Goal: Task Accomplishment & Management: Complete application form

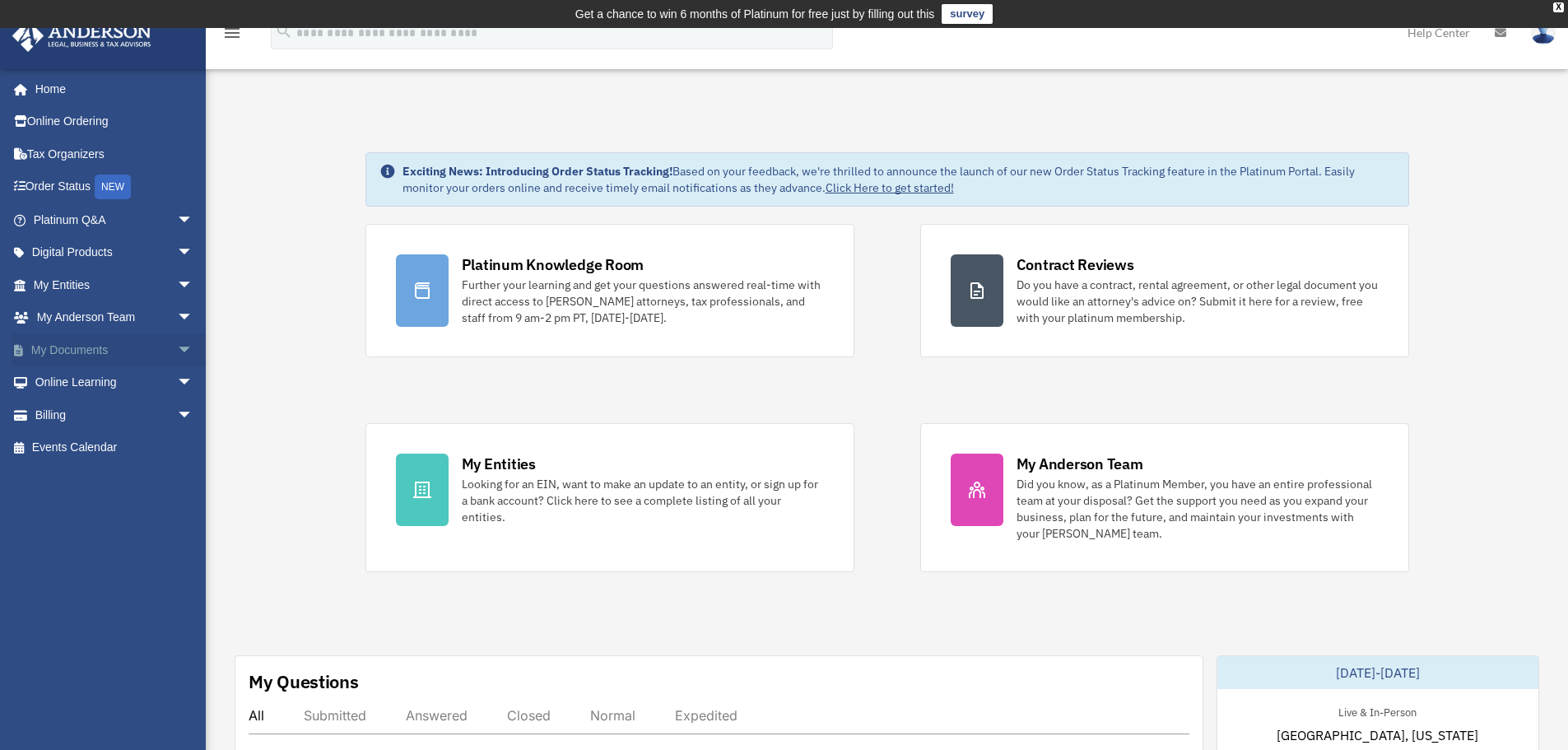
click at [68, 347] on link "My Documents arrow_drop_down" at bounding box center [114, 350] width 207 height 33
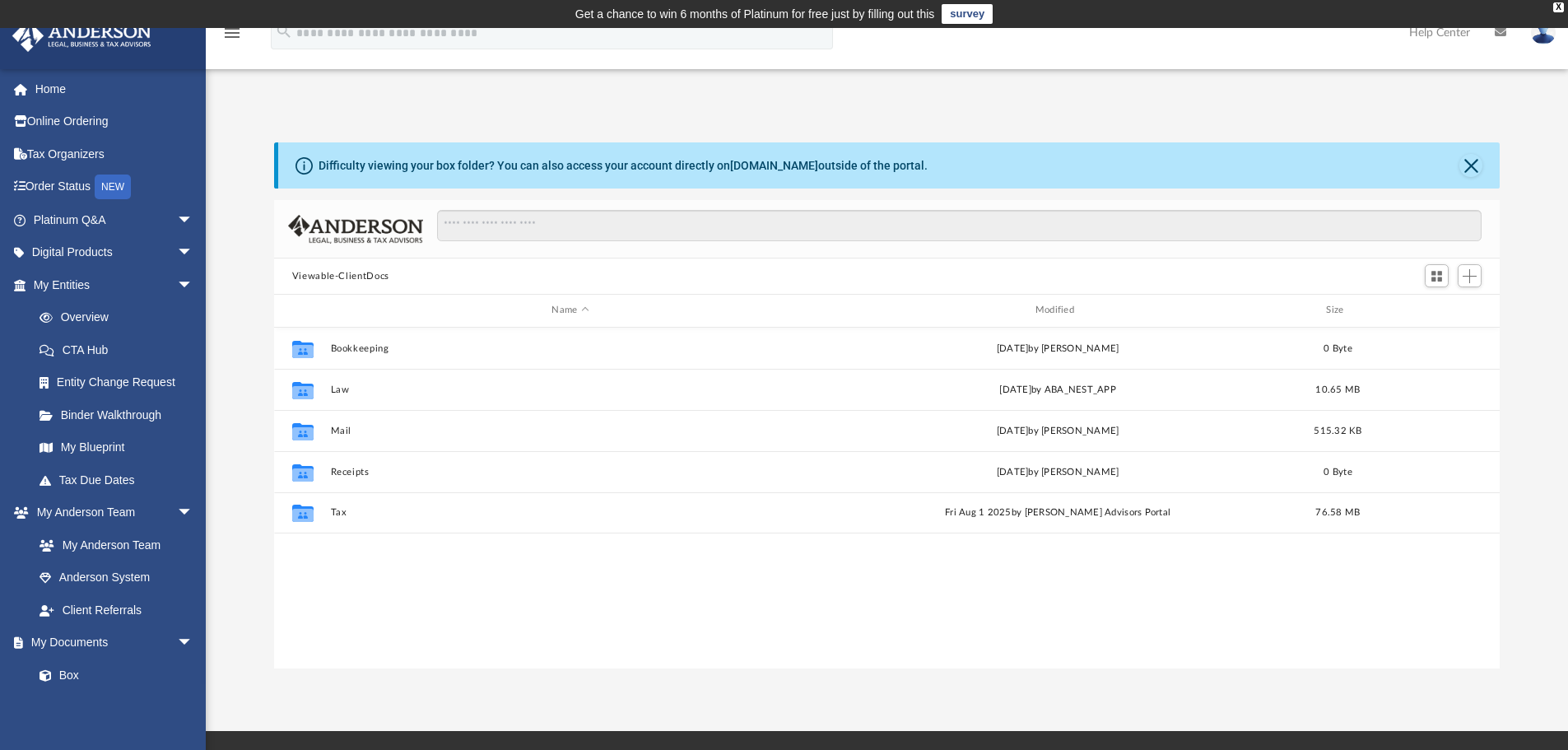
scroll to position [362, 1213]
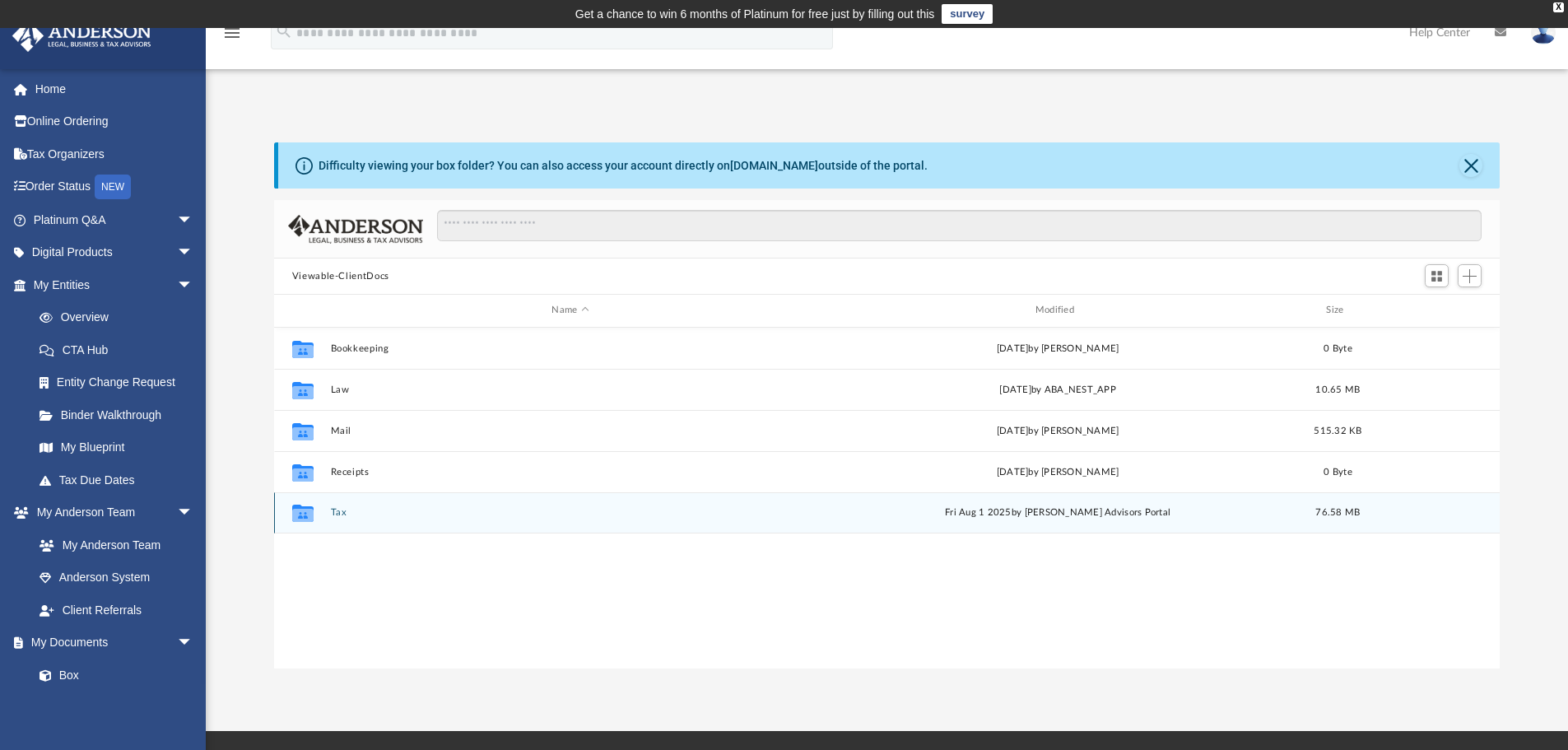
click at [334, 512] on button "Tax" at bounding box center [570, 513] width 480 height 10
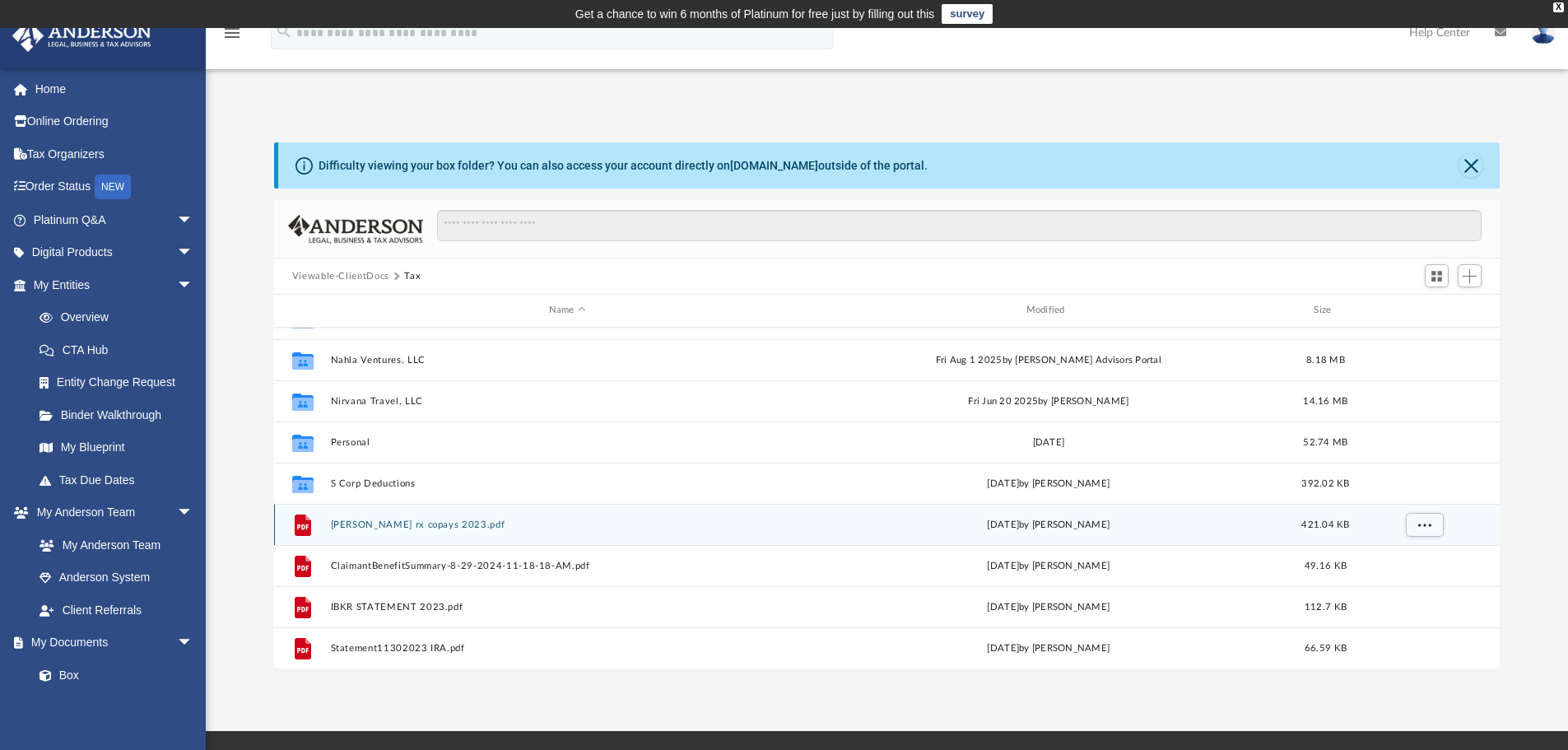
scroll to position [0, 0]
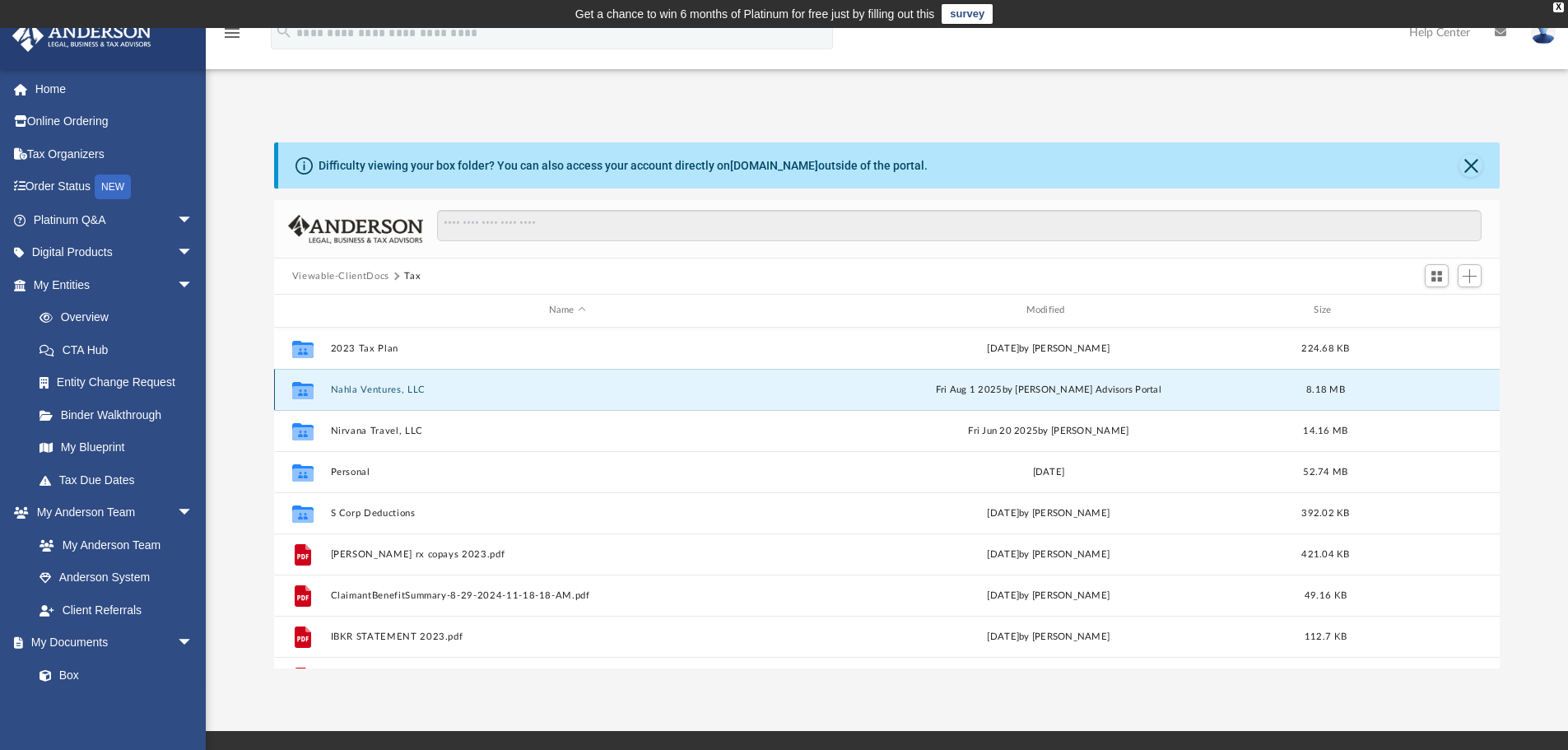
click at [405, 390] on button "Nahla Ventures, LLC" at bounding box center [566, 389] width 474 height 10
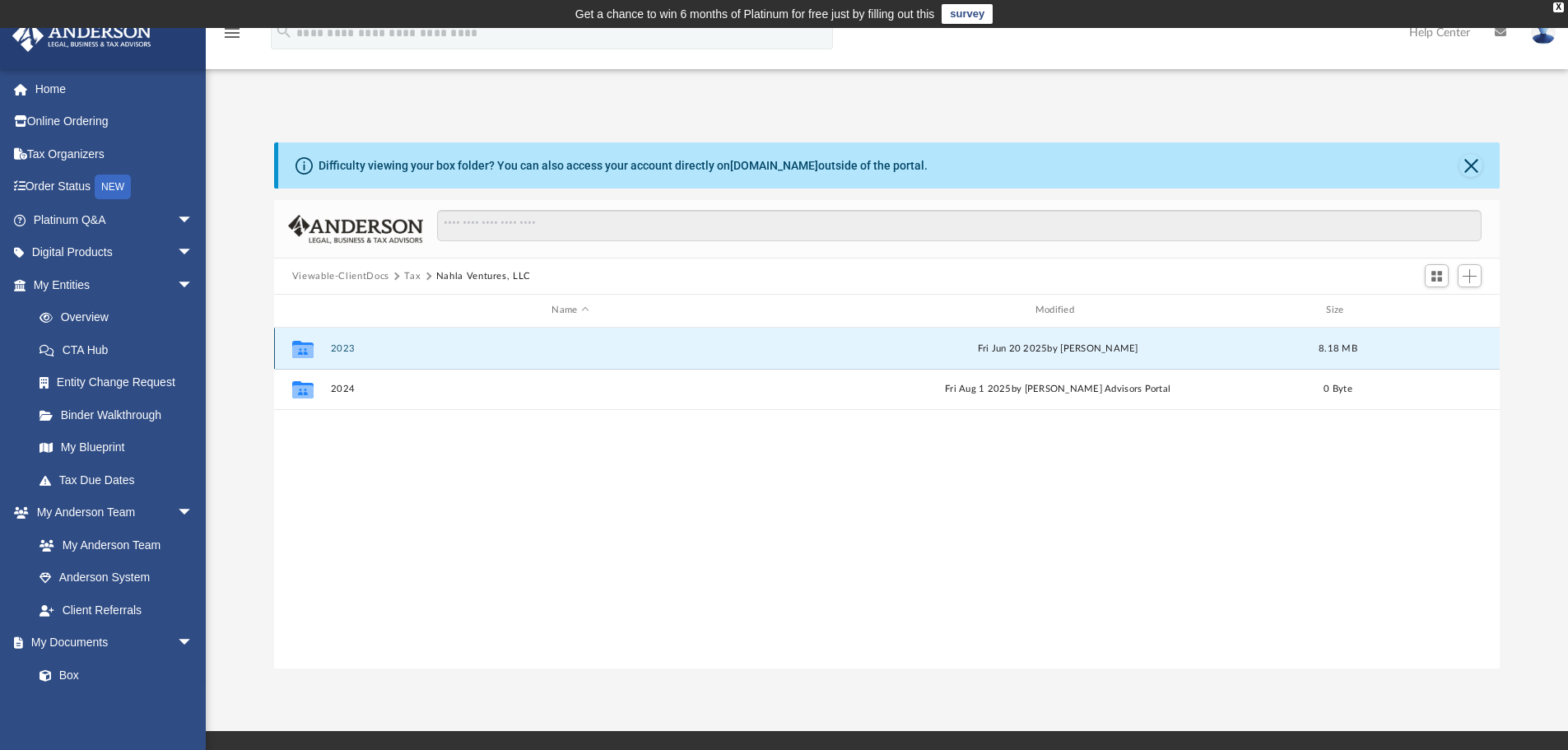
click at [332, 347] on button "2023" at bounding box center [570, 348] width 480 height 10
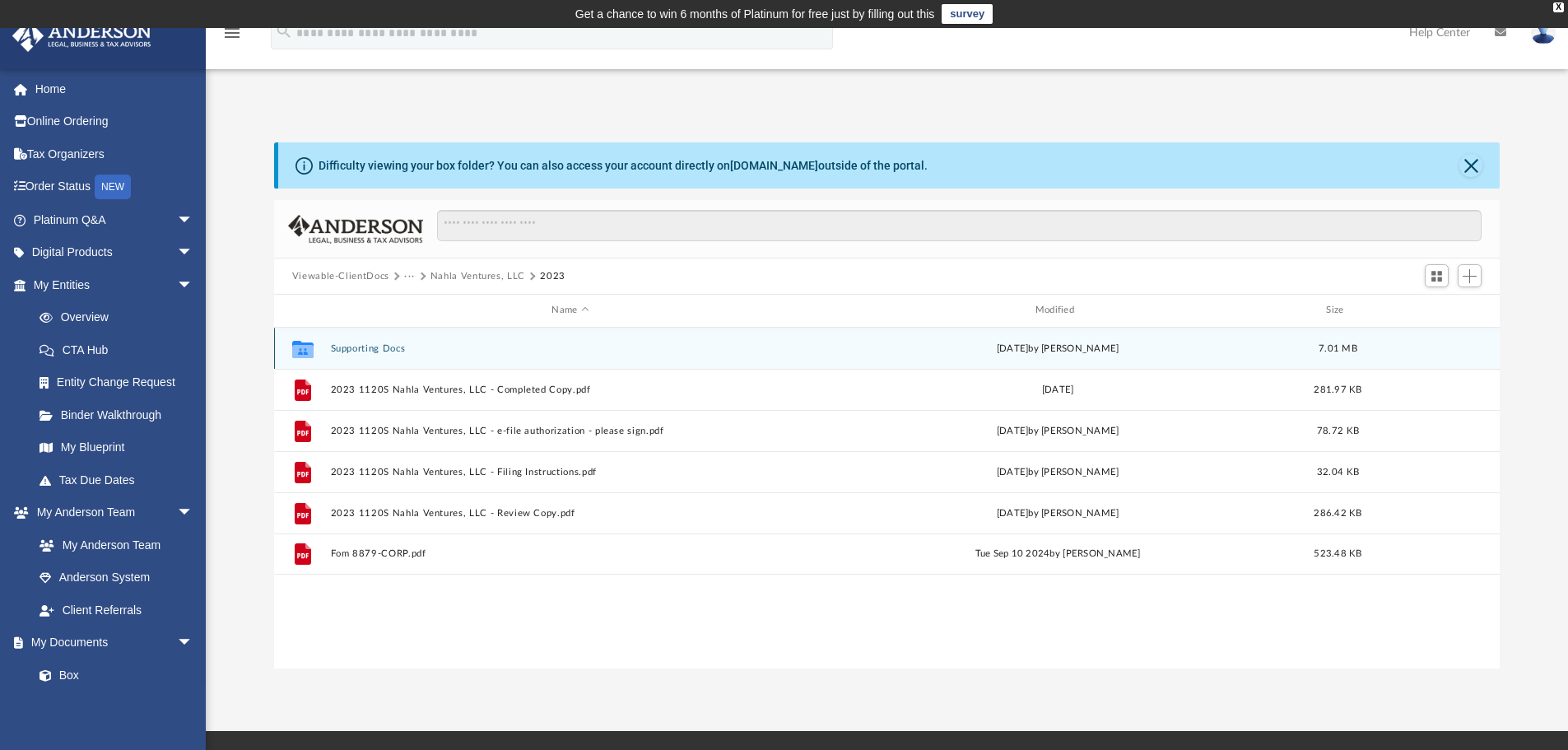
click at [373, 346] on button "Supporting Docs" at bounding box center [570, 348] width 480 height 10
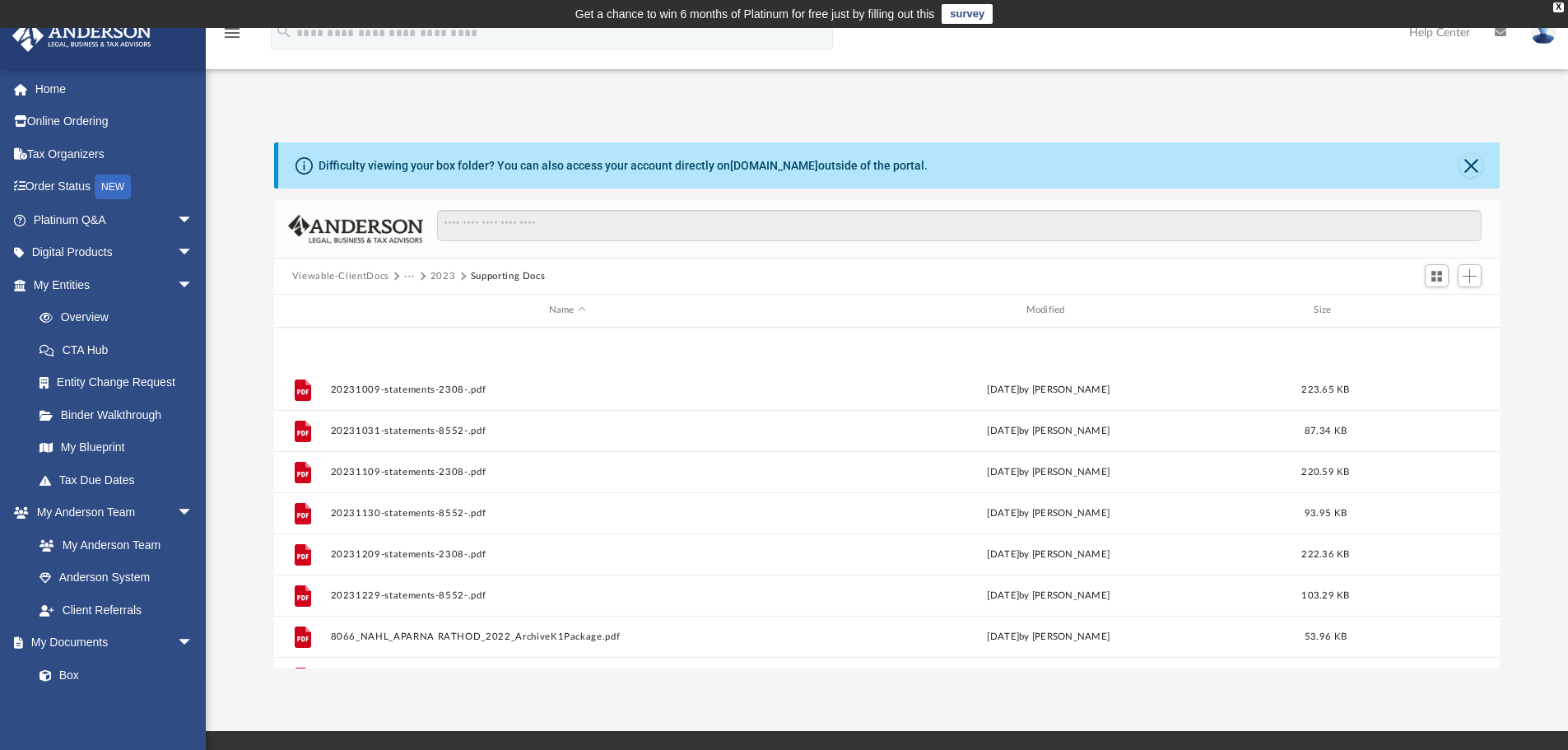
scroll to position [741, 0]
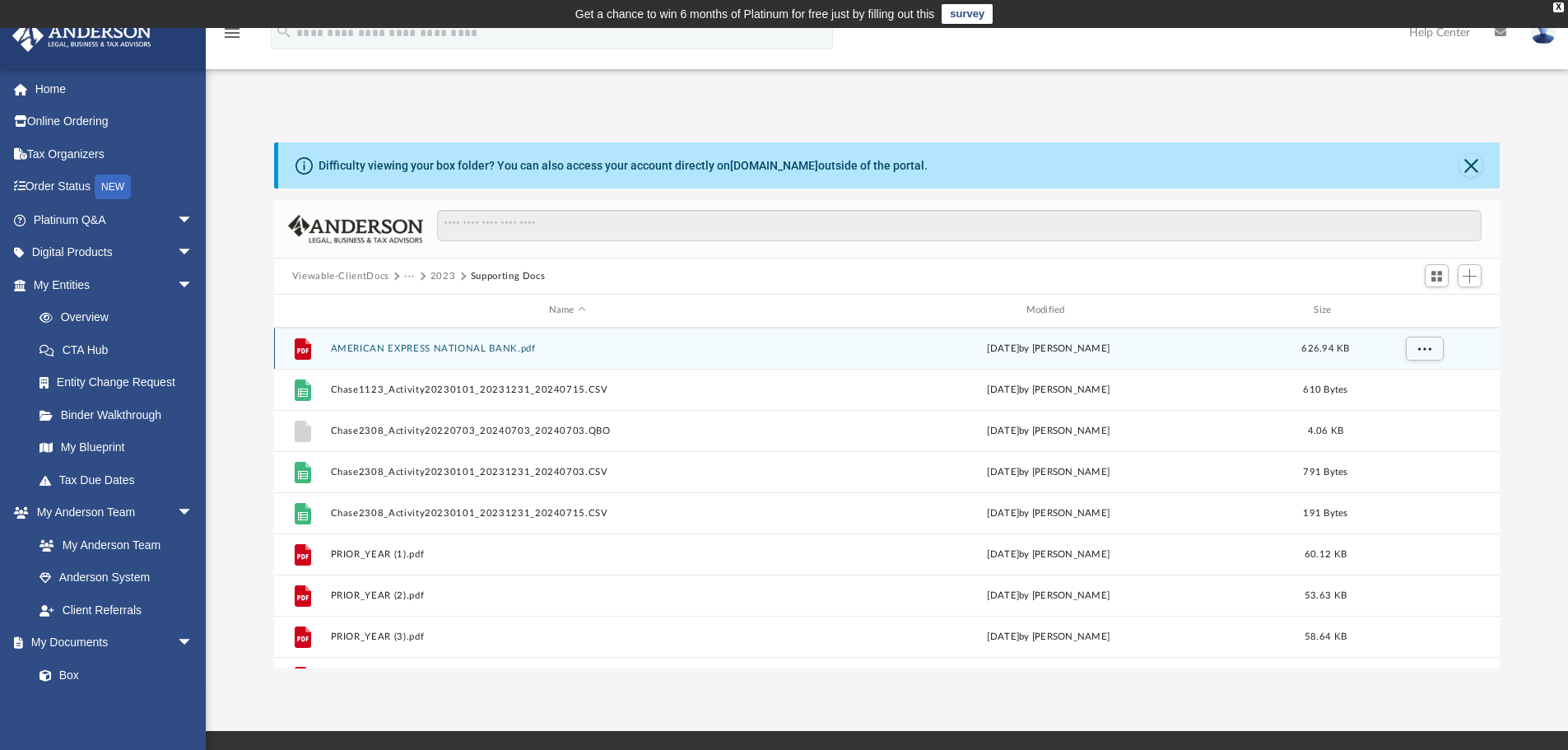
click at [456, 348] on button "AMERICAN EXPRESS NATIONAL BANK.pdf" at bounding box center [566, 348] width 474 height 10
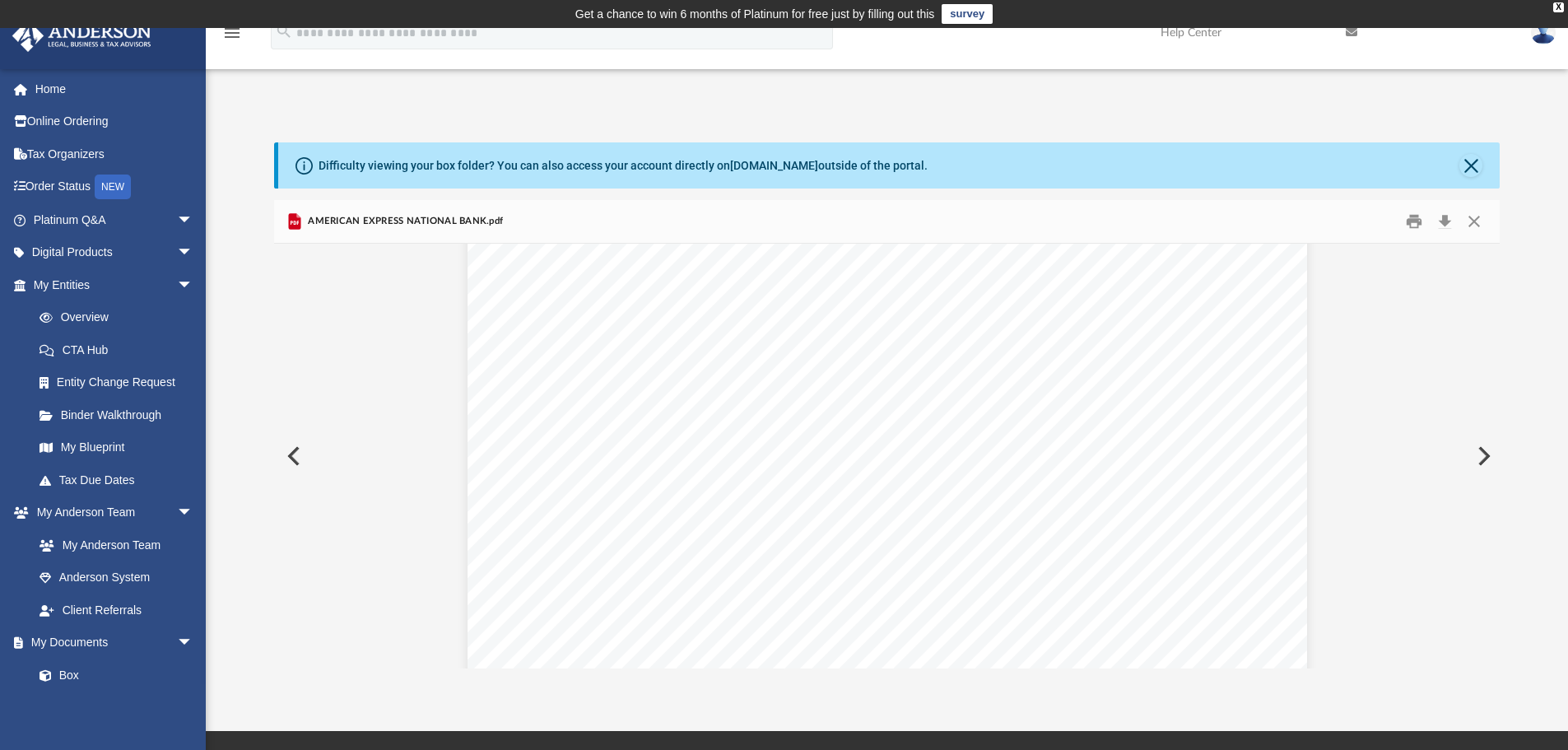
scroll to position [0, 0]
click at [1475, 221] on button "Close" at bounding box center [1474, 222] width 30 height 25
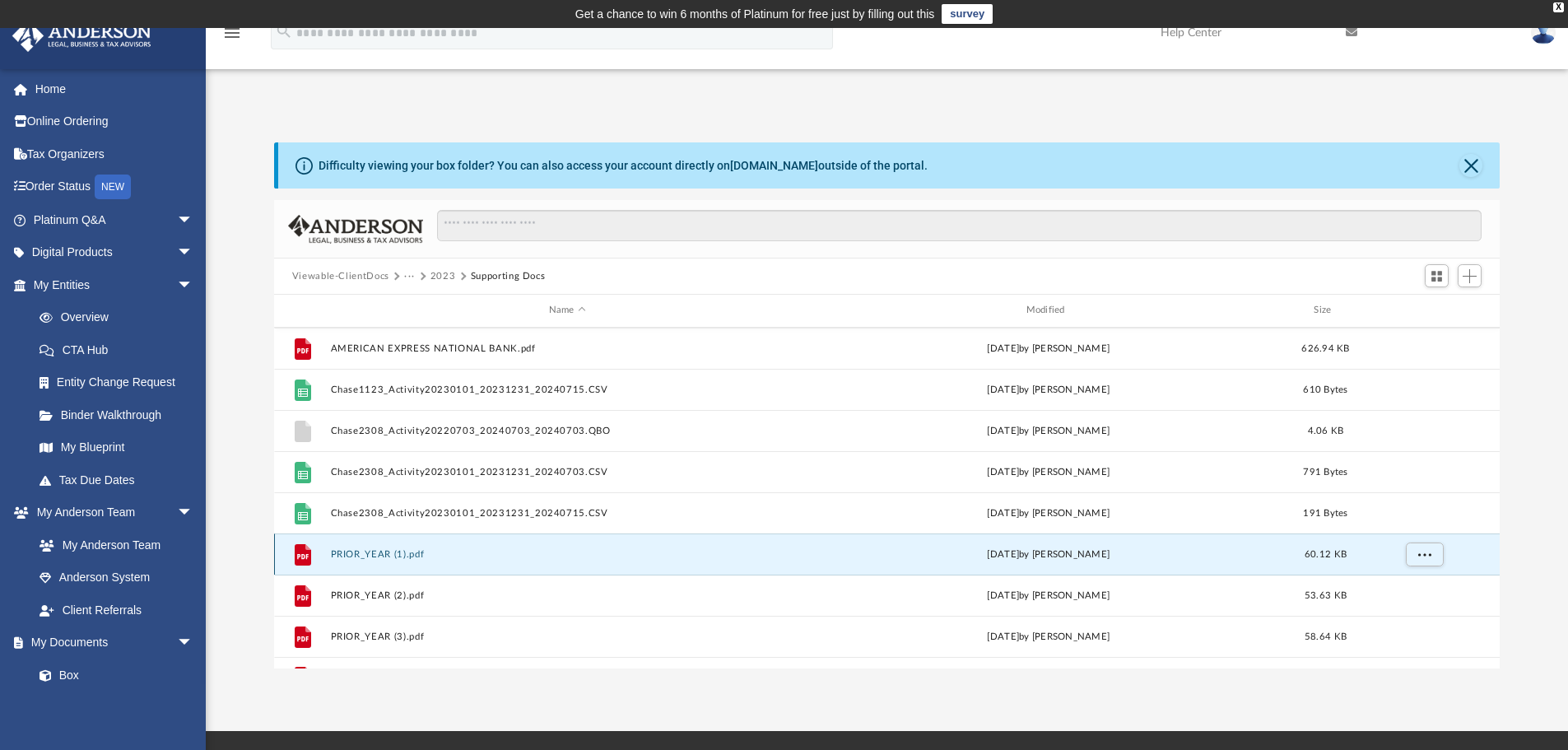
click at [375, 552] on button "PRIOR_YEAR (1).pdf" at bounding box center [566, 554] width 474 height 10
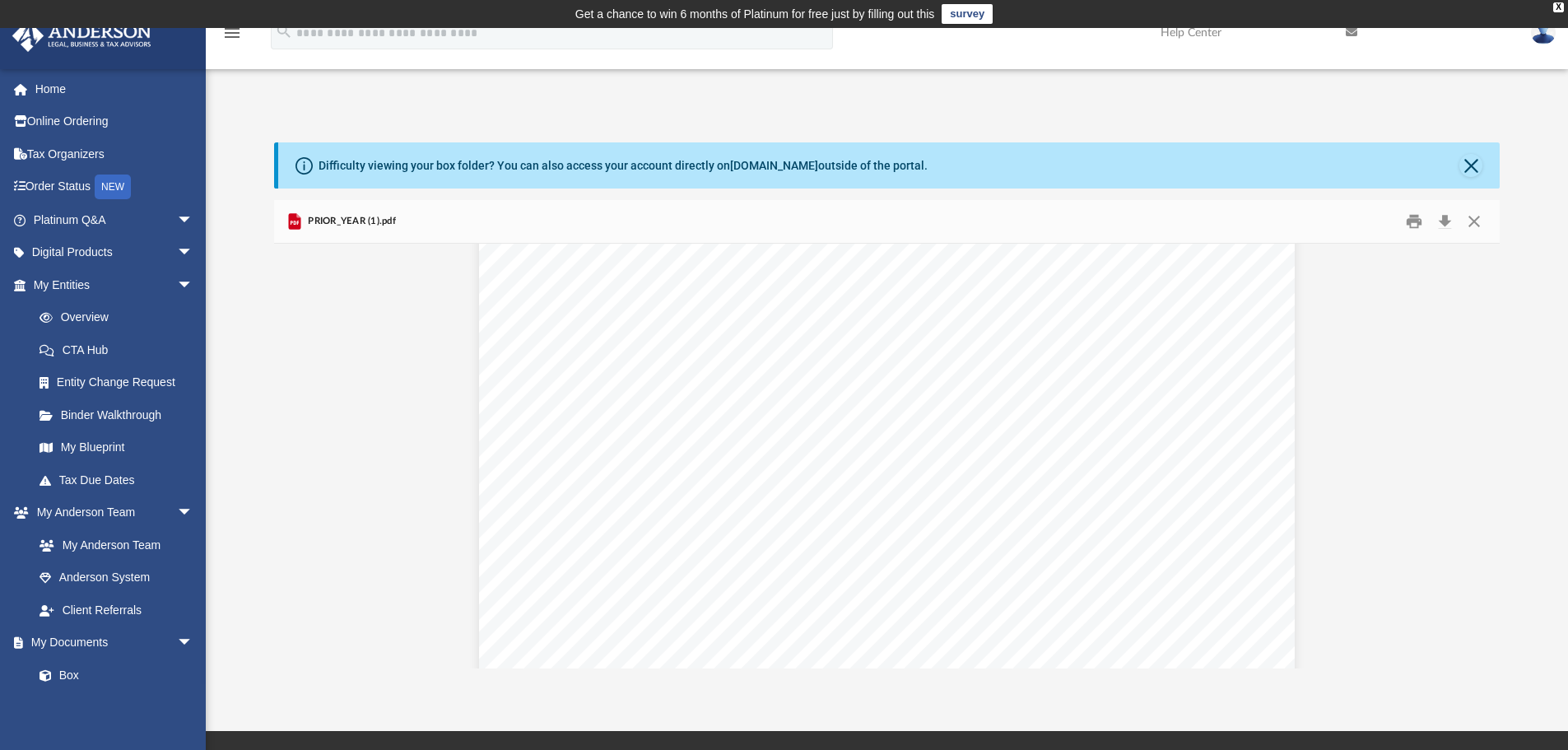
scroll to position [755, 0]
click at [1468, 222] on button "Close" at bounding box center [1474, 222] width 30 height 25
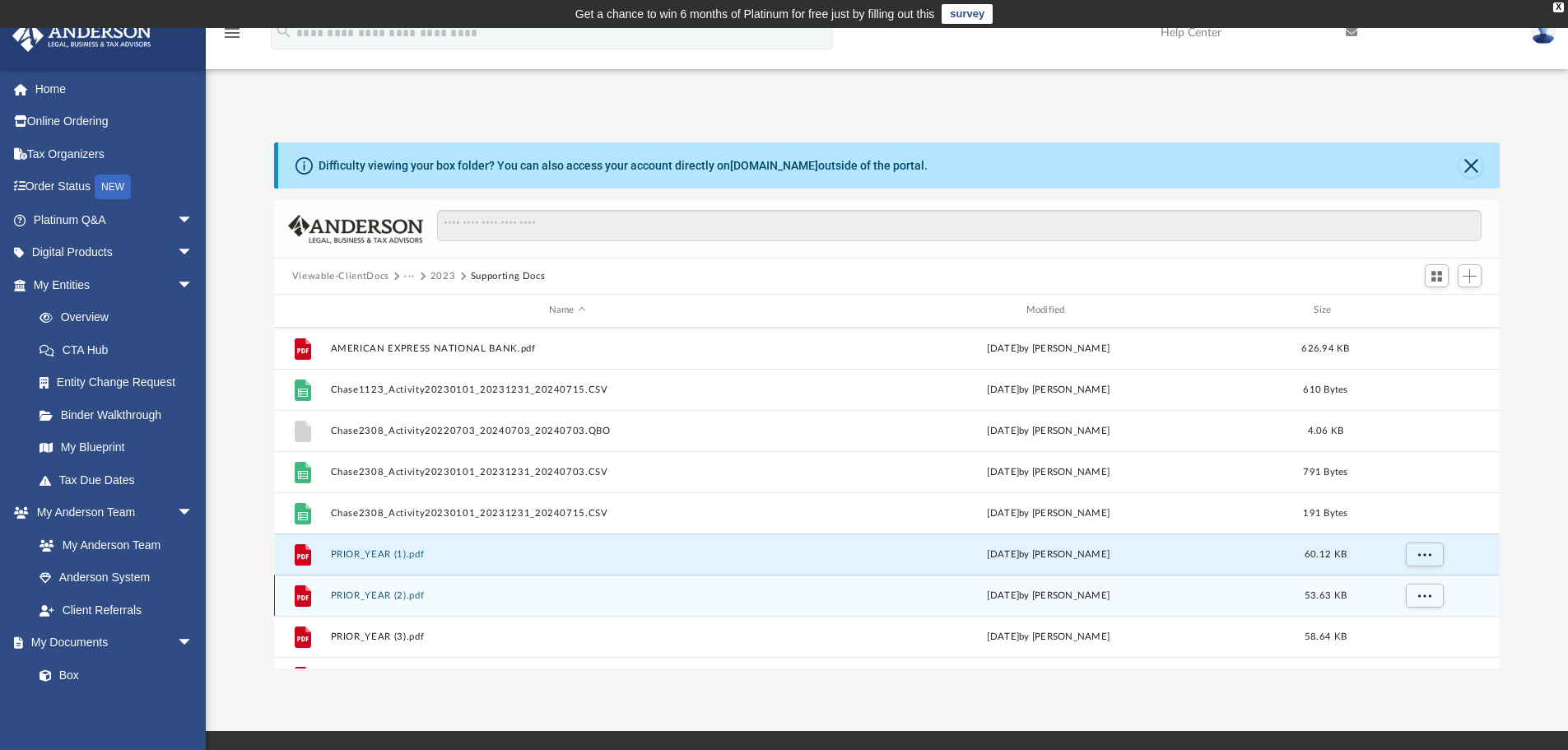
click at [383, 592] on button "PRIOR_YEAR (2).pdf" at bounding box center [566, 595] width 474 height 10
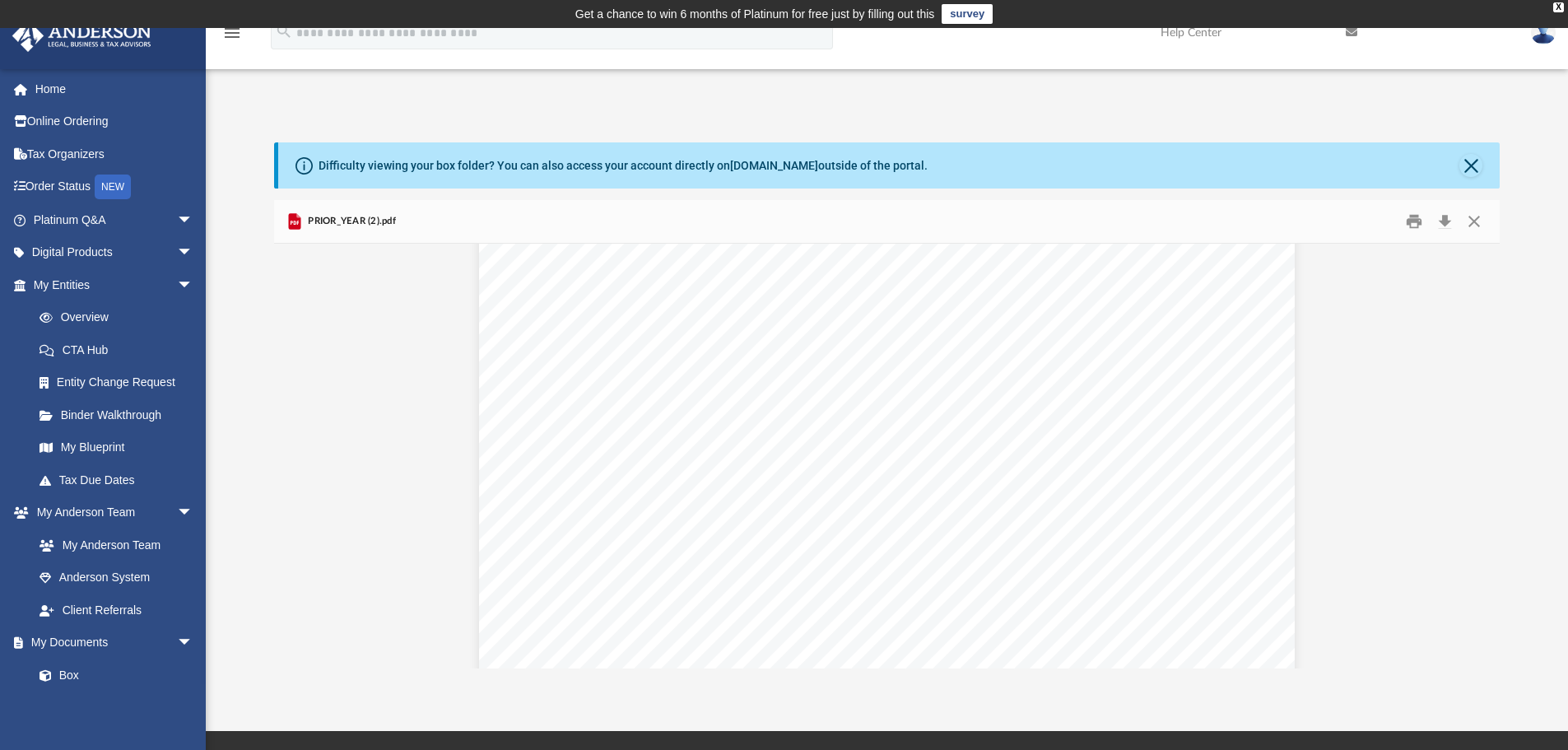
scroll to position [0, 0]
click at [1473, 167] on button "Close" at bounding box center [1470, 165] width 23 height 23
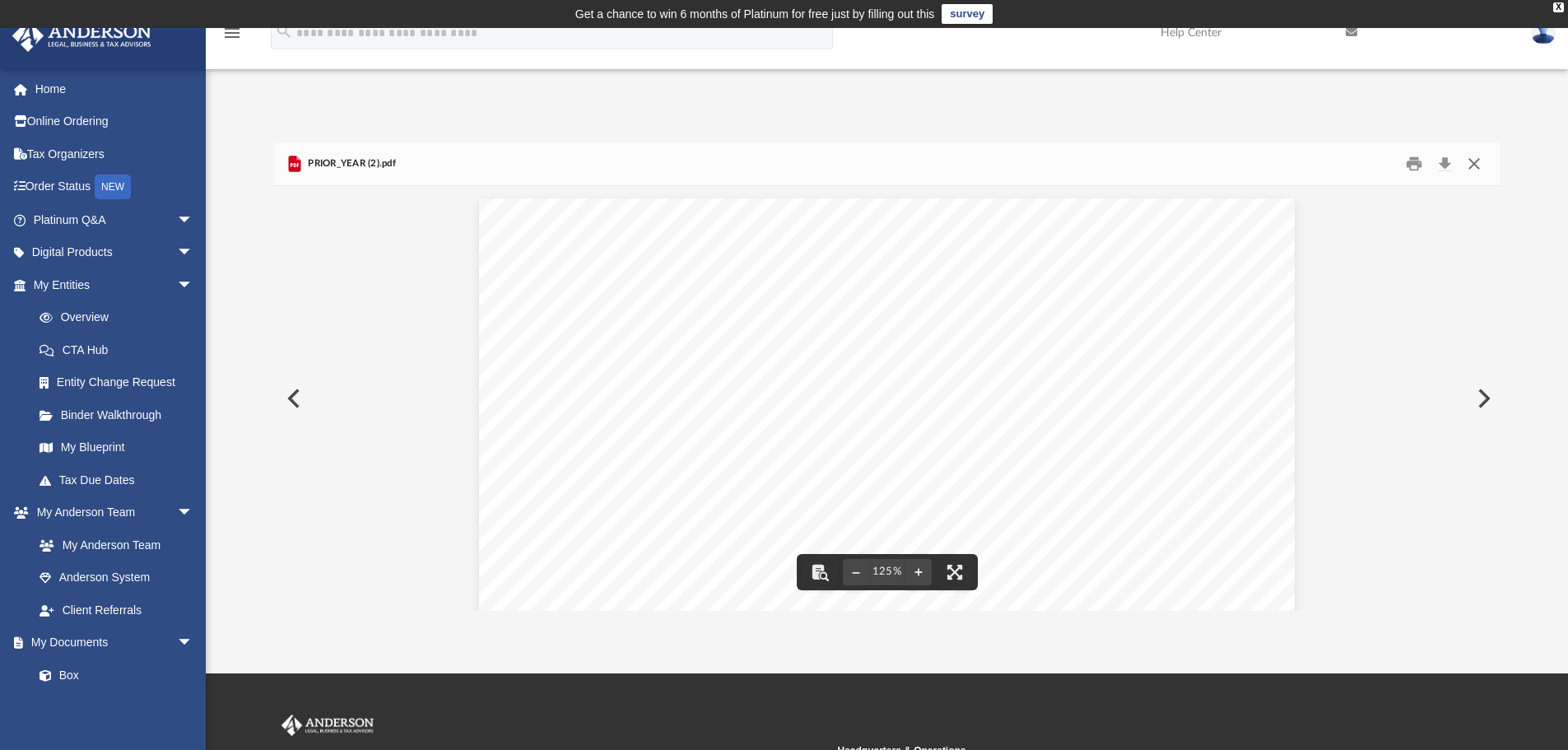
click at [1476, 165] on button "Close" at bounding box center [1474, 164] width 30 height 25
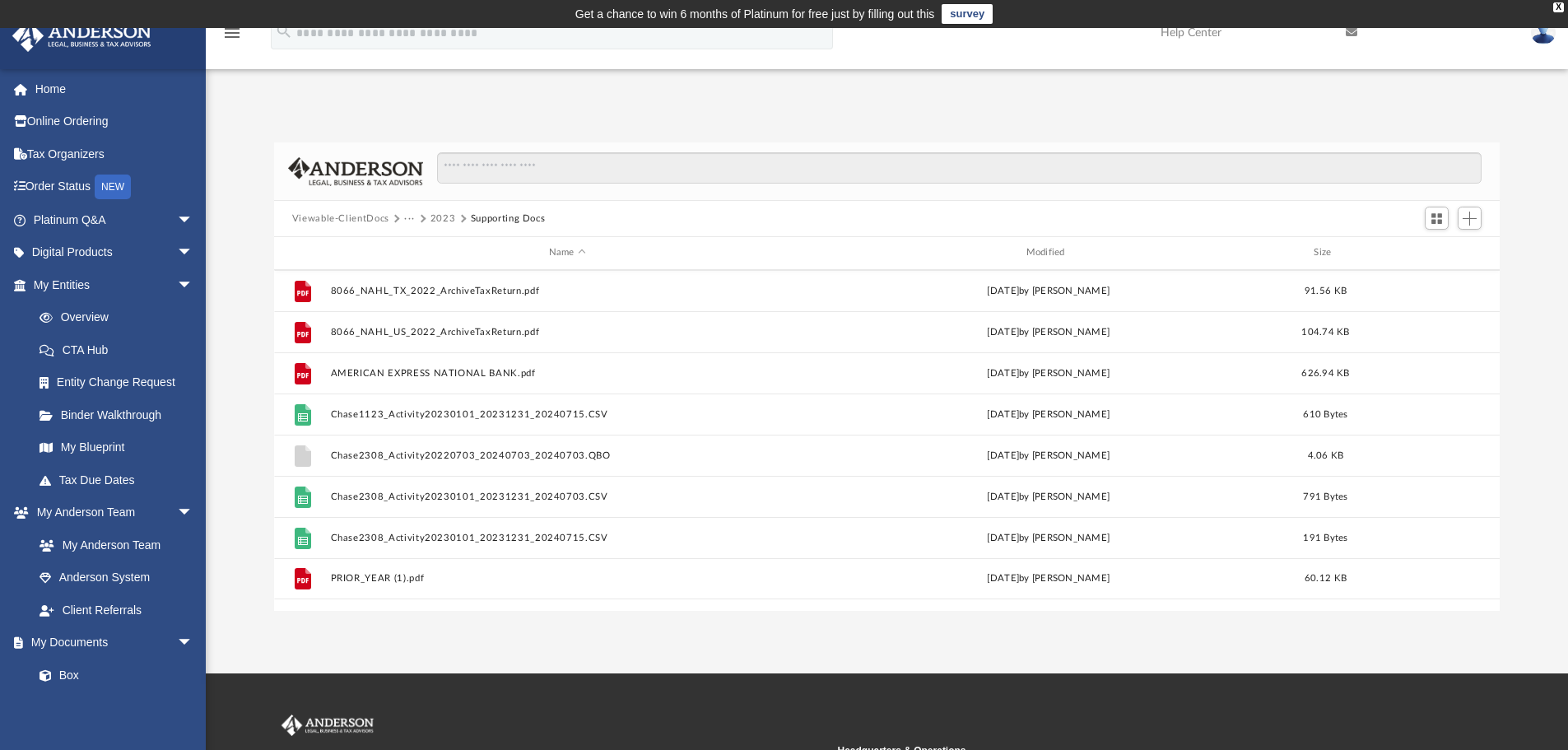
scroll to position [576, 0]
click at [358, 217] on button "Viewable-ClientDocs" at bounding box center [340, 218] width 97 height 15
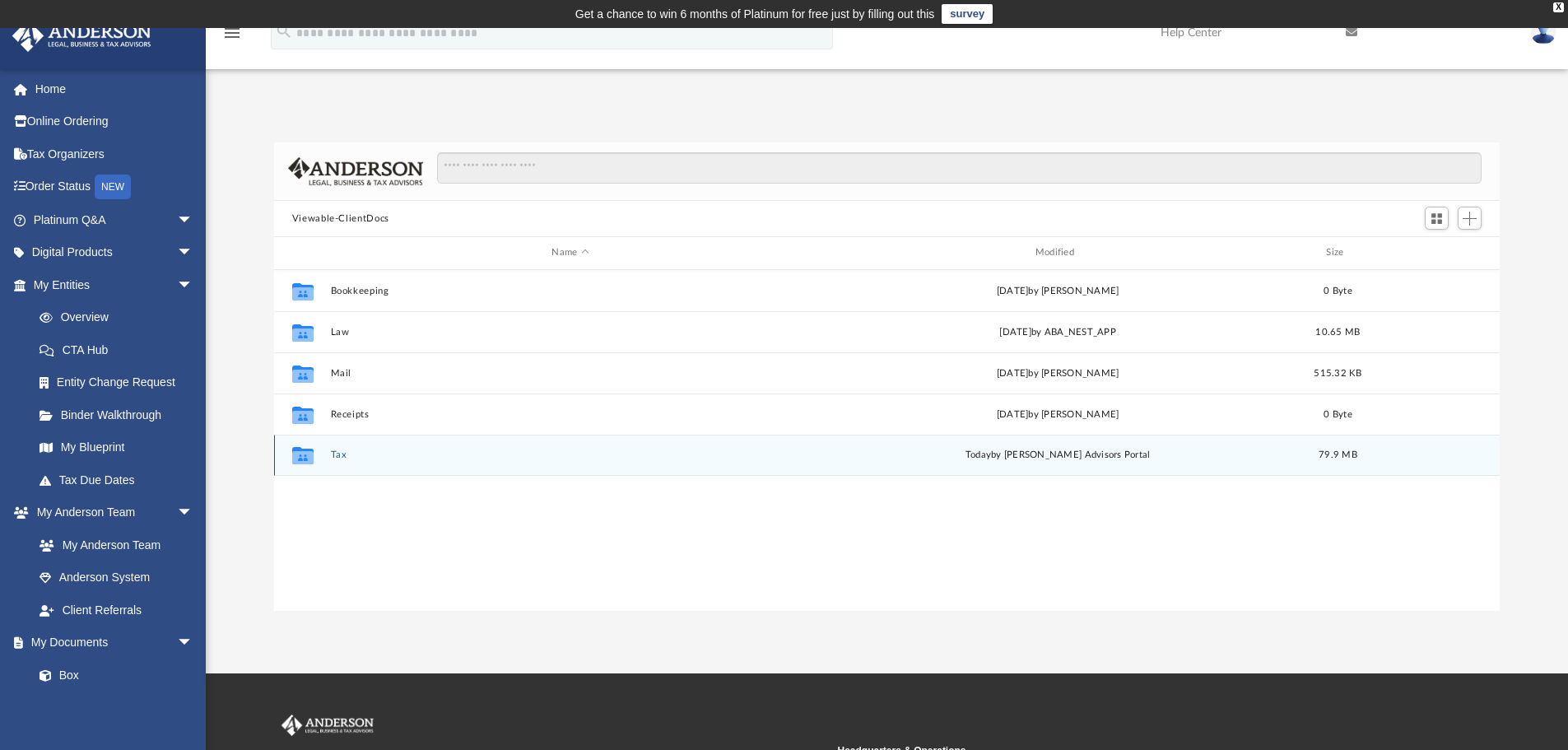
click at [323, 469] on div "Collaborated Folder Tax today by Anderson Advisors Portal 79.9 MB" at bounding box center [887, 455] width 1226 height 41
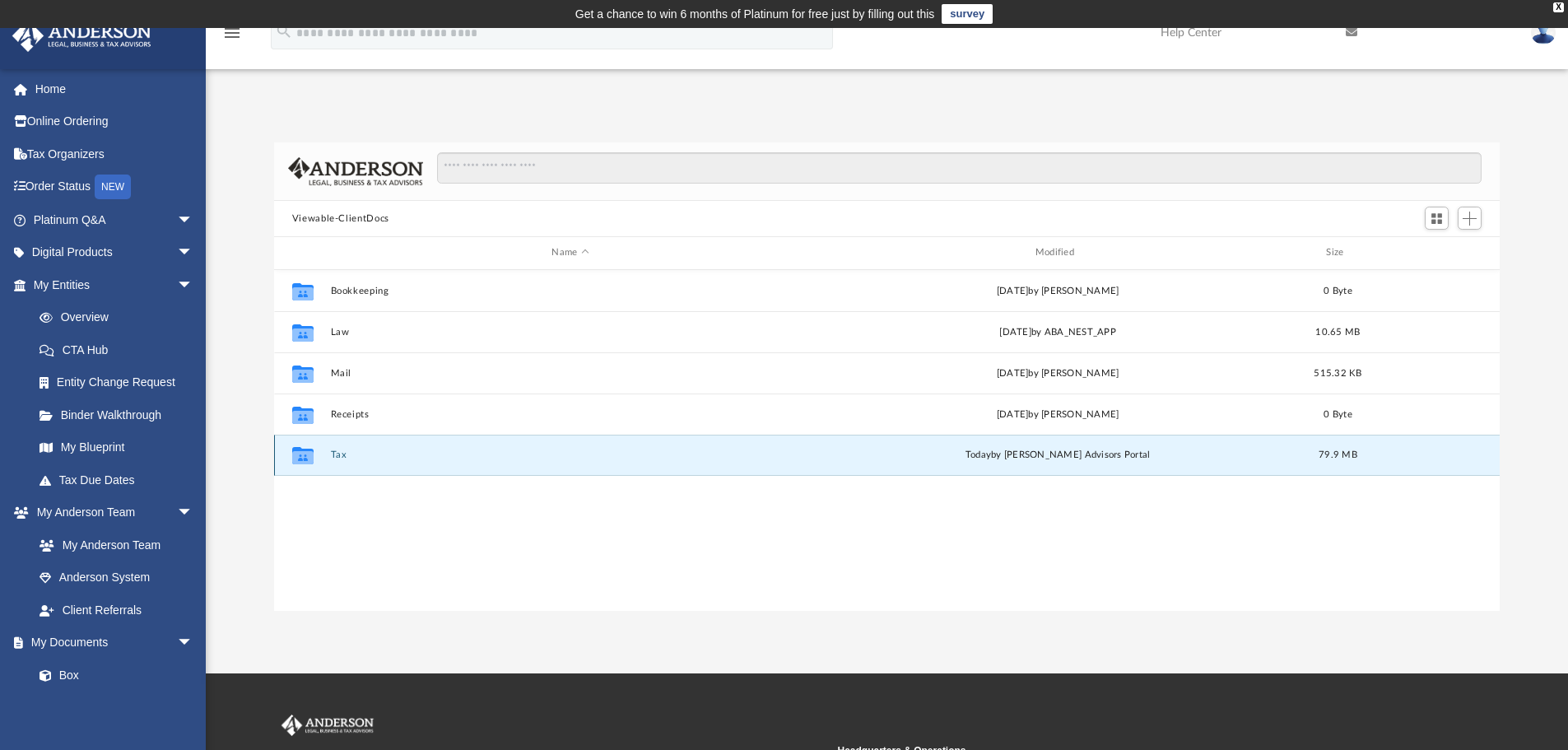
click at [346, 453] on button "Tax" at bounding box center [570, 455] width 480 height 10
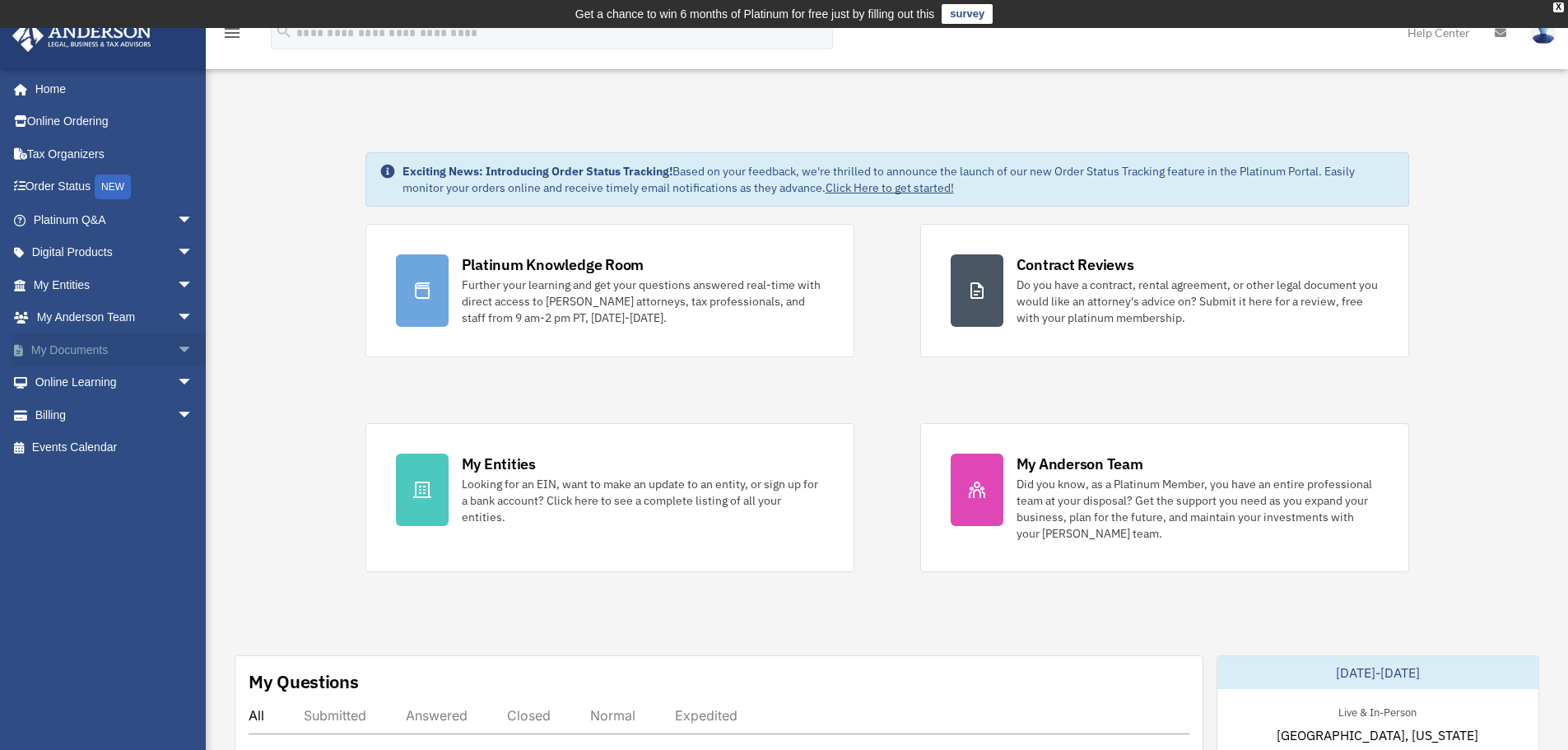
click at [79, 347] on link "My Documents arrow_drop_down" at bounding box center [114, 350] width 207 height 33
click at [177, 354] on span "arrow_drop_down" at bounding box center [194, 350] width 33 height 34
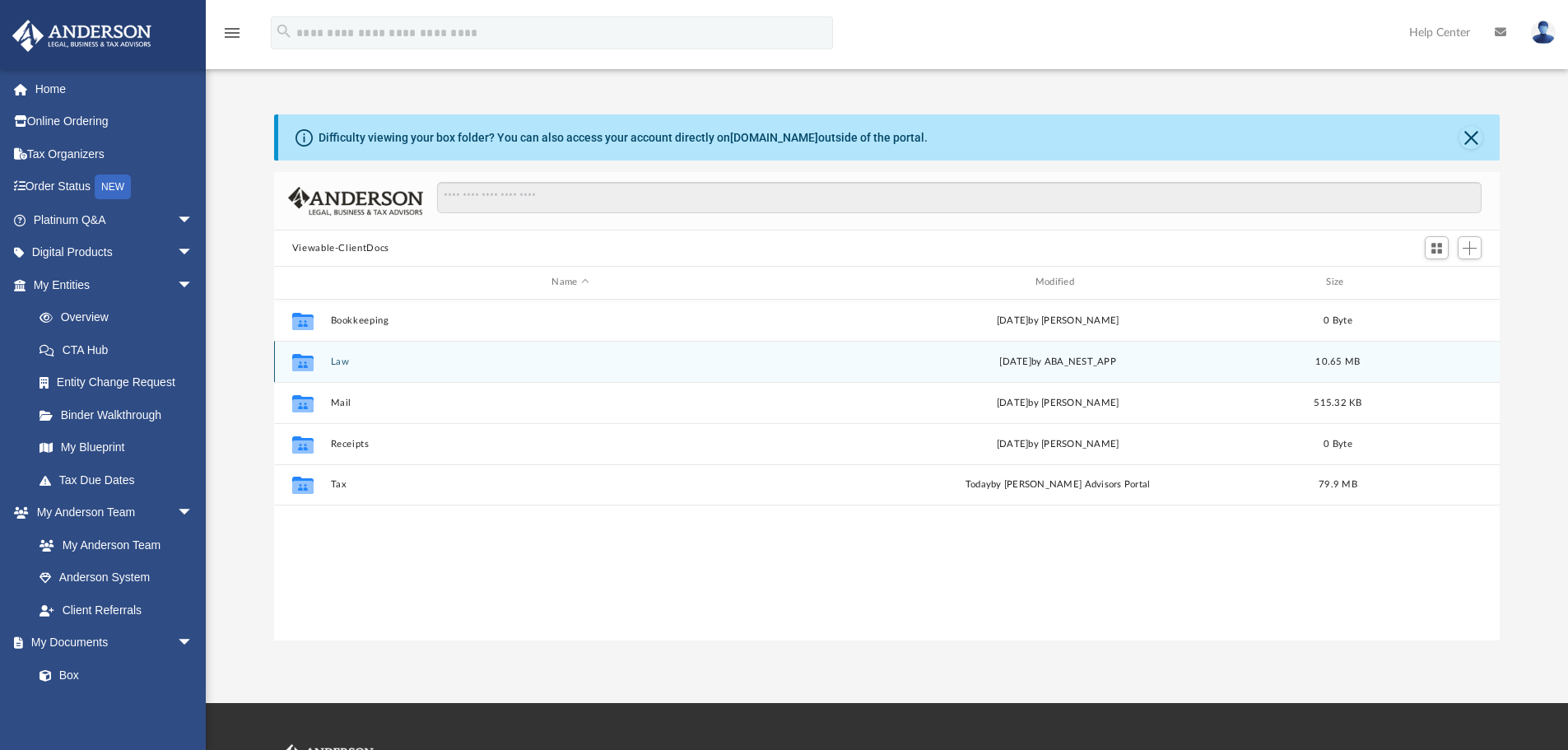
scroll to position [362, 1213]
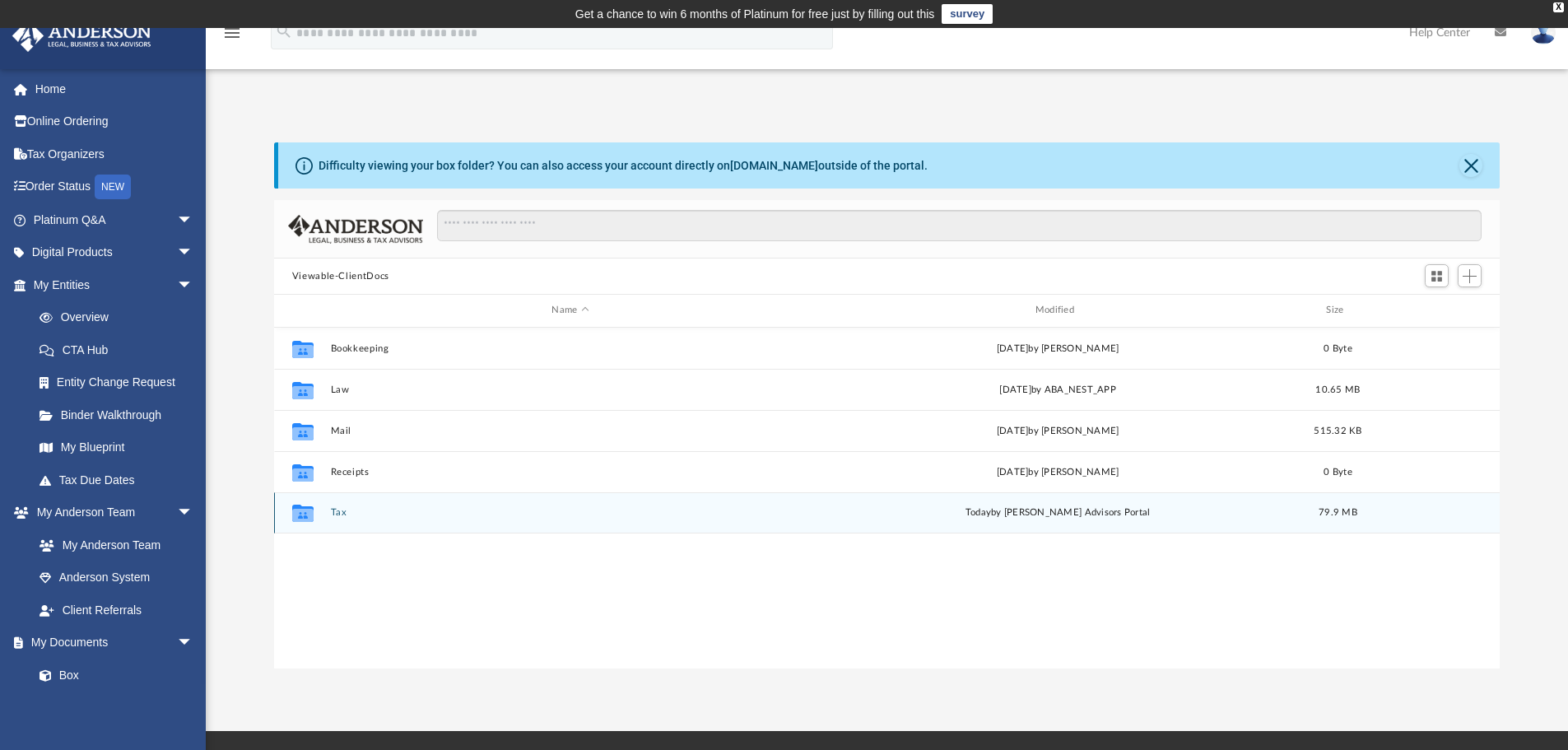
click at [349, 506] on div "Collaborated Folder Tax [DATE] by [PERSON_NAME] Advisors Portal 79.9 MB" at bounding box center [887, 513] width 1226 height 41
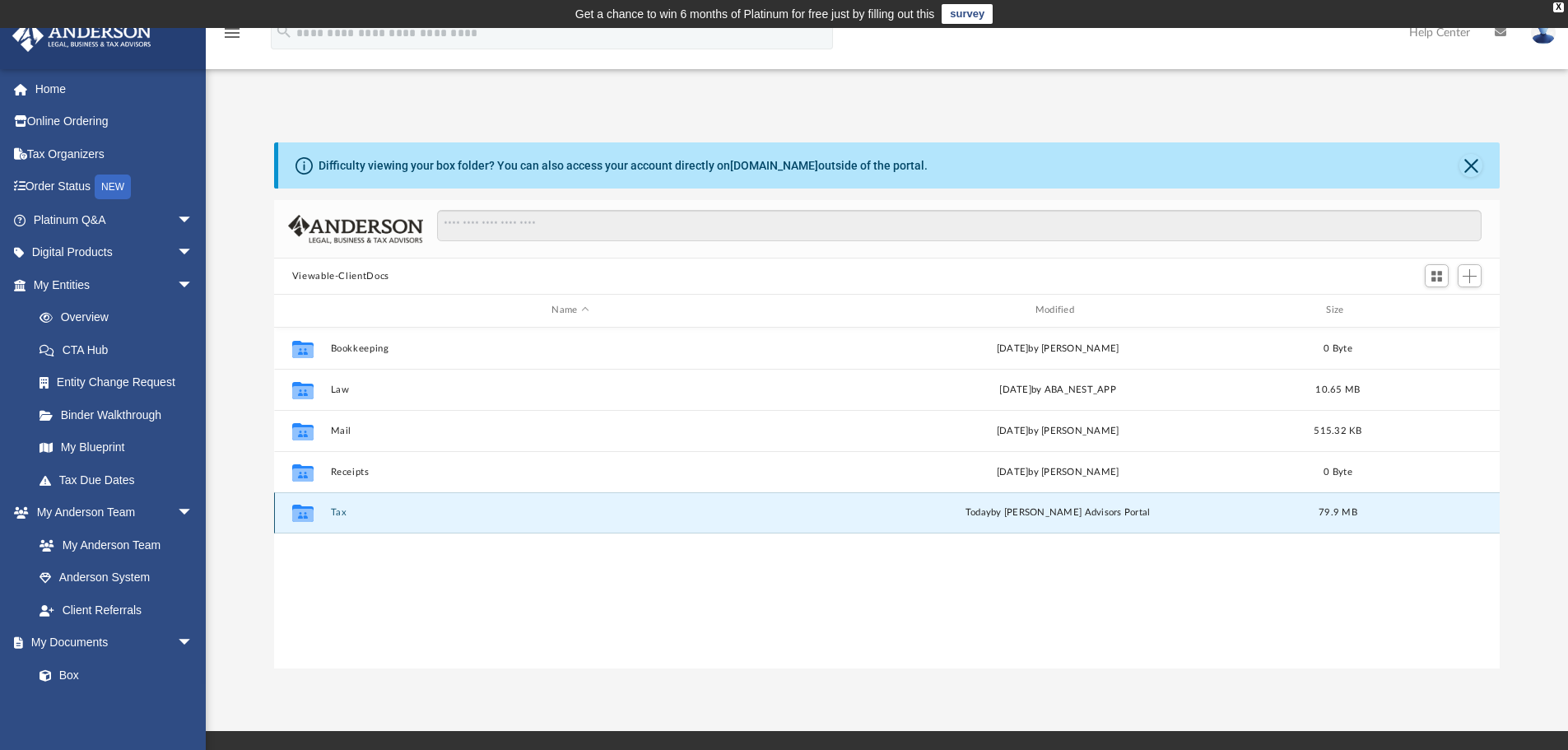
click at [347, 506] on div "Collaborated Folder Tax [DATE] by [PERSON_NAME] Advisors Portal 79.9 MB" at bounding box center [887, 513] width 1226 height 41
click at [333, 504] on div "Collaborated Folder Tax [DATE] by [PERSON_NAME] Advisors Portal 79.9 MB" at bounding box center [887, 513] width 1226 height 41
click at [333, 509] on button "Tax" at bounding box center [570, 513] width 480 height 10
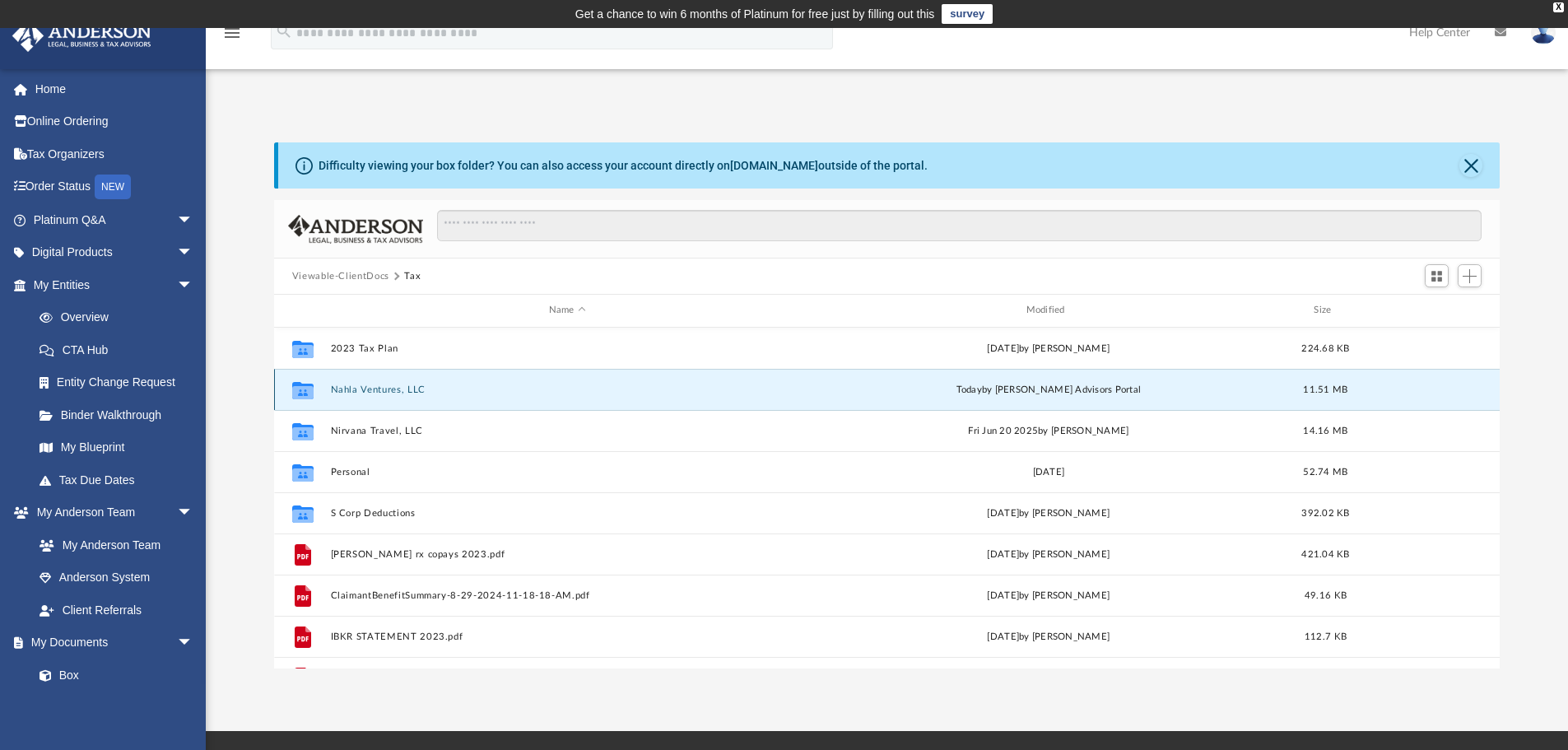
click at [347, 389] on button "Nahla Ventures, LLC" at bounding box center [566, 389] width 474 height 10
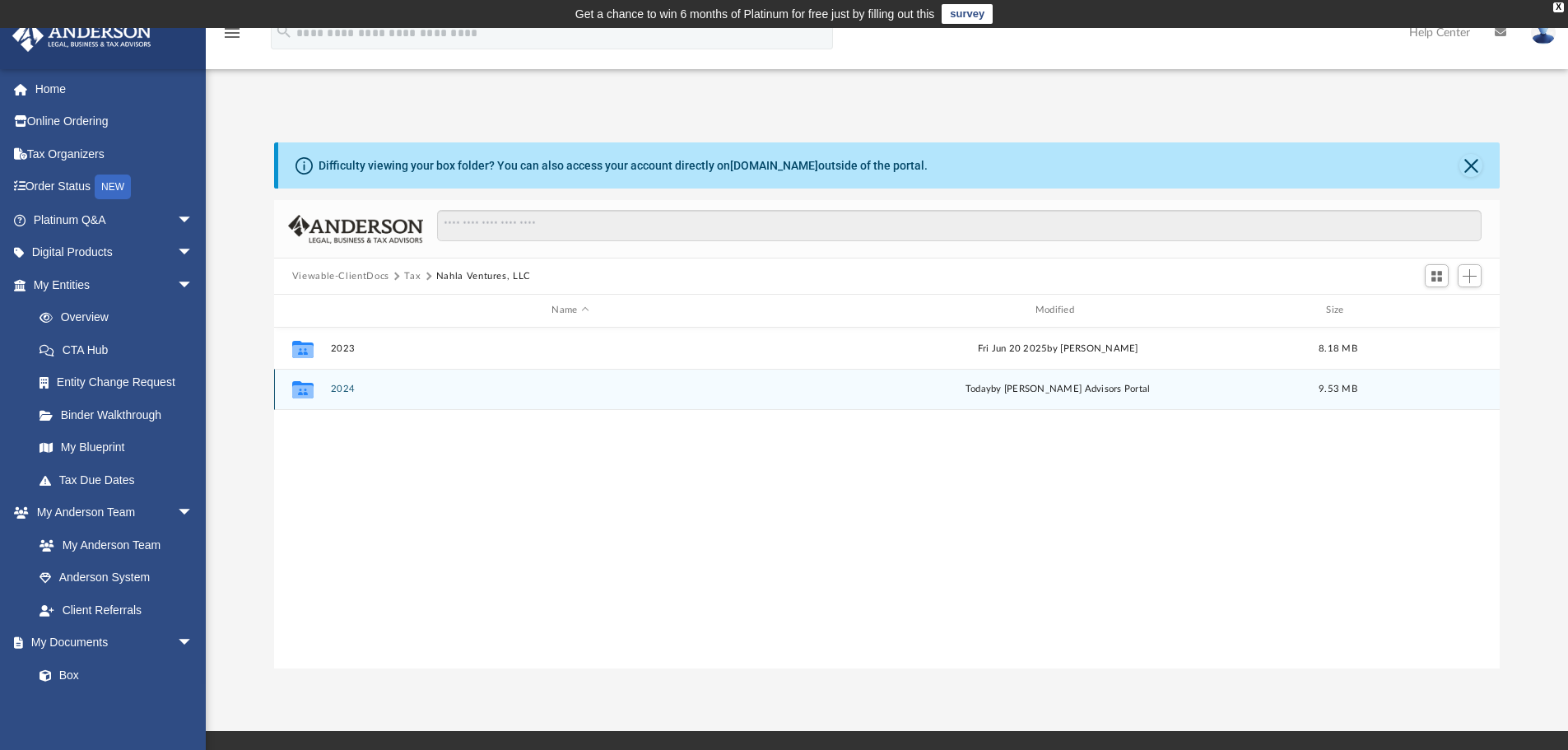
click at [347, 389] on button "2024" at bounding box center [570, 389] width 480 height 10
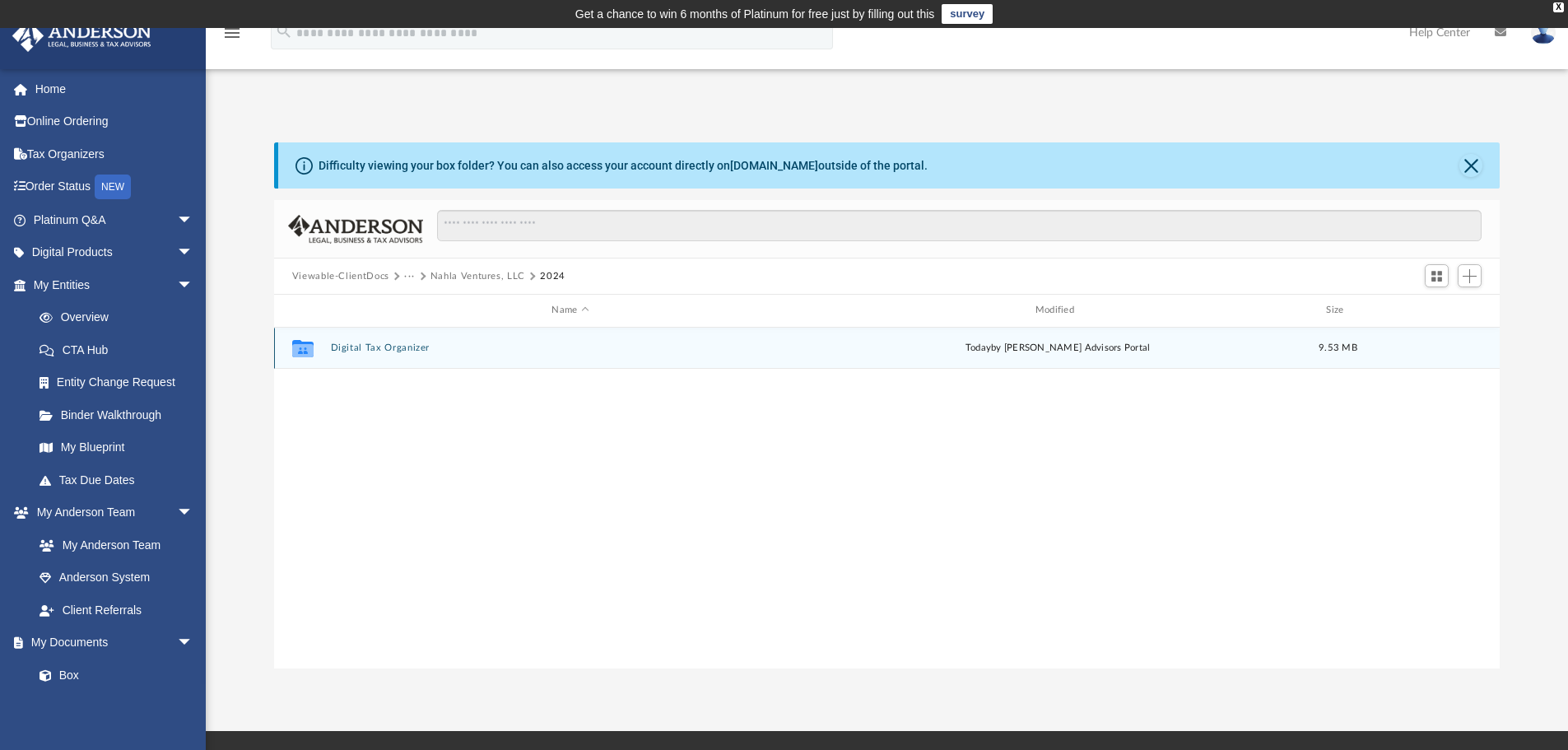
click at [392, 361] on div "Collaborated Folder Digital Tax Organizer today by Anderson Advisors Portal 9.5…" at bounding box center [887, 347] width 1226 height 41
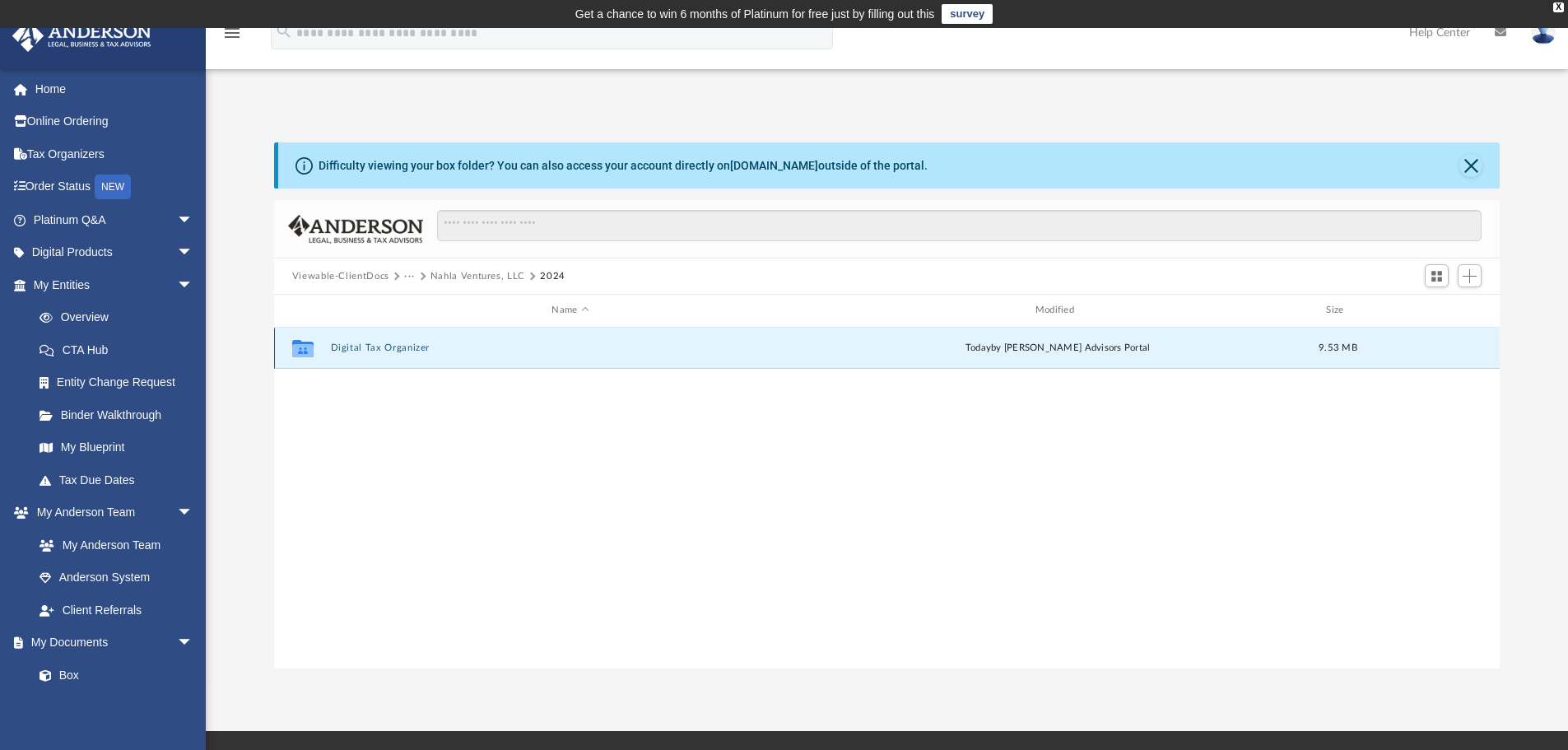
click at [381, 345] on button "Digital Tax Organizer" at bounding box center [570, 347] width 480 height 10
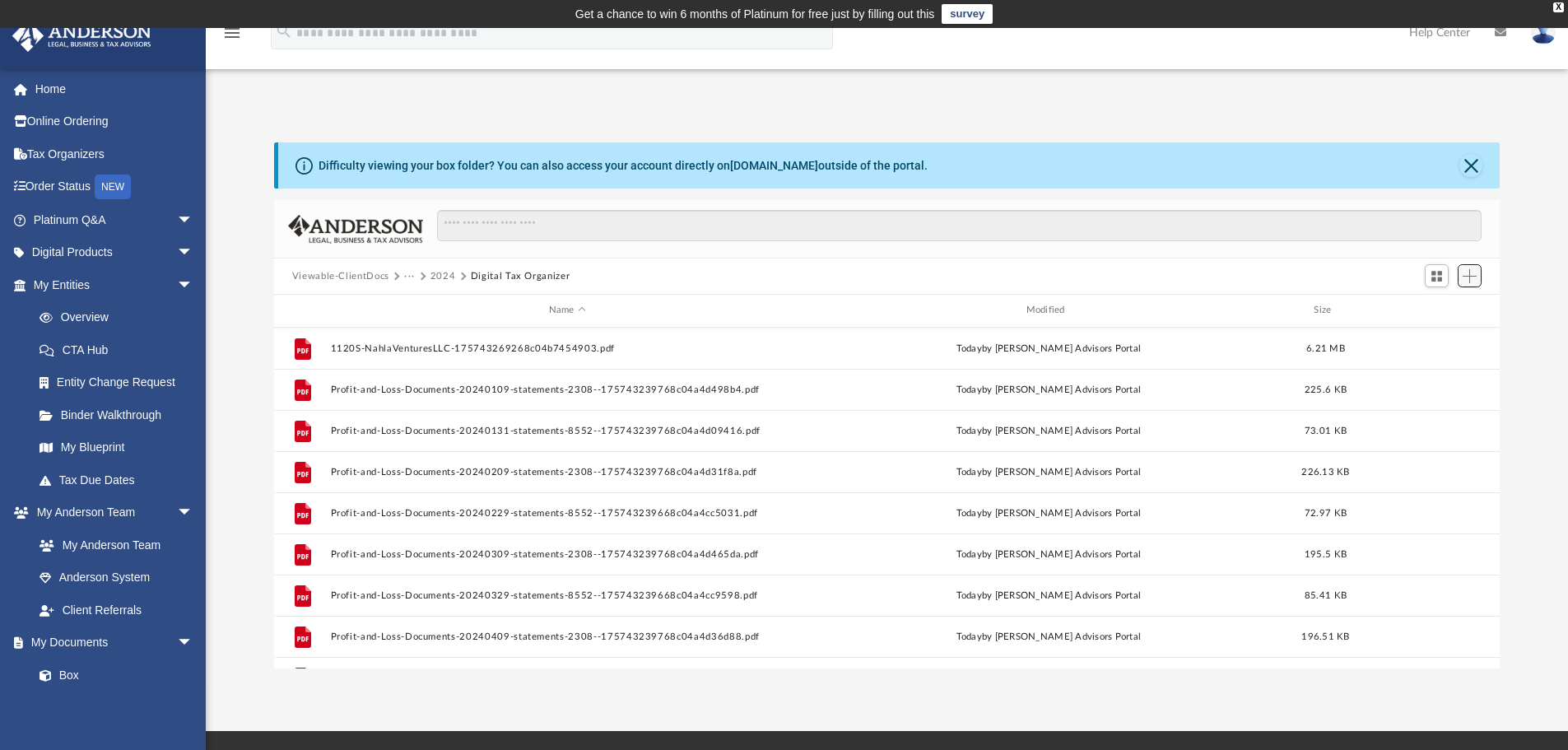
click at [1472, 278] on span "Add" at bounding box center [1469, 276] width 14 height 14
click at [1445, 313] on li "Upload" at bounding box center [1446, 309] width 52 height 17
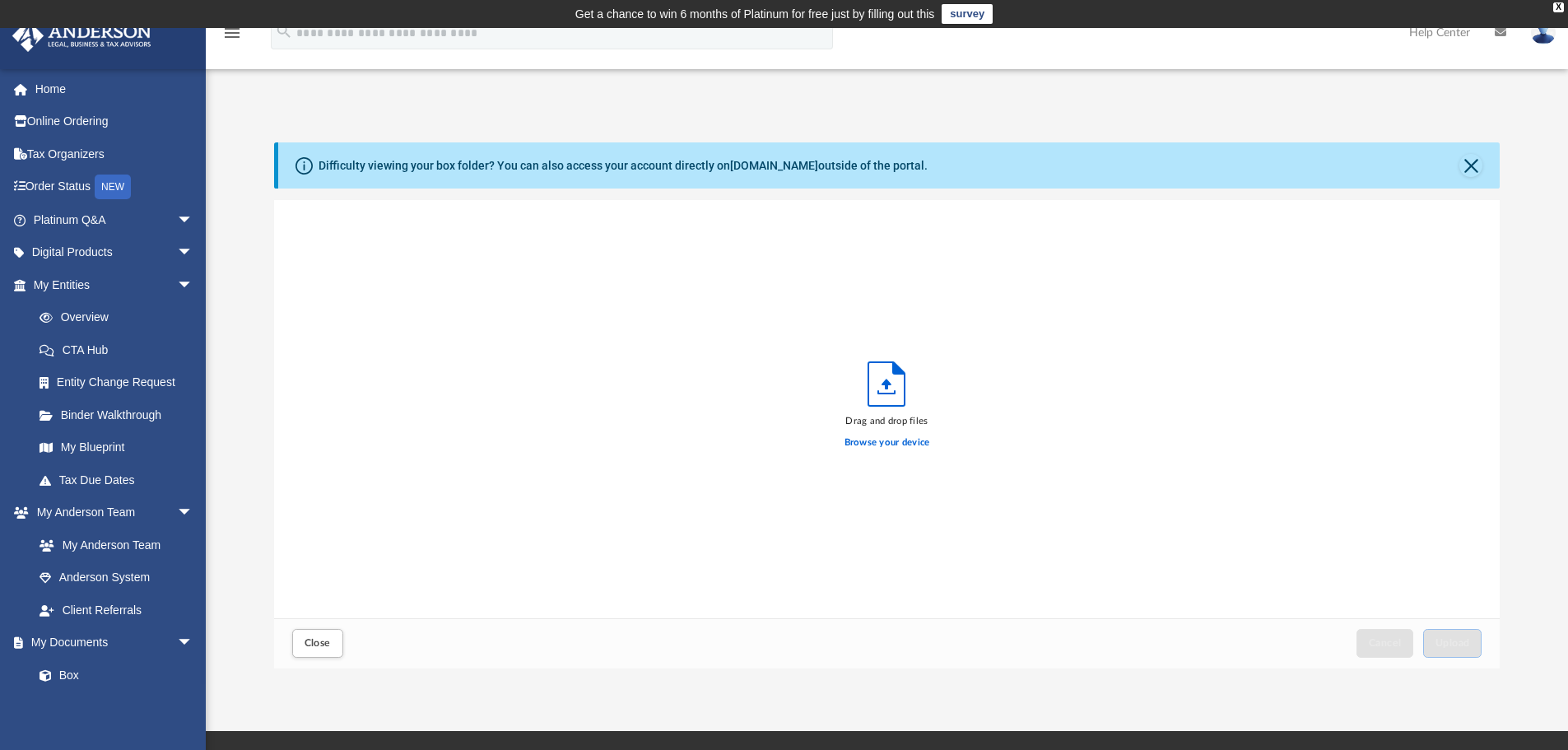
scroll to position [405, 1213]
click at [894, 450] on label "Browse your device" at bounding box center [887, 443] width 86 height 15
click at [0, 0] on input "Browse your device" at bounding box center [0, 0] width 0 height 0
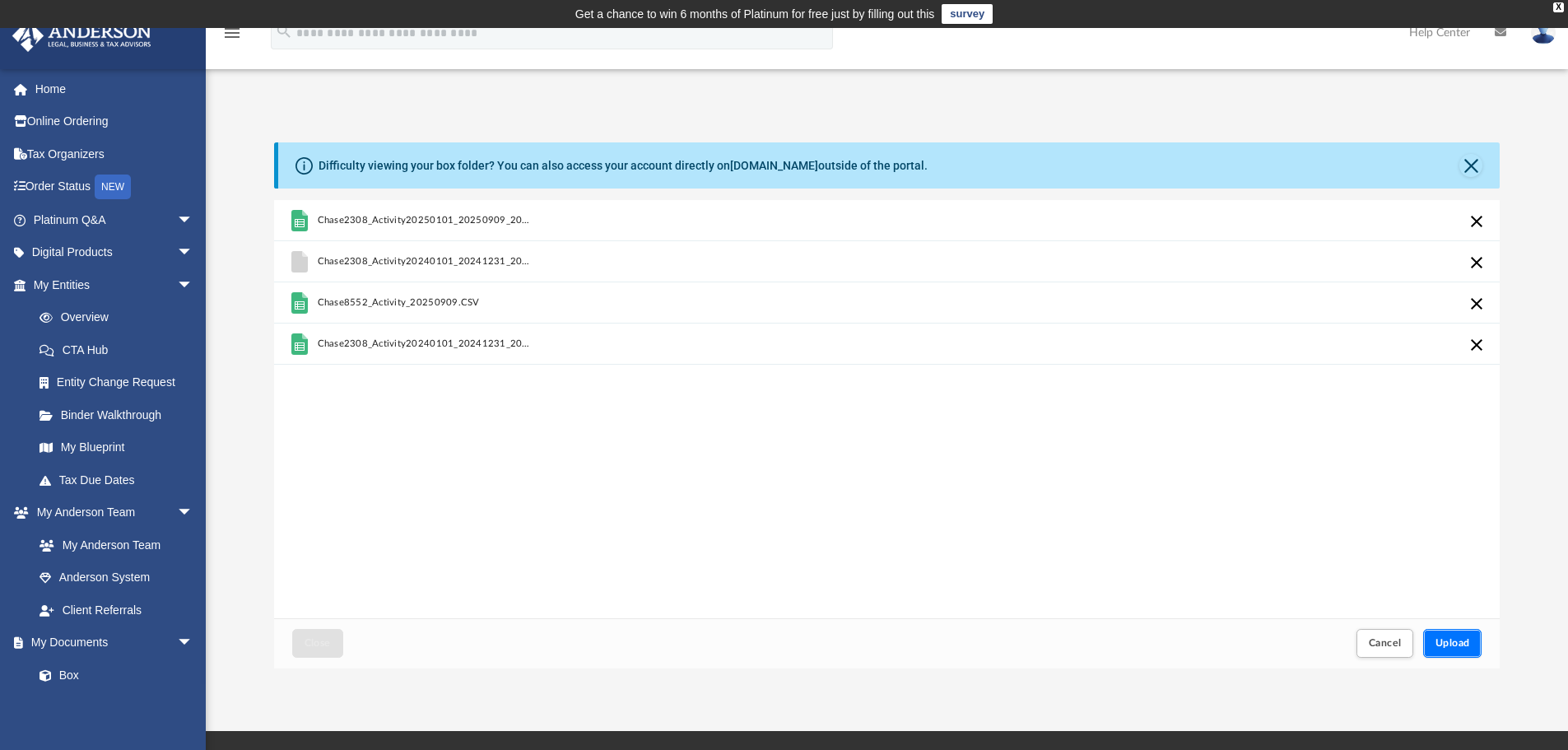
click at [1454, 643] on span "Upload" at bounding box center [1453, 643] width 35 height 10
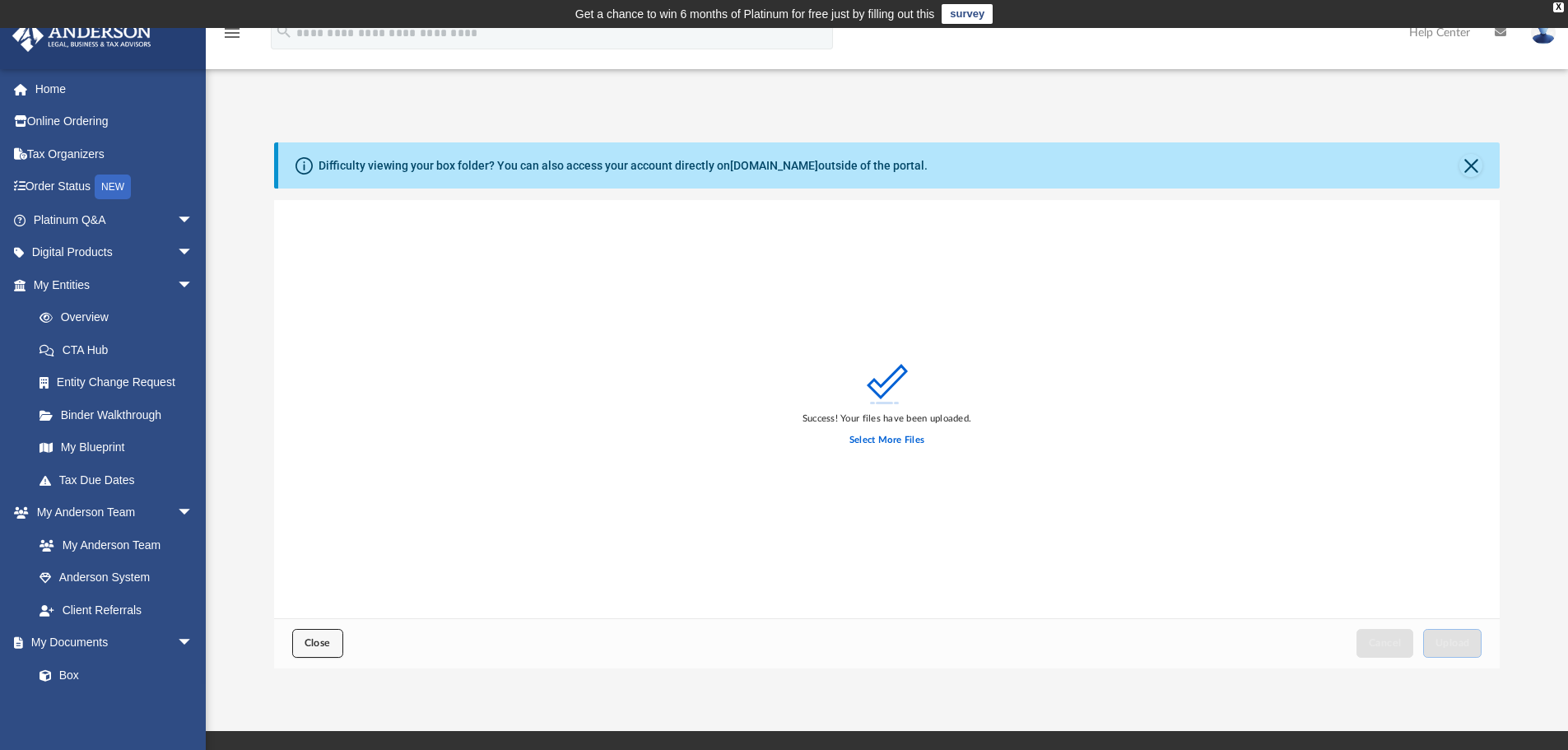
click at [313, 651] on button "Close" at bounding box center [318, 643] width 51 height 29
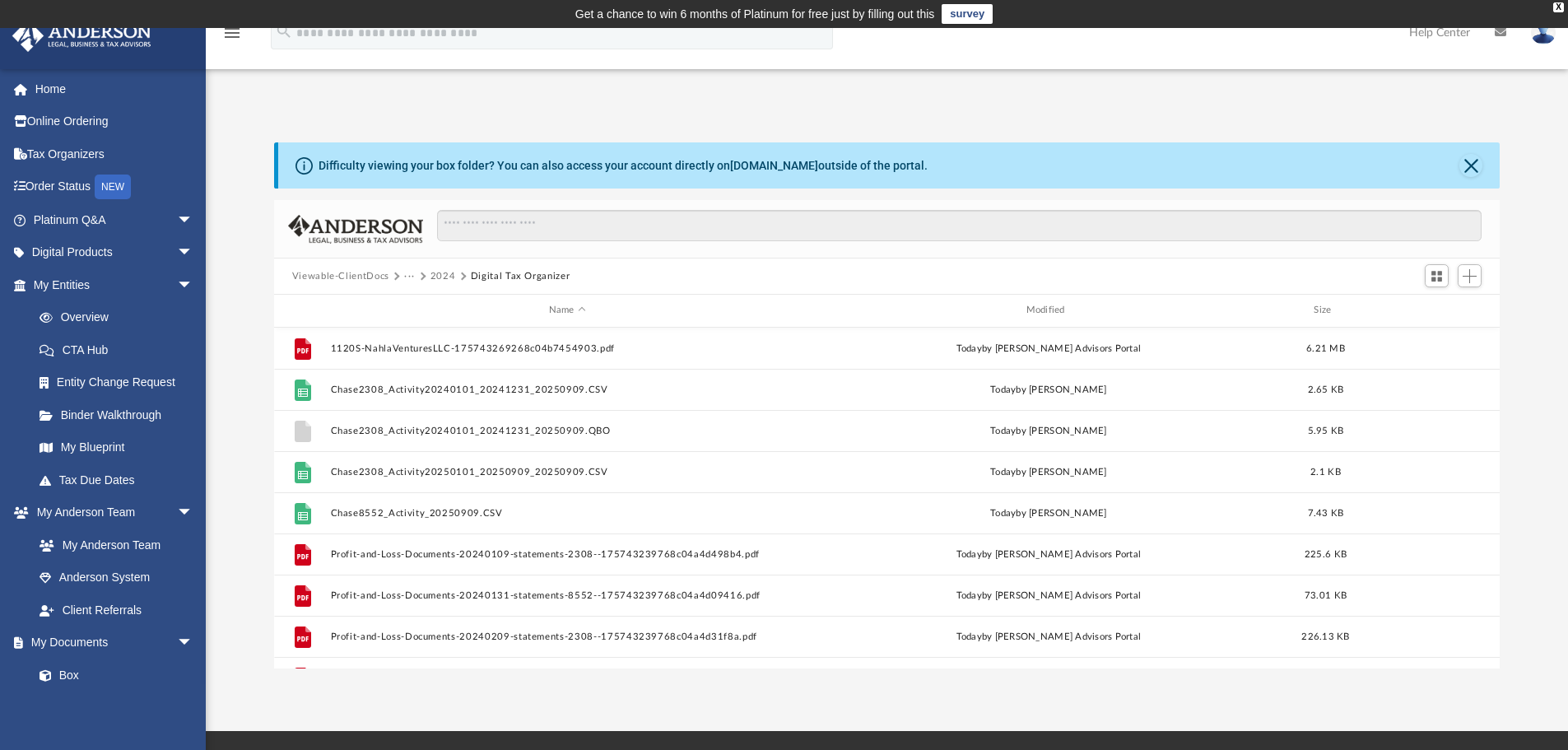
click at [383, 278] on button "Viewable-ClientDocs" at bounding box center [340, 276] width 97 height 15
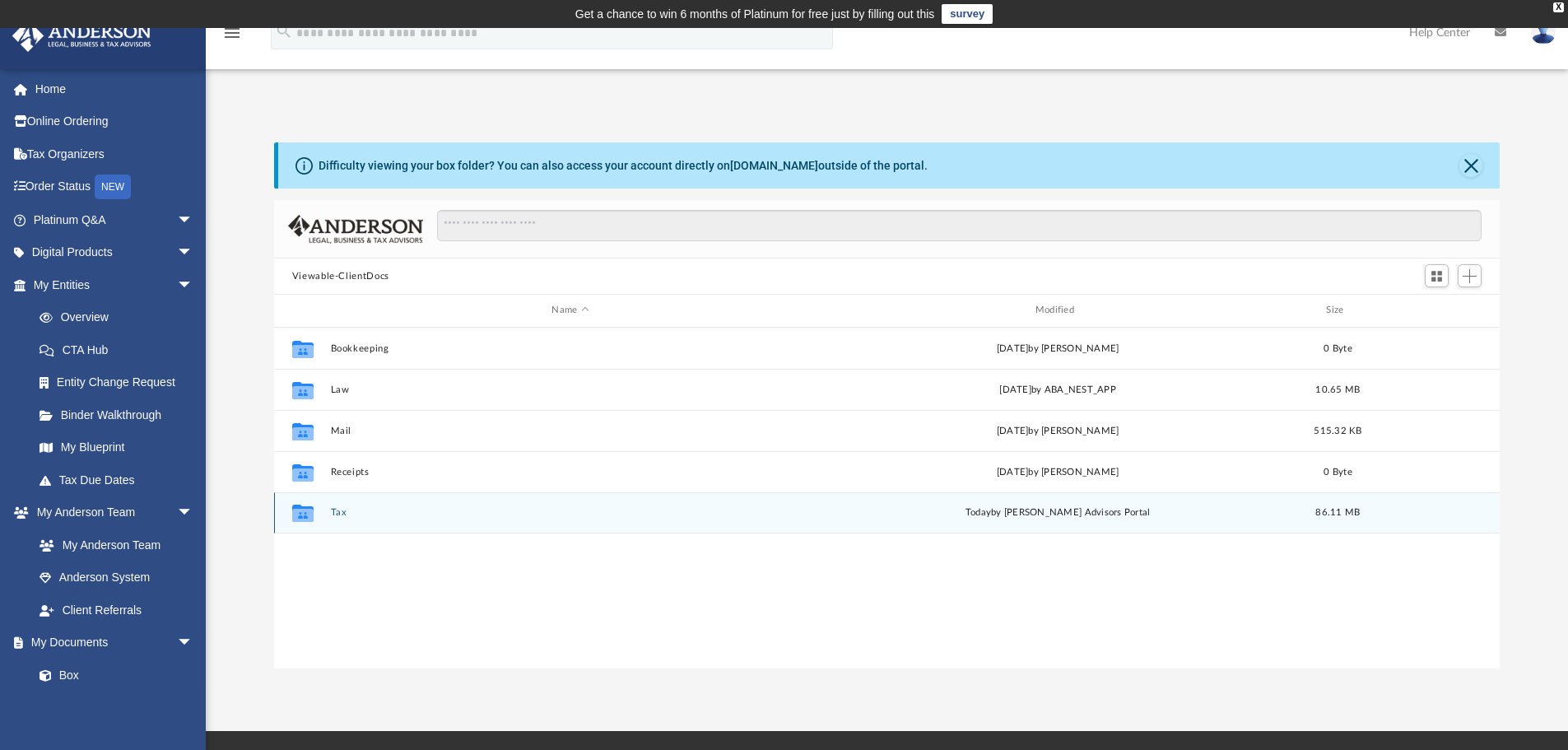
click at [359, 519] on div "Collaborated Folder Tax today by Anderson Advisors Portal 86.11 MB" at bounding box center [887, 513] width 1226 height 41
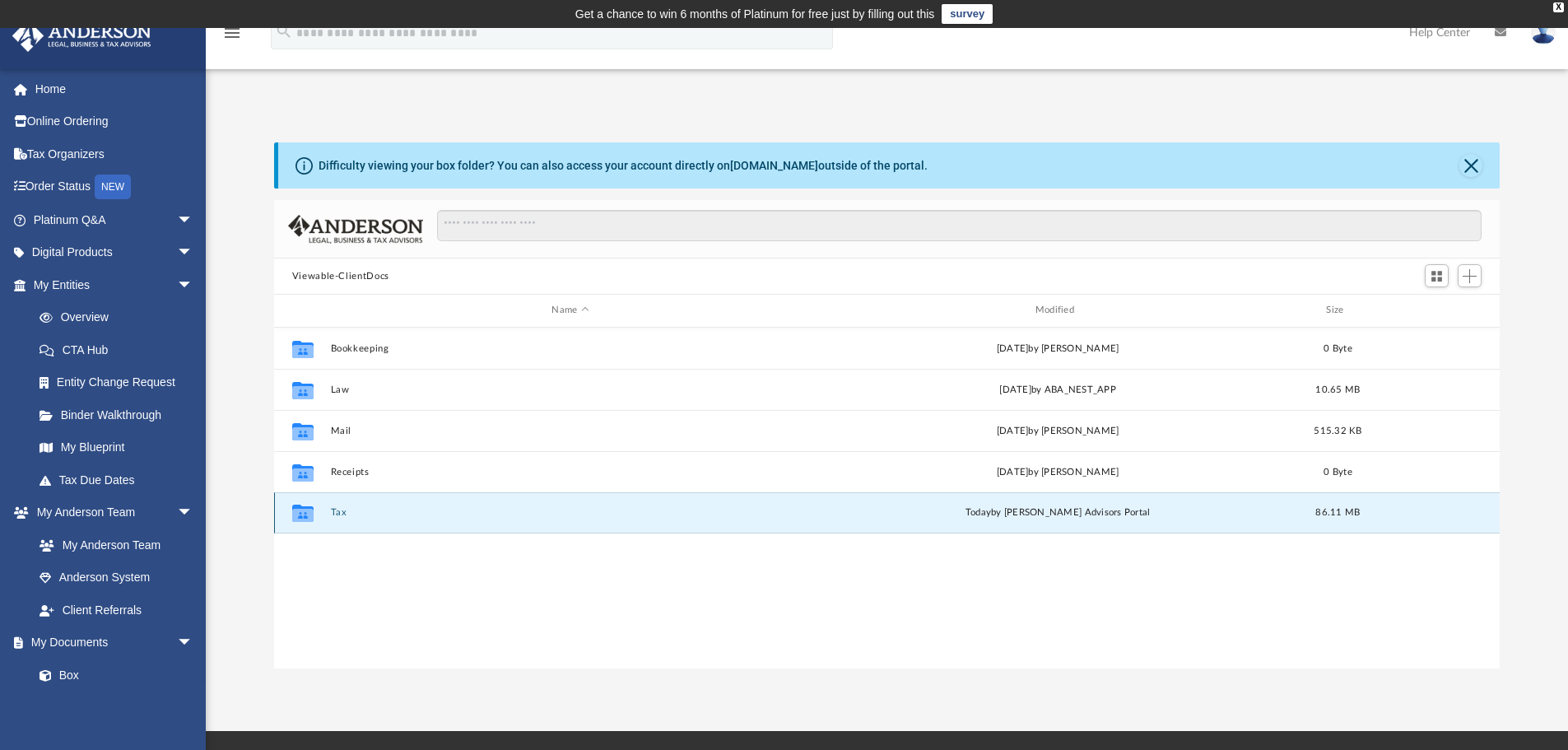
click at [332, 513] on button "Tax" at bounding box center [570, 513] width 480 height 10
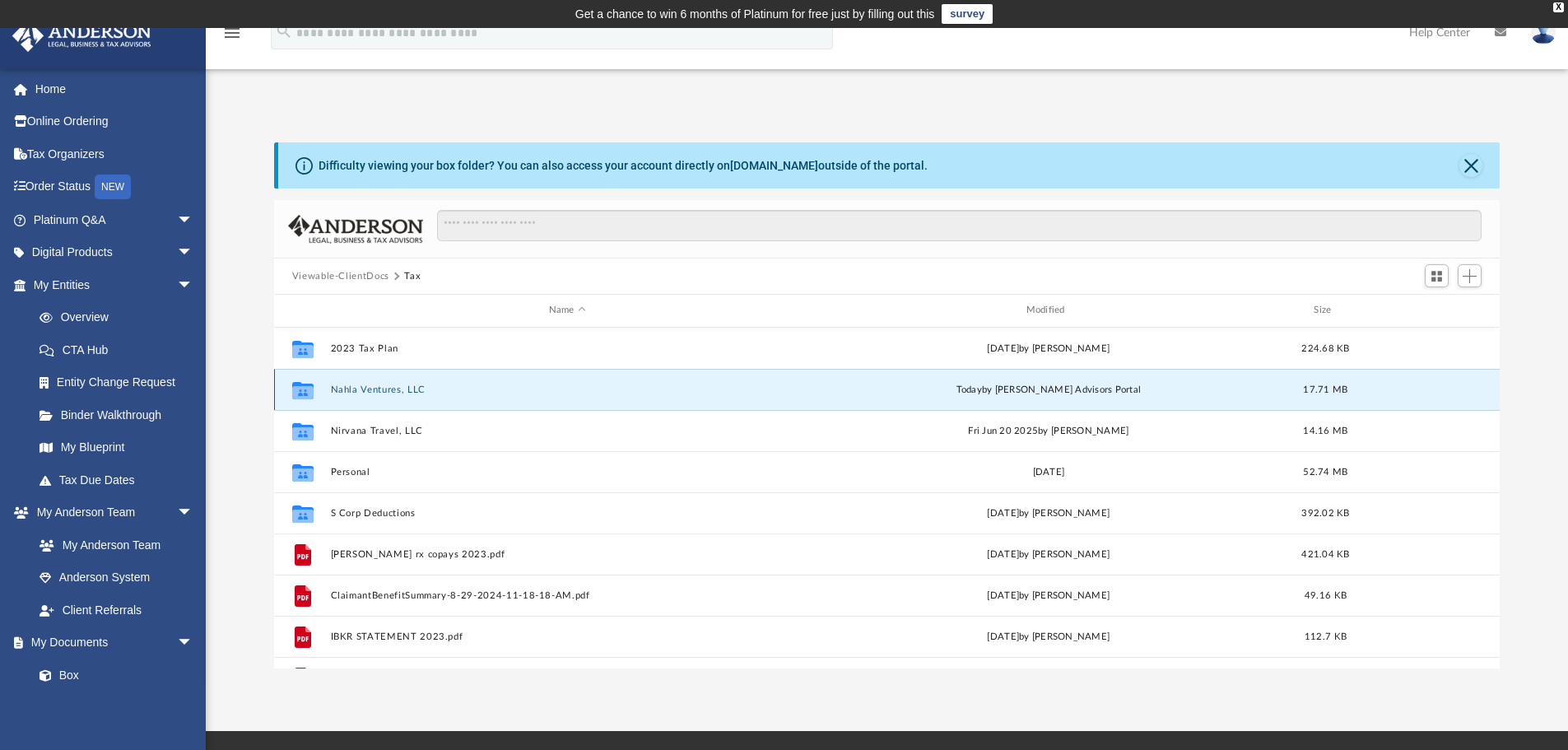
click at [389, 392] on button "Nahla Ventures, LLC" at bounding box center [566, 389] width 474 height 10
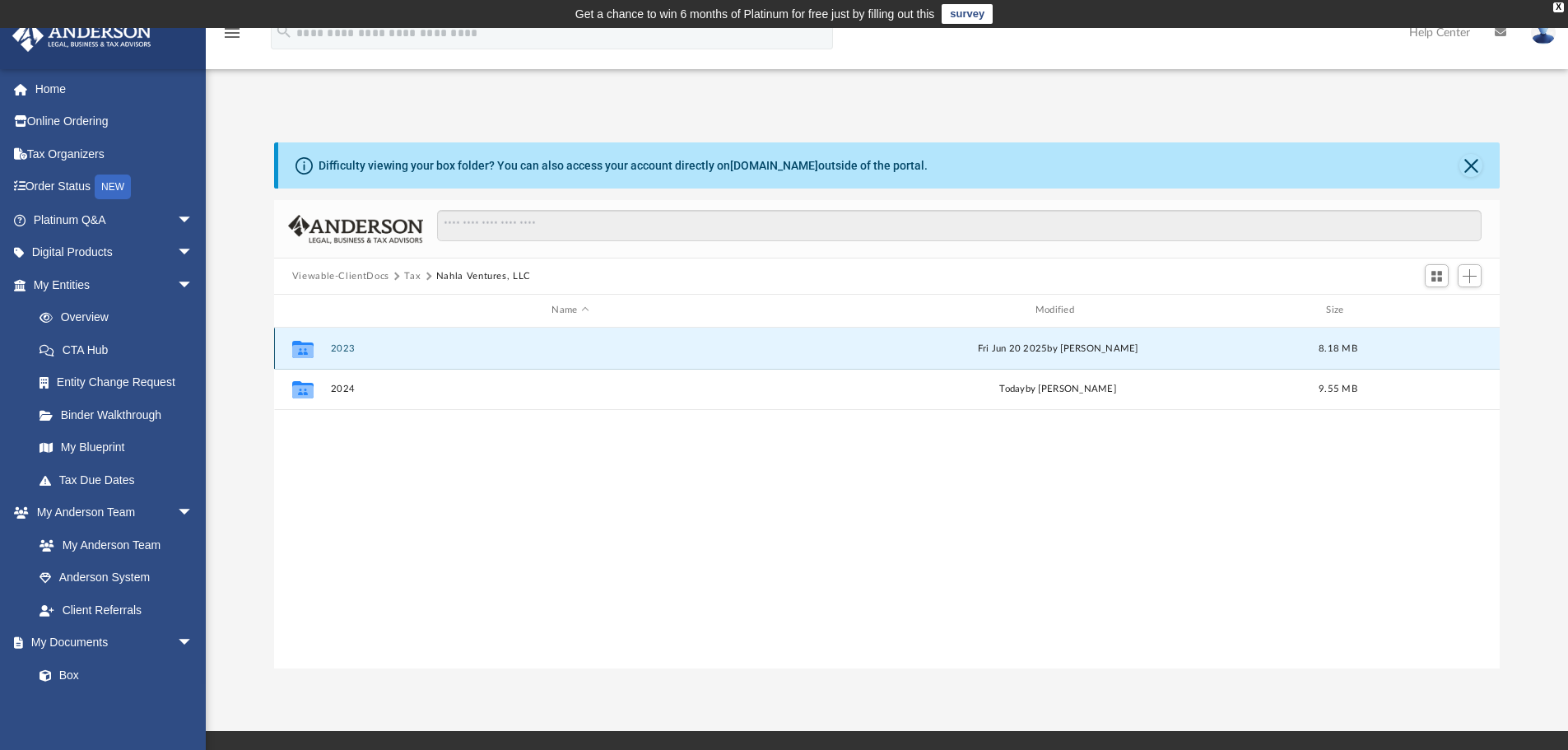
click at [336, 344] on button "2023" at bounding box center [570, 348] width 480 height 10
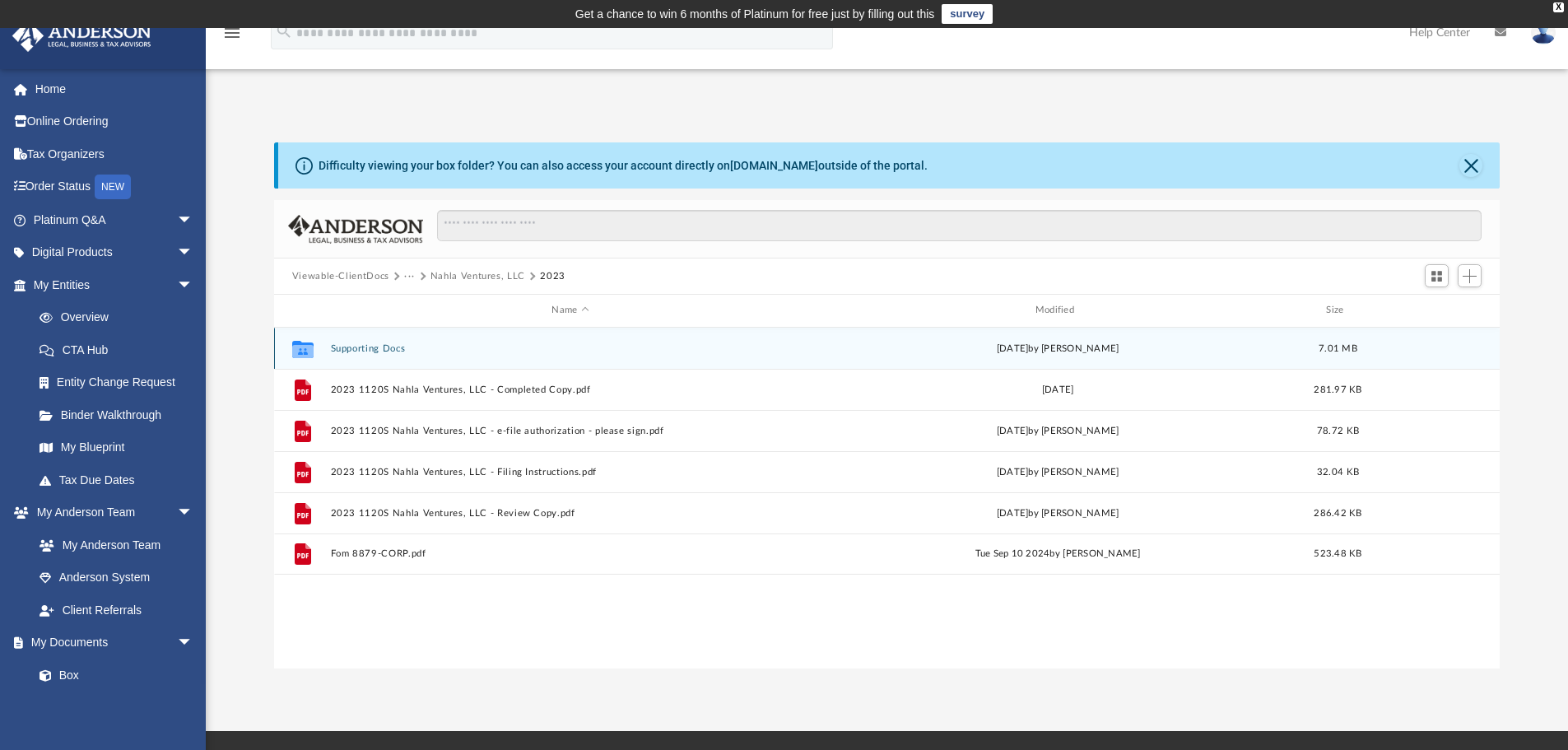
click at [385, 341] on div "Collaborated Folder Supporting Docs Fri Sep 6 2024 by Kayleen Winters 7.01 MB" at bounding box center [887, 347] width 1226 height 41
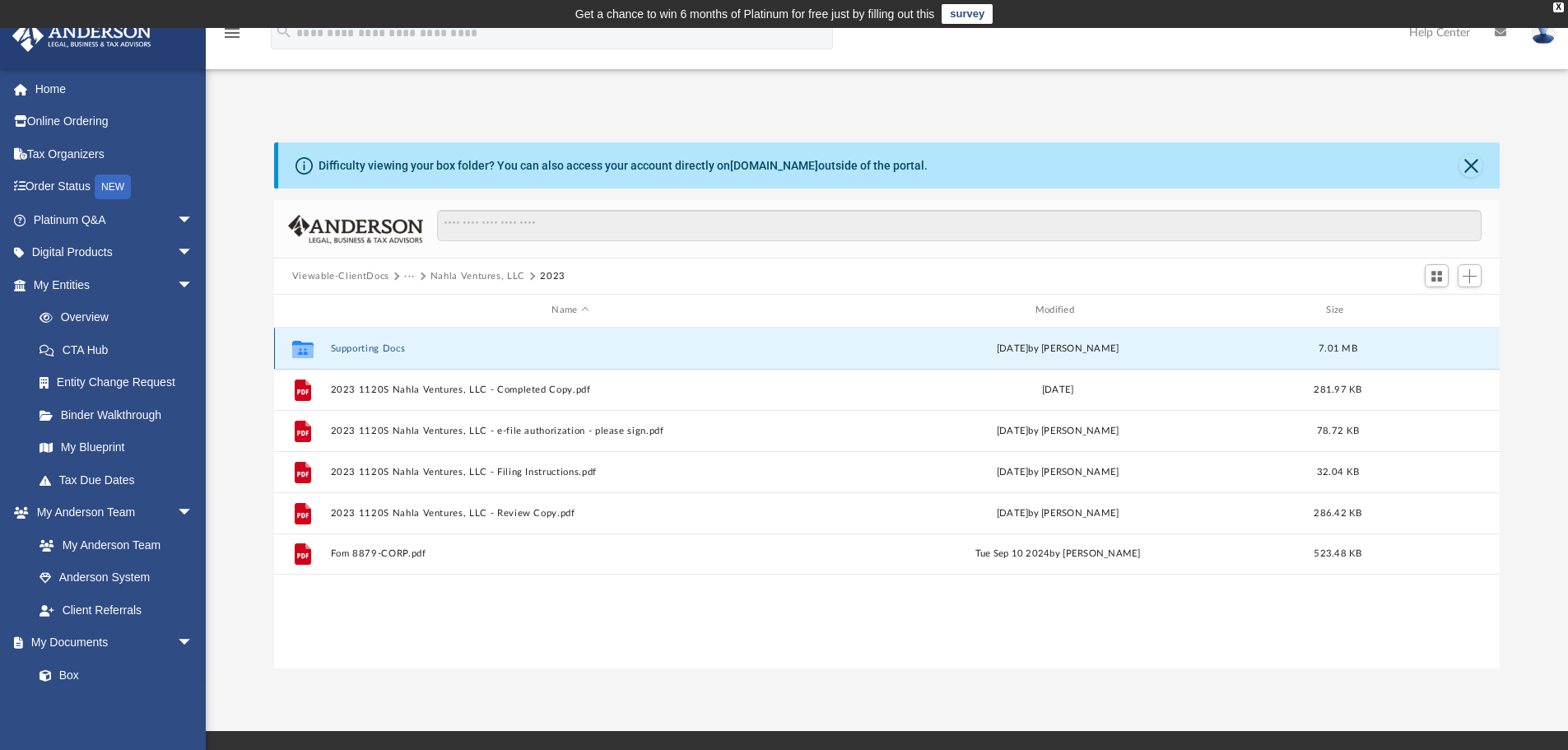
click at [385, 347] on button "Supporting Docs" at bounding box center [570, 348] width 480 height 10
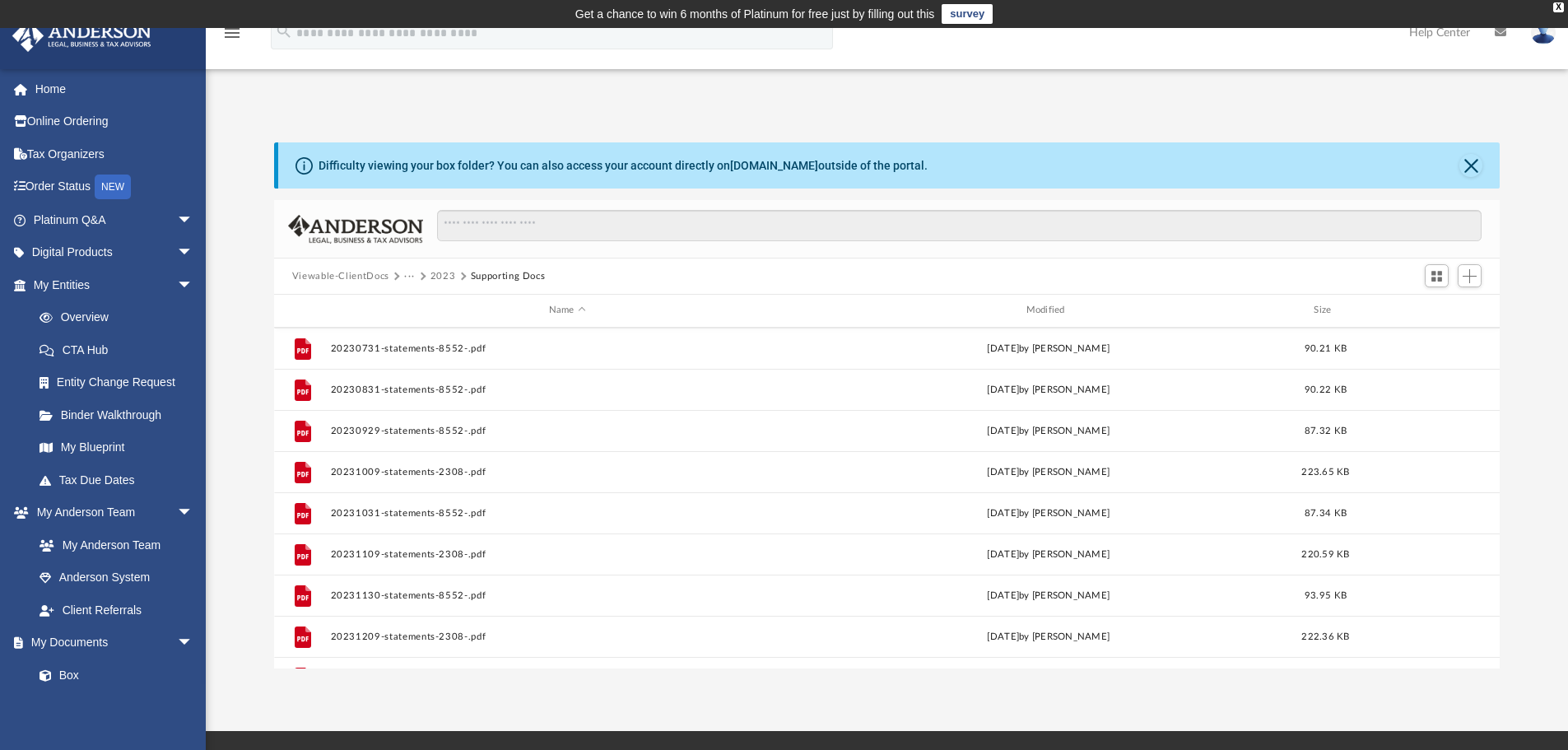
scroll to position [576, 0]
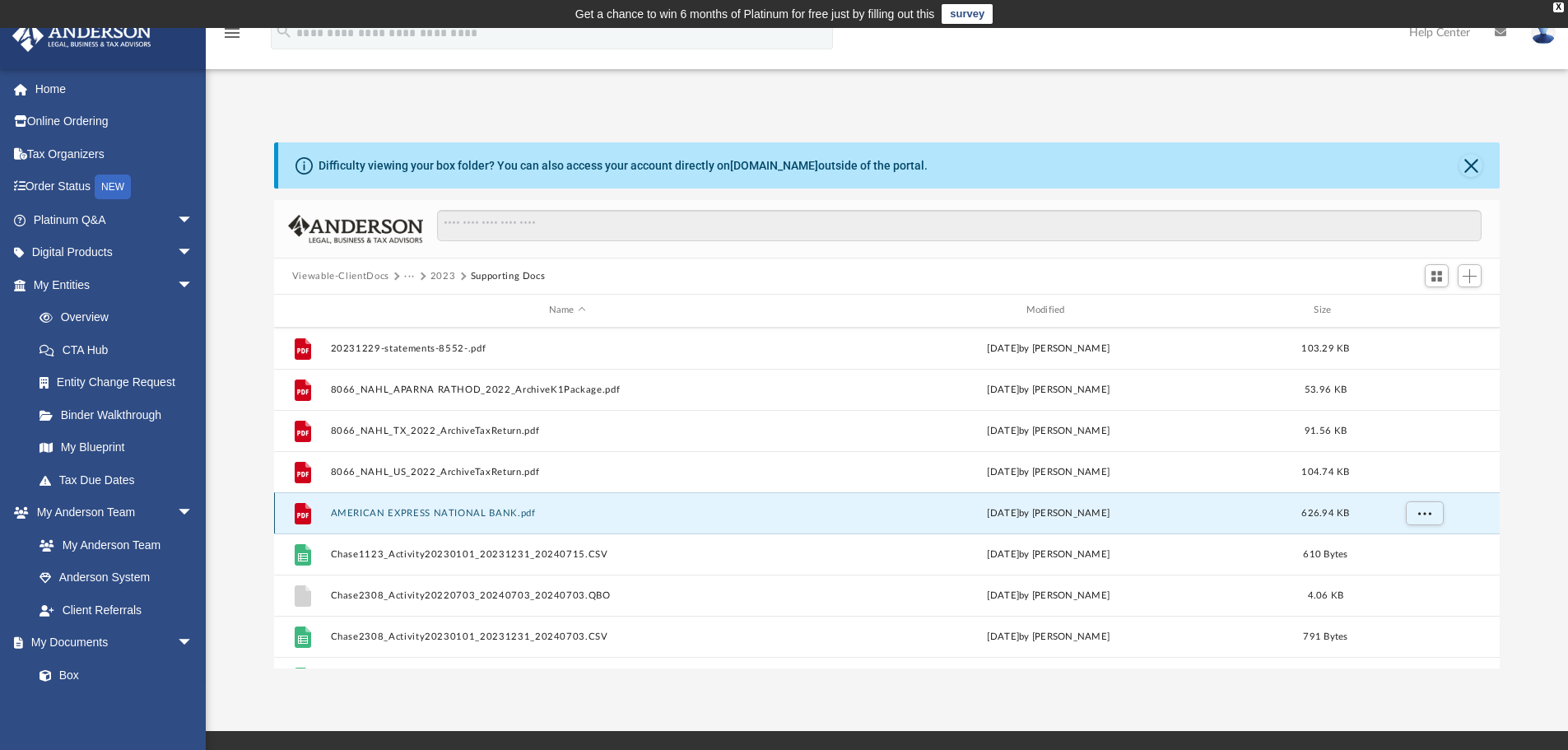
click at [442, 513] on button "AMERICAN EXPRESS NATIONAL BANK.pdf" at bounding box center [566, 513] width 474 height 10
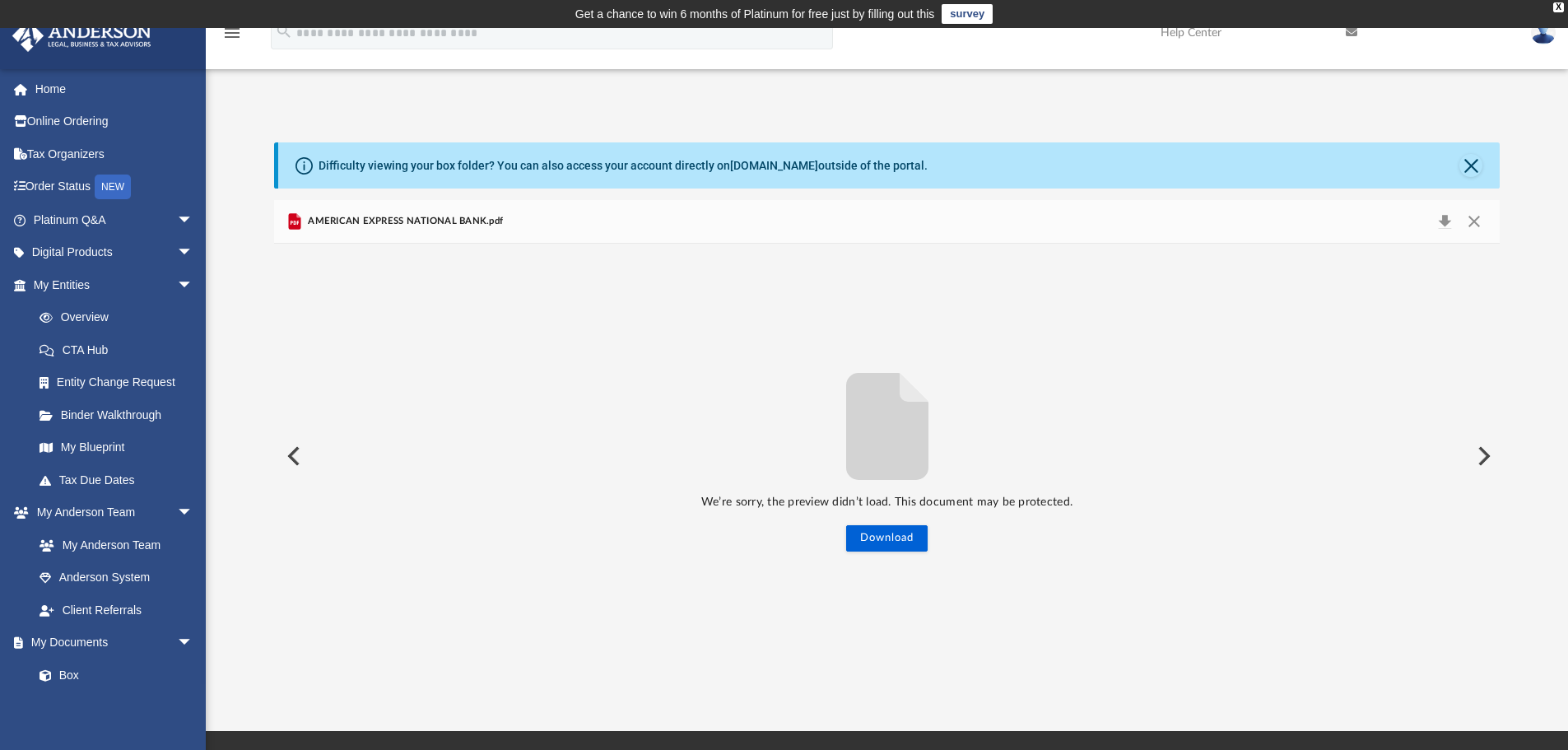
click at [370, 220] on span "AMERICAN EXPRESS NATIONAL BANK.pdf" at bounding box center [403, 221] width 198 height 15
click at [1375, 206] on div "AMERICAN EXPRESS NATIONAL BANK.pdf" at bounding box center [887, 222] width 1226 height 44
click at [408, 217] on span "AMERICAN EXPRESS NATIONAL BANK.pdf" at bounding box center [403, 221] width 198 height 15
click at [338, 217] on span "AMERICAN EXPRESS NATIONAL BANK.pdf" at bounding box center [403, 221] width 198 height 15
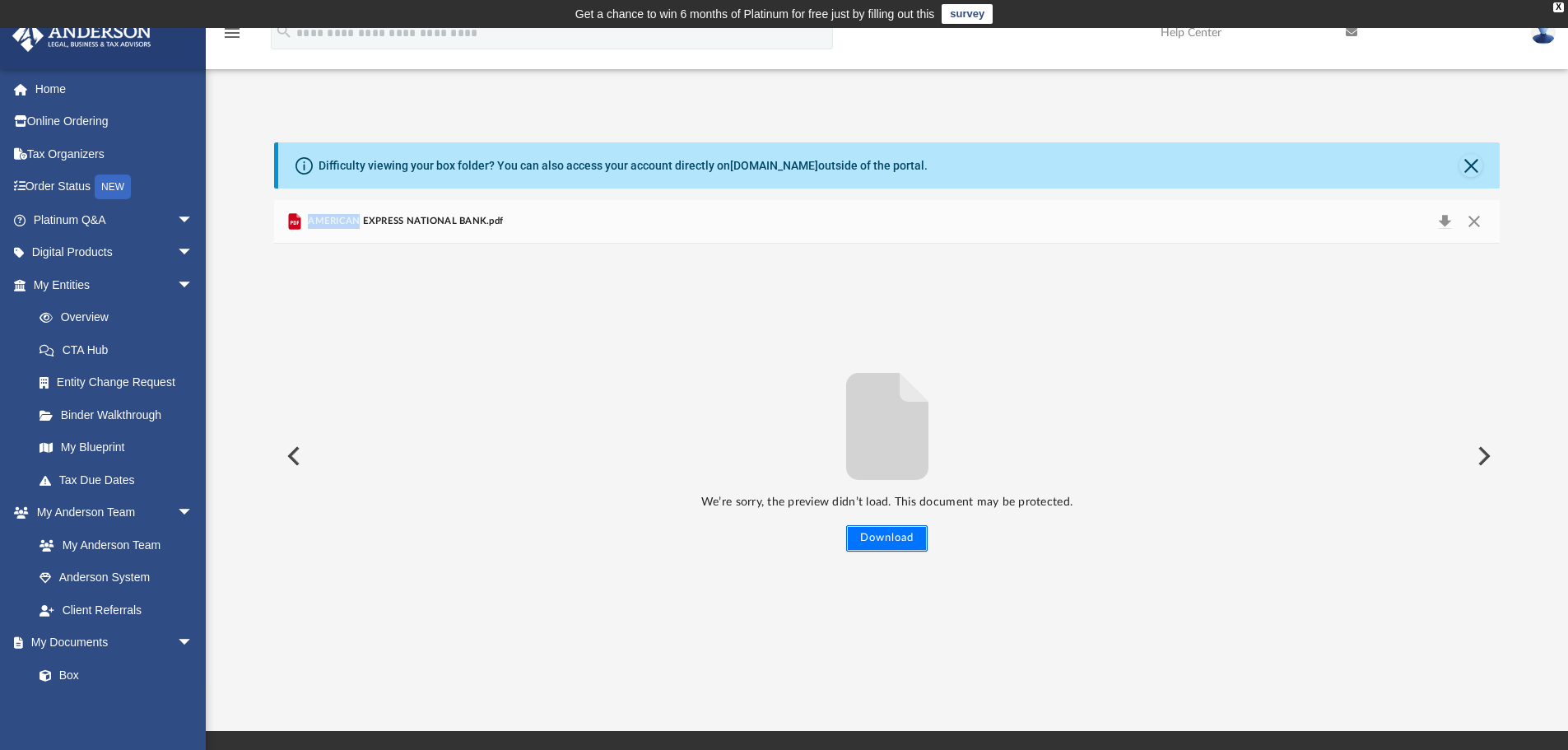
click at [887, 541] on button "Download" at bounding box center [886, 539] width 81 height 26
click at [1494, 452] on button "Preview" at bounding box center [1482, 456] width 36 height 46
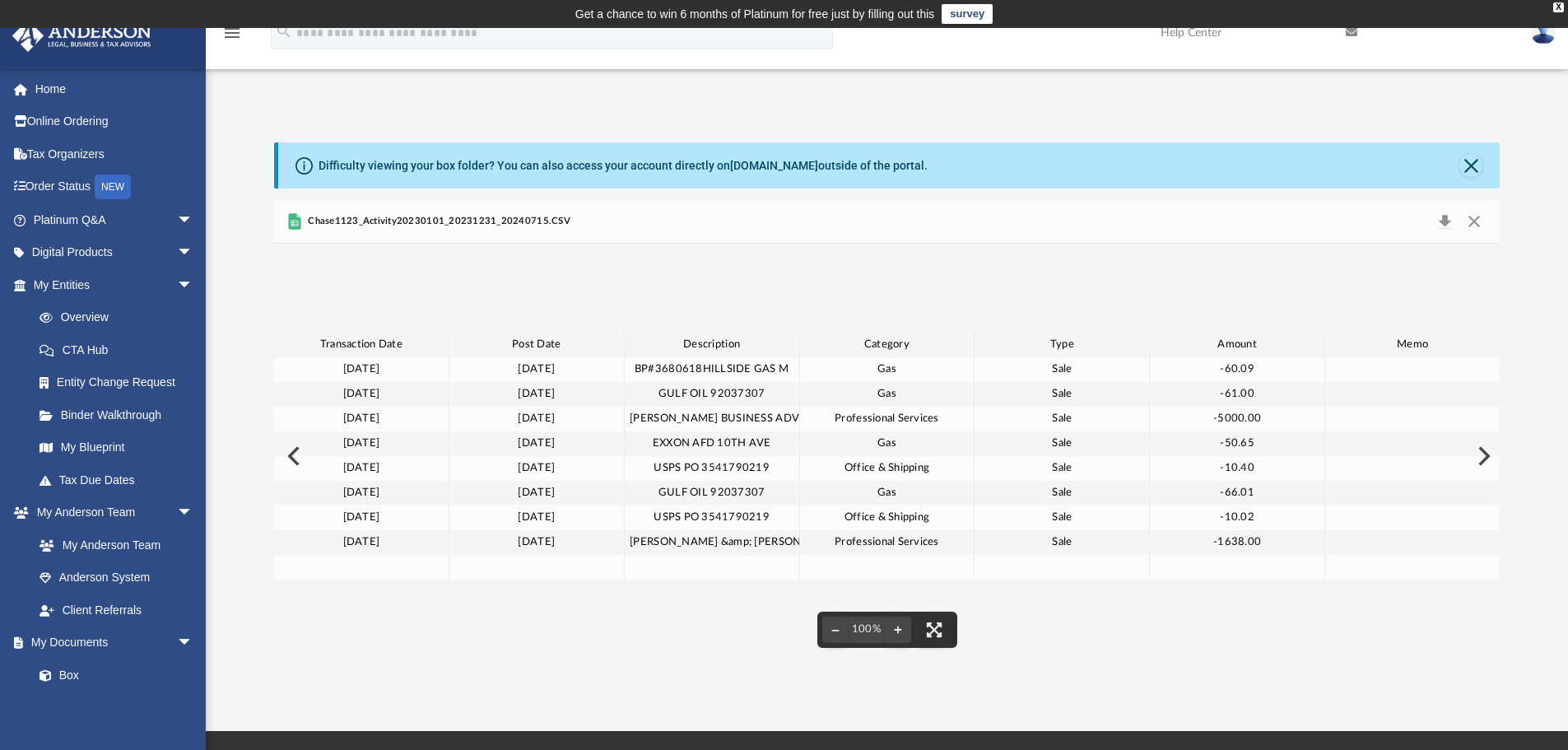
click at [296, 461] on button "Preview" at bounding box center [291, 456] width 36 height 46
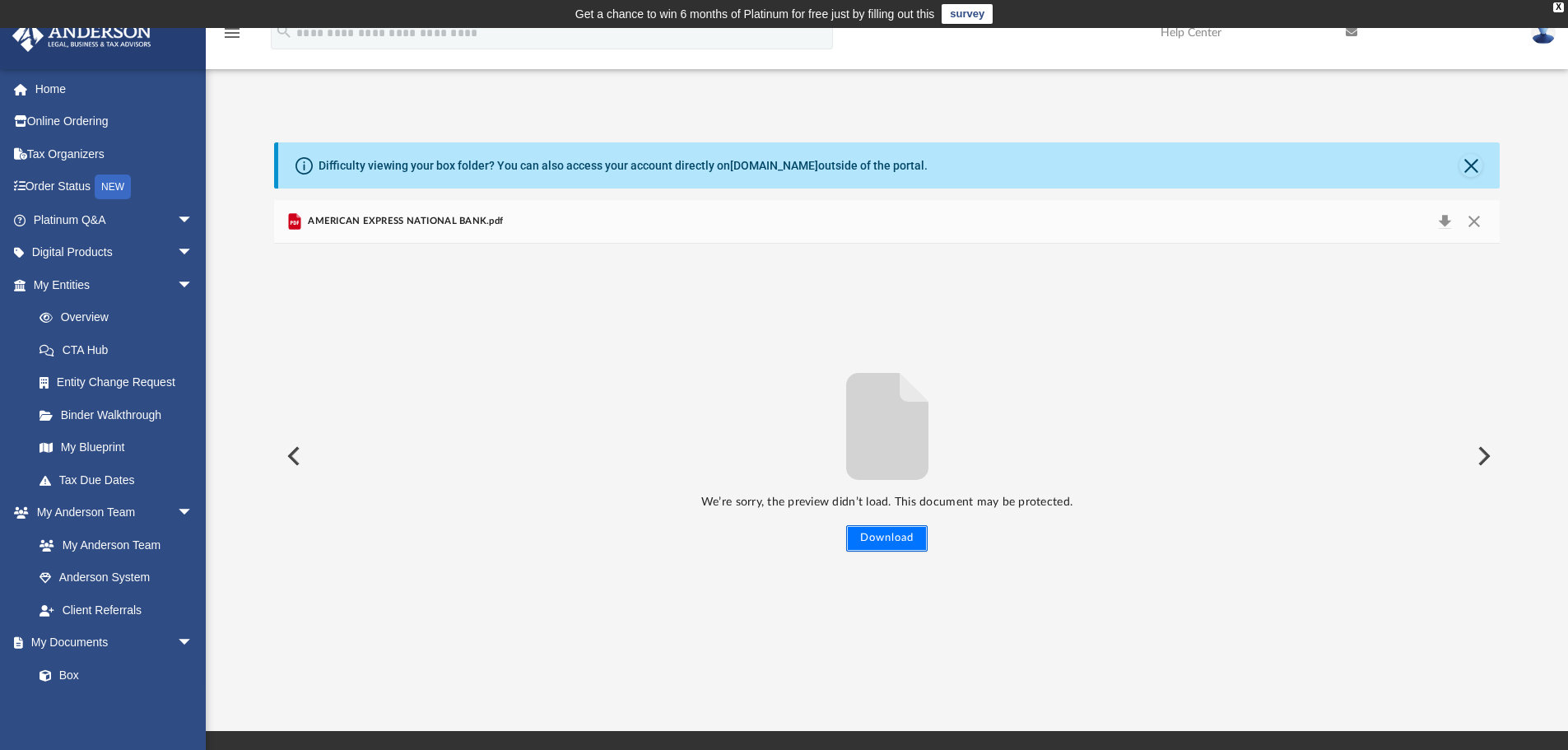
click at [868, 542] on button "Download" at bounding box center [886, 539] width 81 height 26
click at [1489, 453] on button "Preview" at bounding box center [1482, 456] width 36 height 46
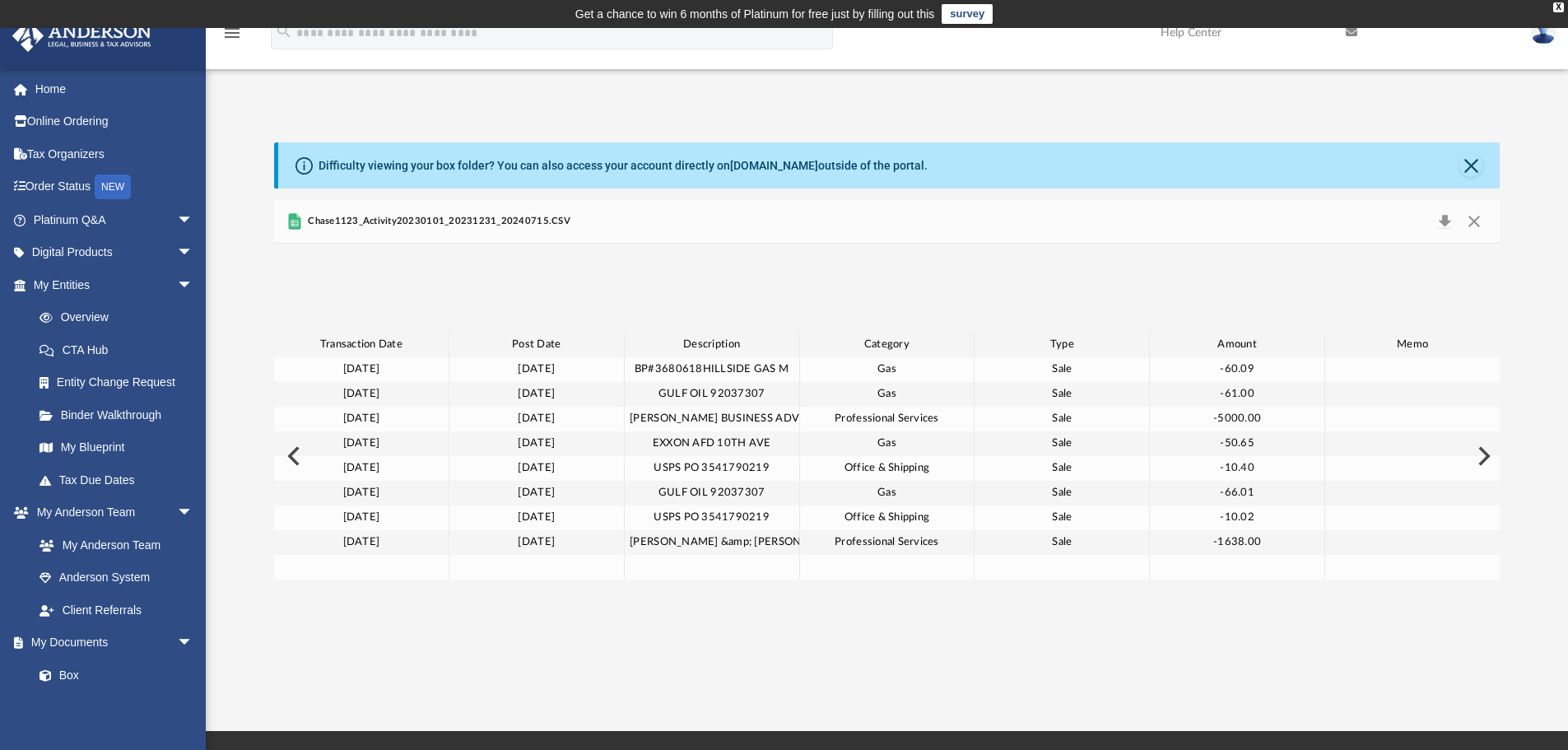
click at [1489, 453] on button "Preview" at bounding box center [1482, 456] width 36 height 46
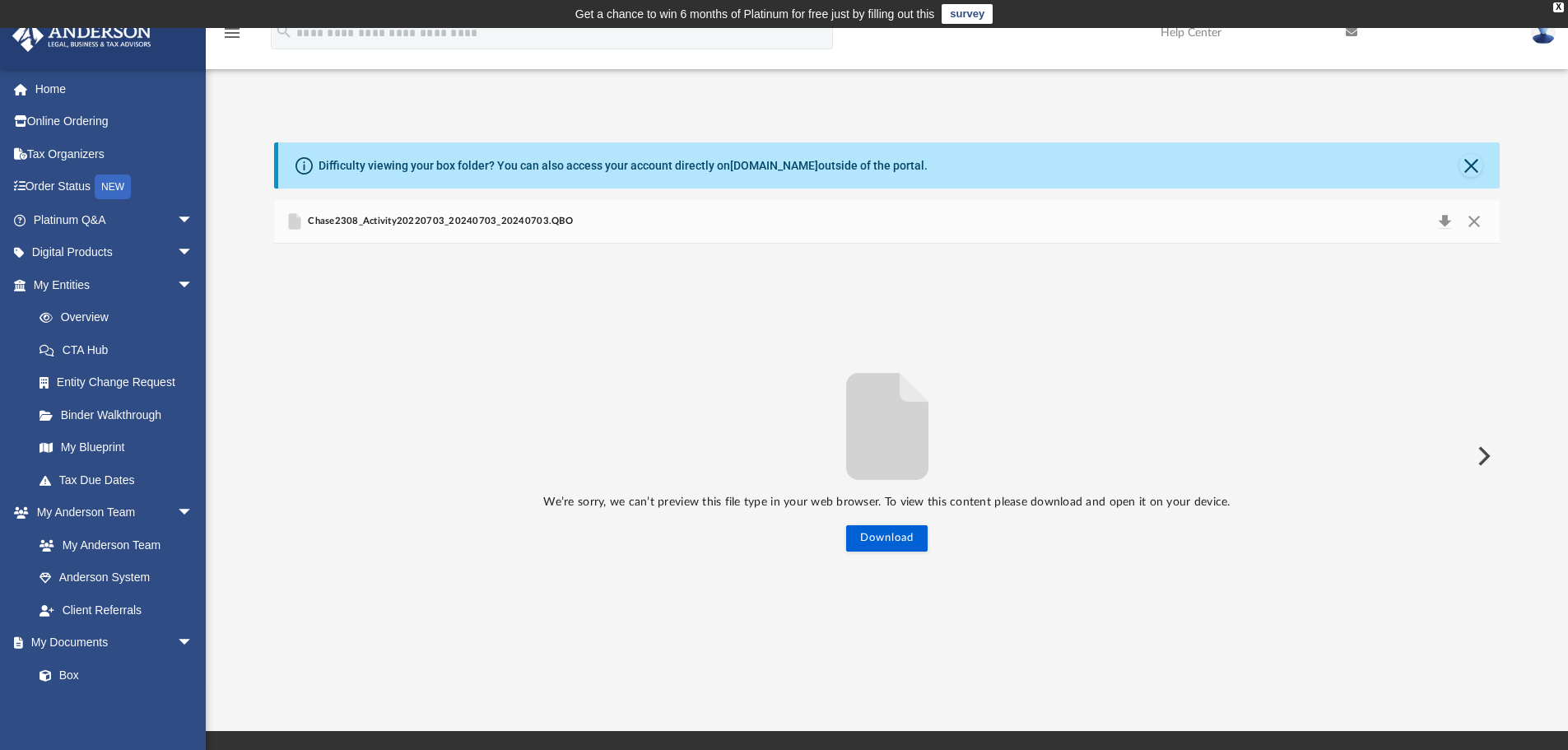
click at [1489, 453] on button "Preview" at bounding box center [1482, 456] width 36 height 46
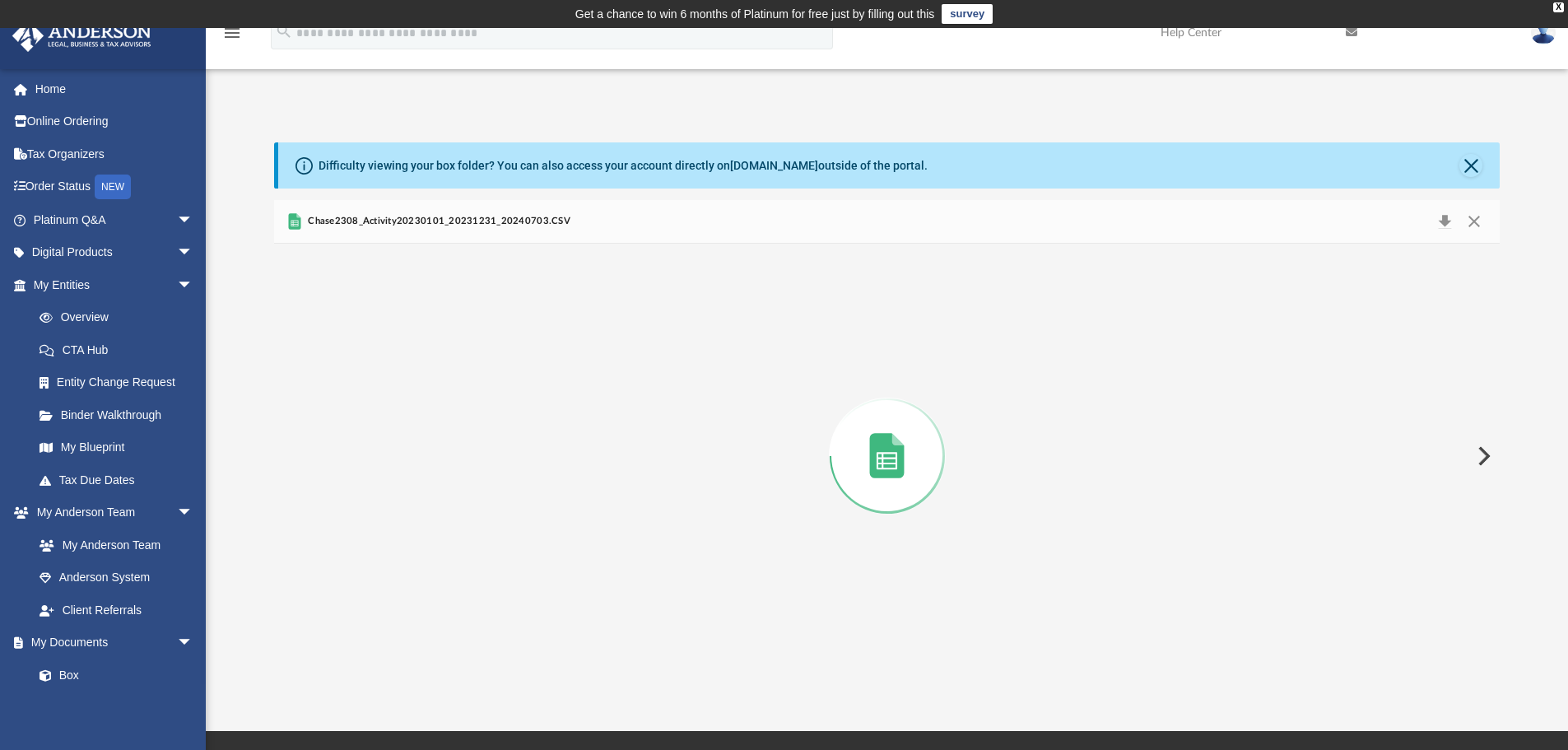
click at [1489, 453] on button "Preview" at bounding box center [1482, 456] width 36 height 46
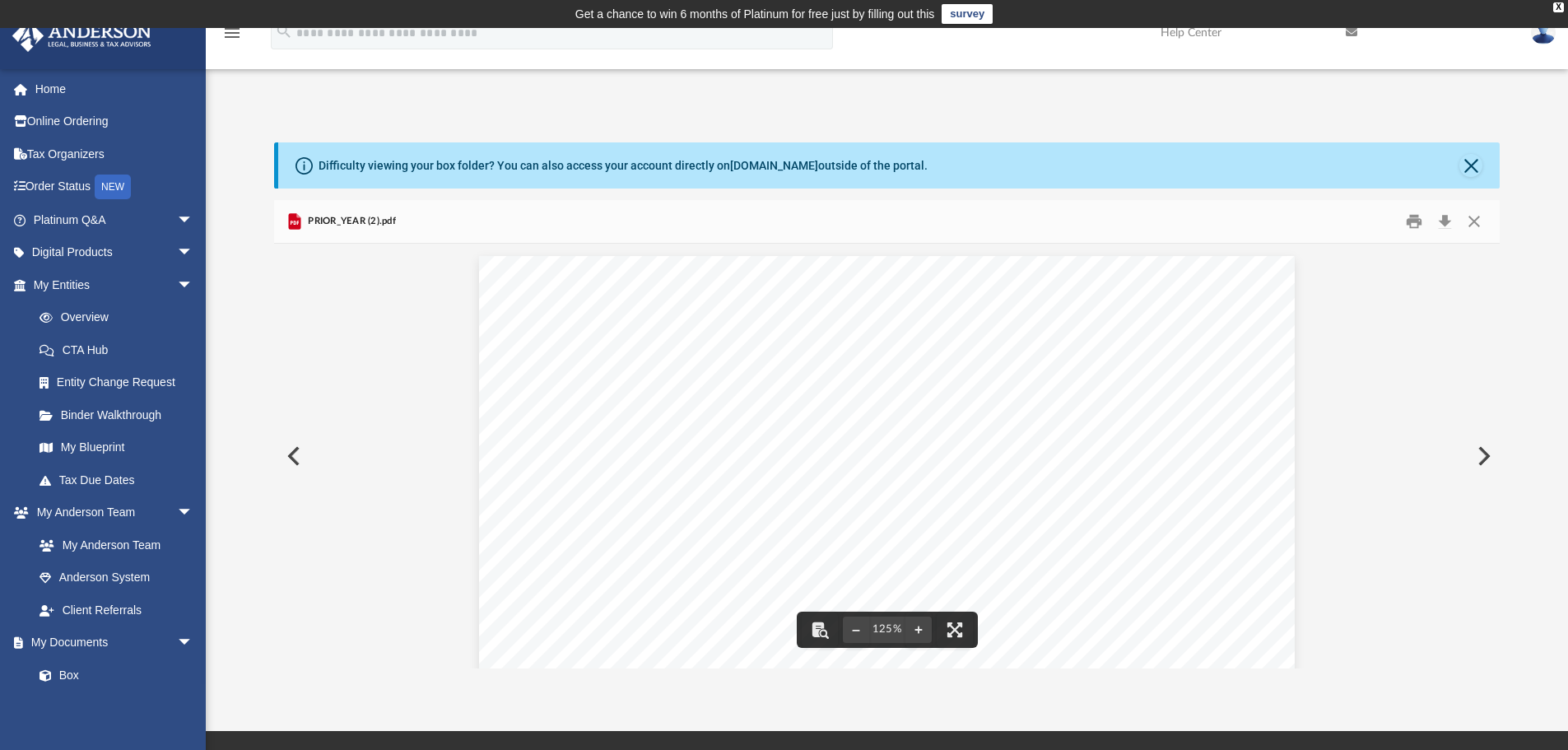
click at [1486, 453] on button "Preview" at bounding box center [1482, 456] width 36 height 46
click at [282, 459] on button "Preview" at bounding box center [291, 456] width 36 height 46
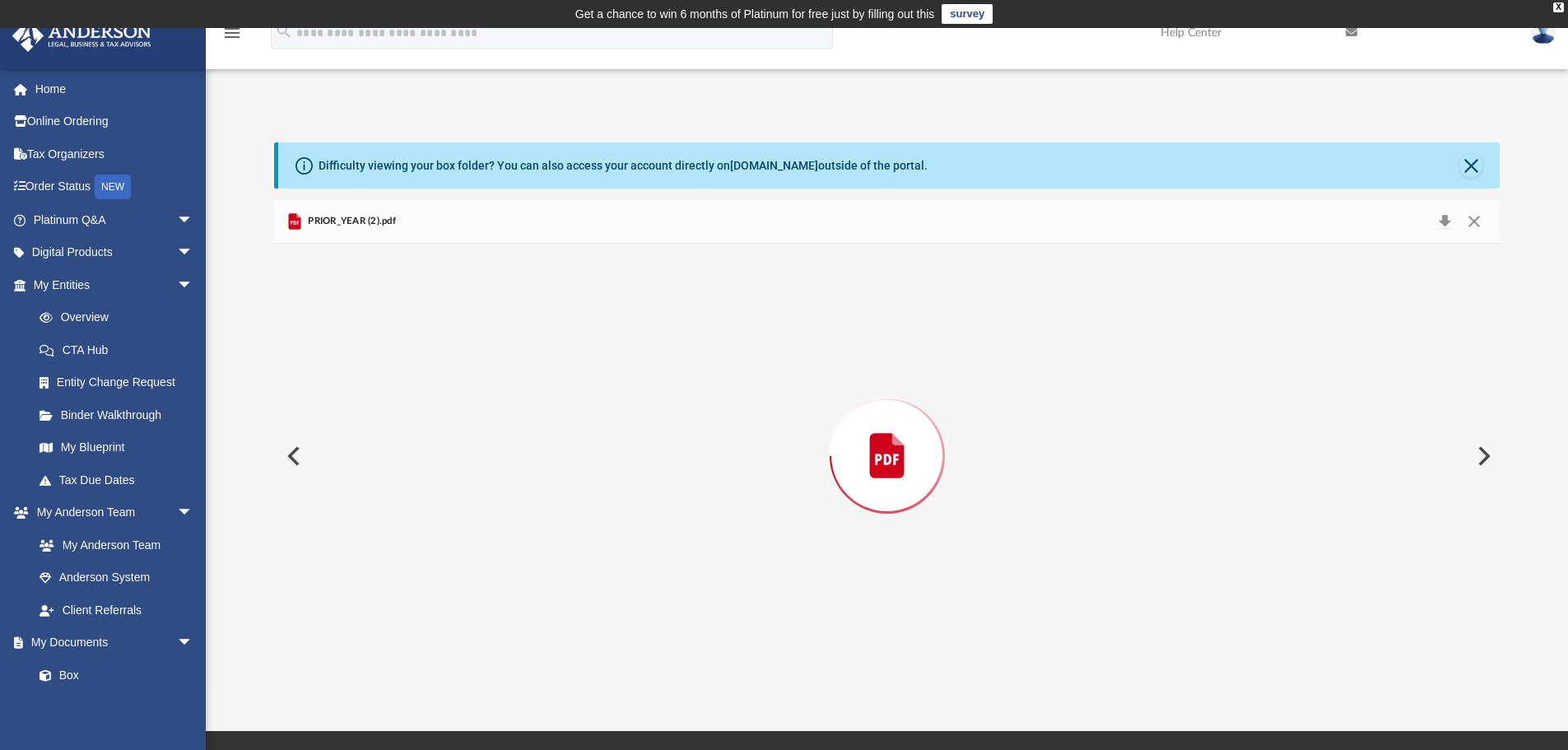
click at [291, 455] on button "Preview" at bounding box center [291, 456] width 36 height 46
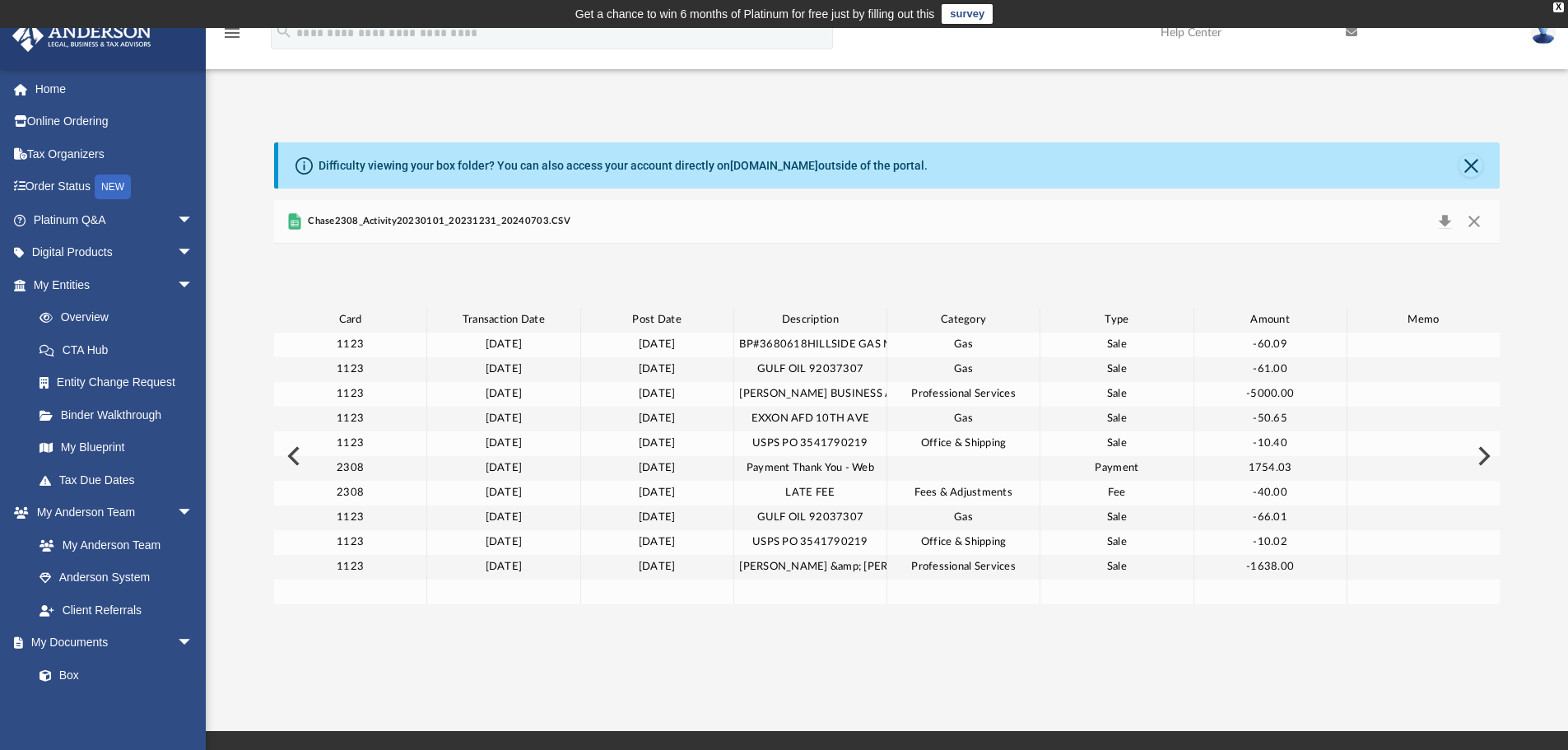
click at [291, 455] on button "Preview" at bounding box center [291, 456] width 36 height 46
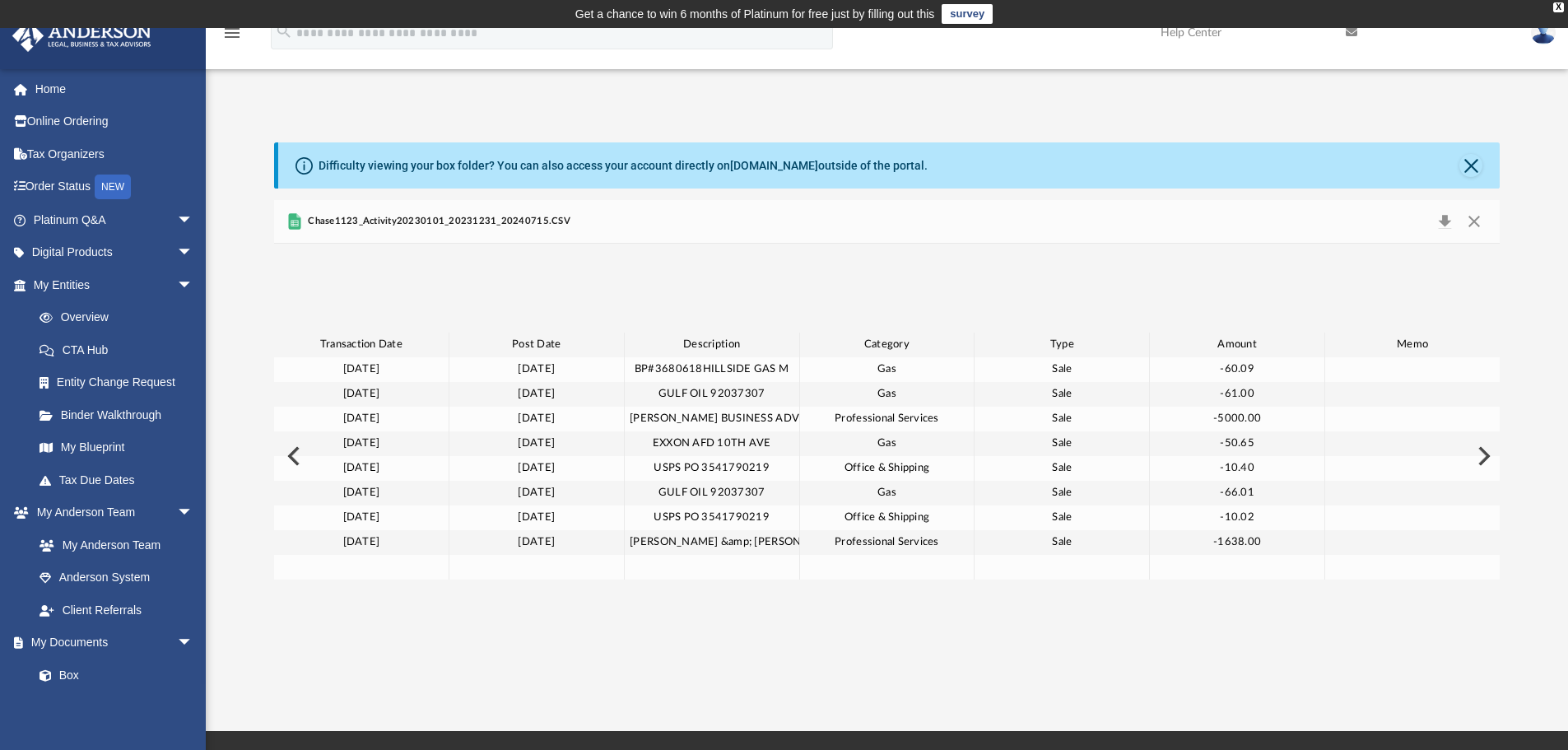
click at [291, 455] on button "Preview" at bounding box center [291, 456] width 36 height 46
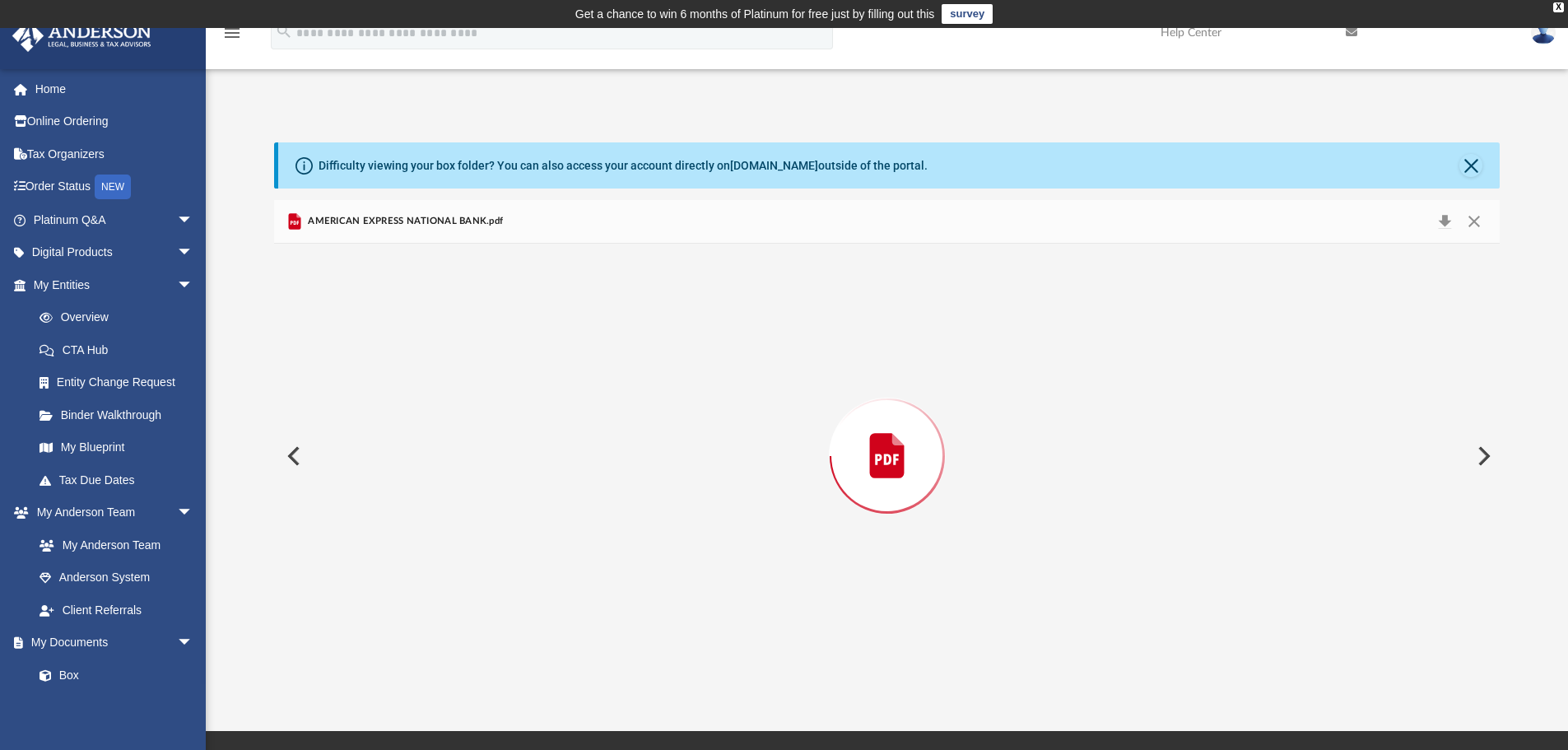
click at [291, 455] on button "Preview" at bounding box center [291, 456] width 36 height 46
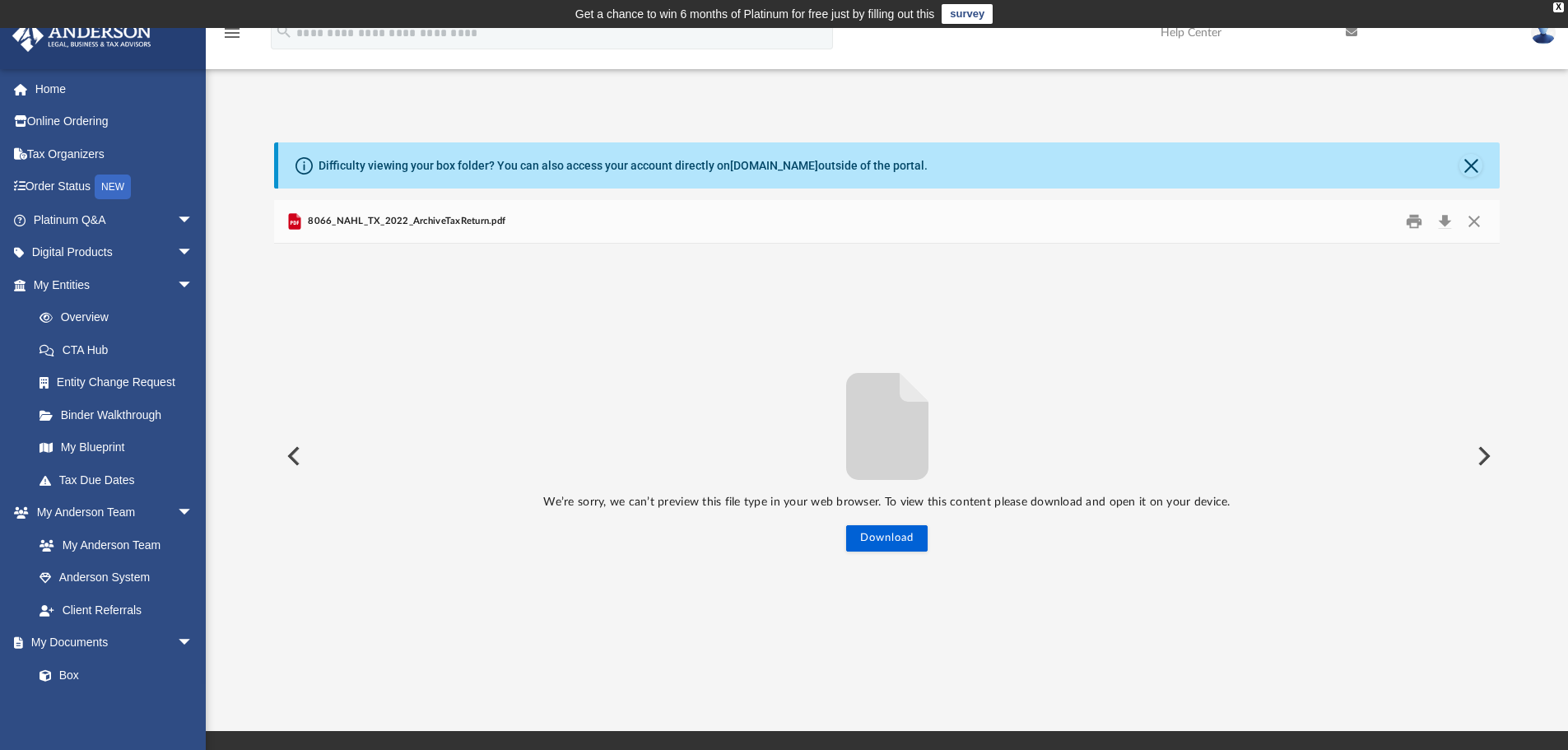
click at [1479, 454] on button "Preview" at bounding box center [1482, 456] width 36 height 46
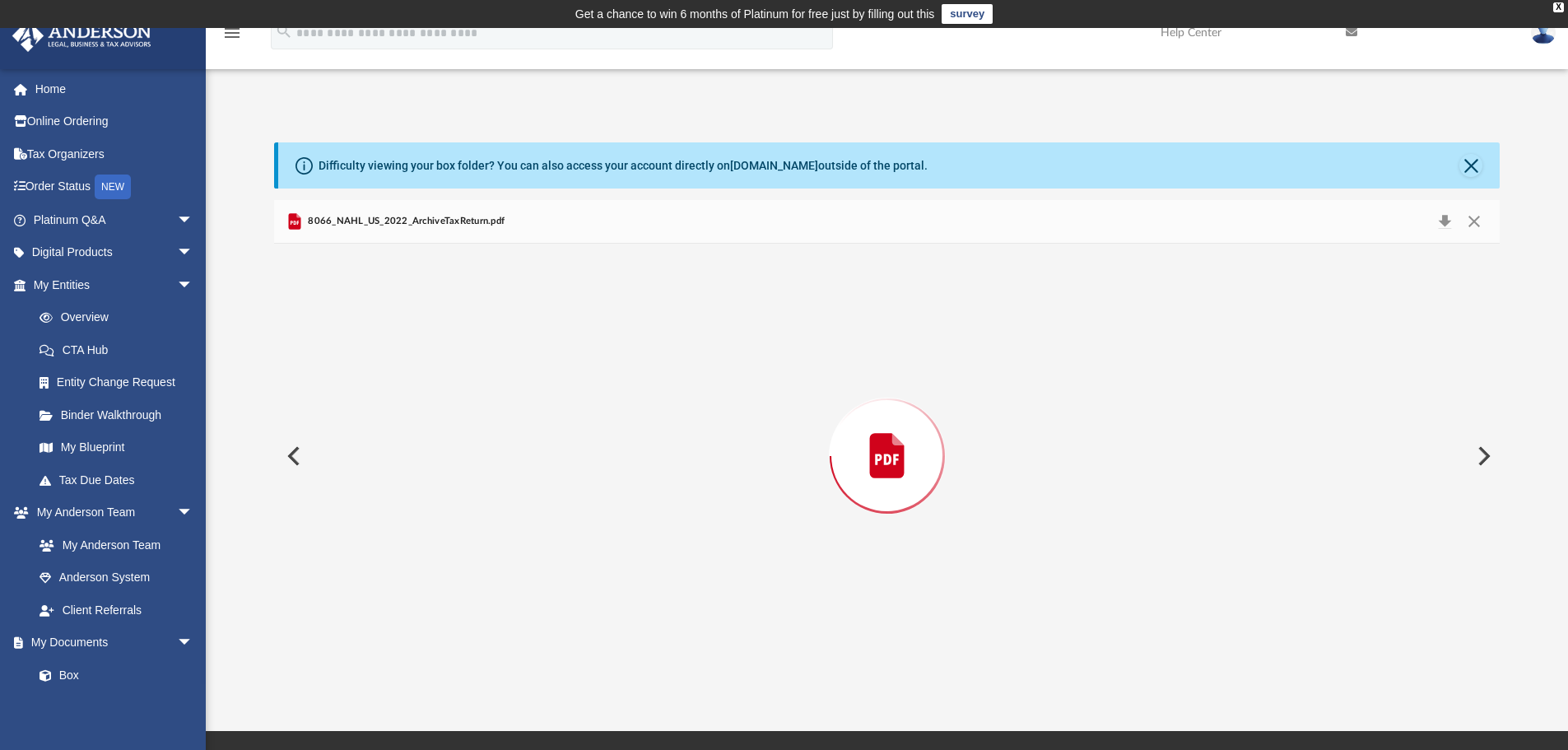
click at [1479, 454] on button "Preview" at bounding box center [1482, 456] width 36 height 46
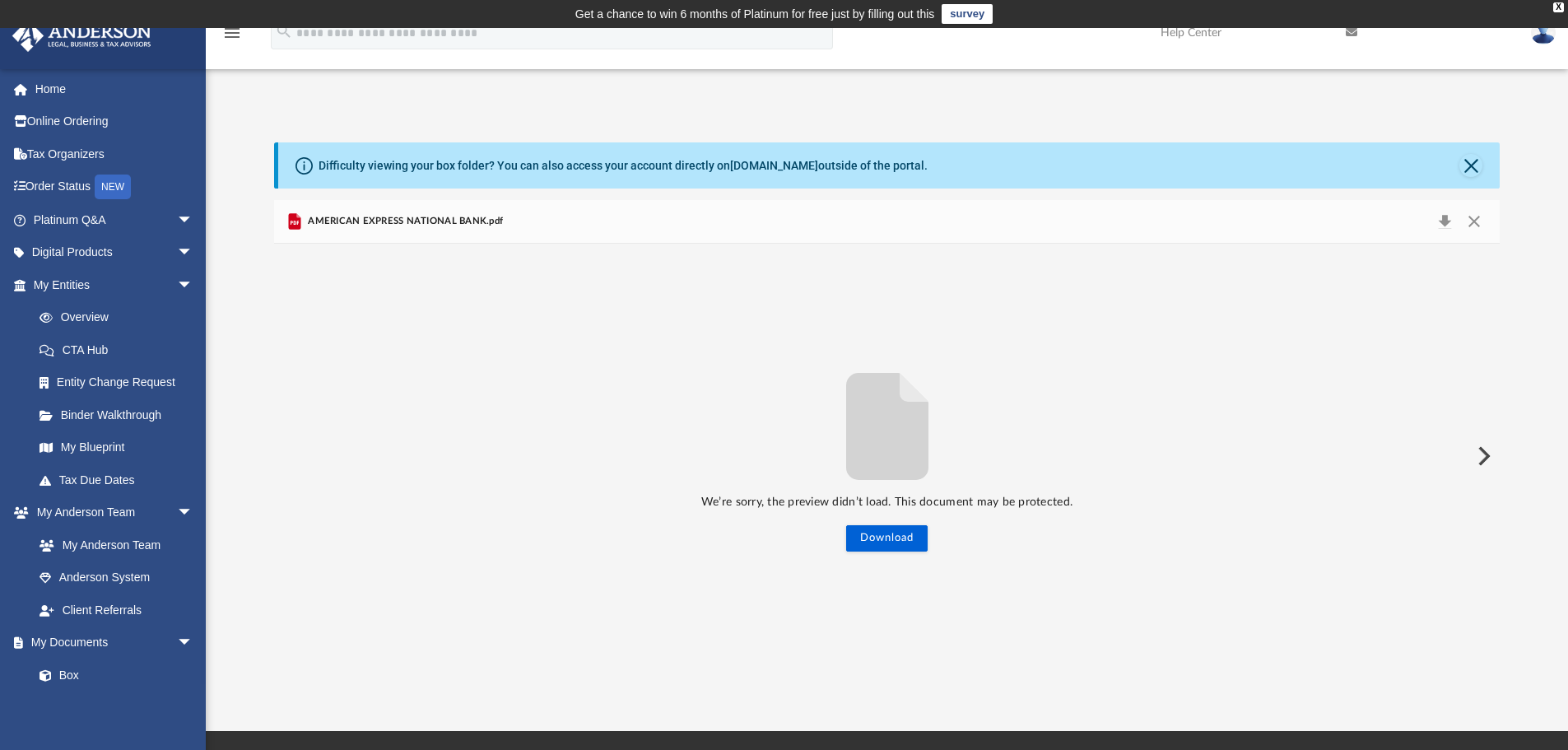
click at [1479, 454] on button "Preview" at bounding box center [1482, 456] width 36 height 46
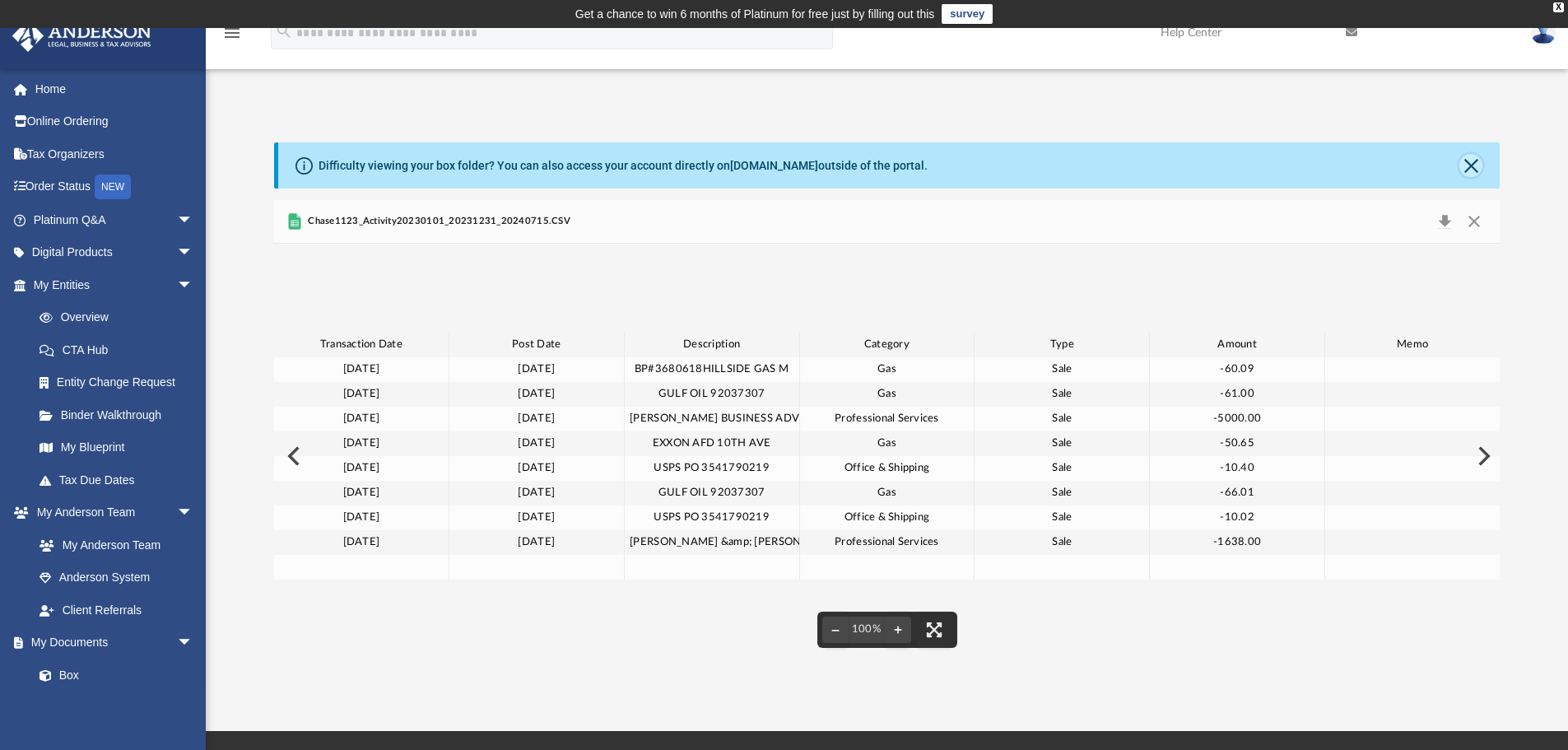
click at [1474, 163] on button "Close" at bounding box center [1470, 165] width 23 height 23
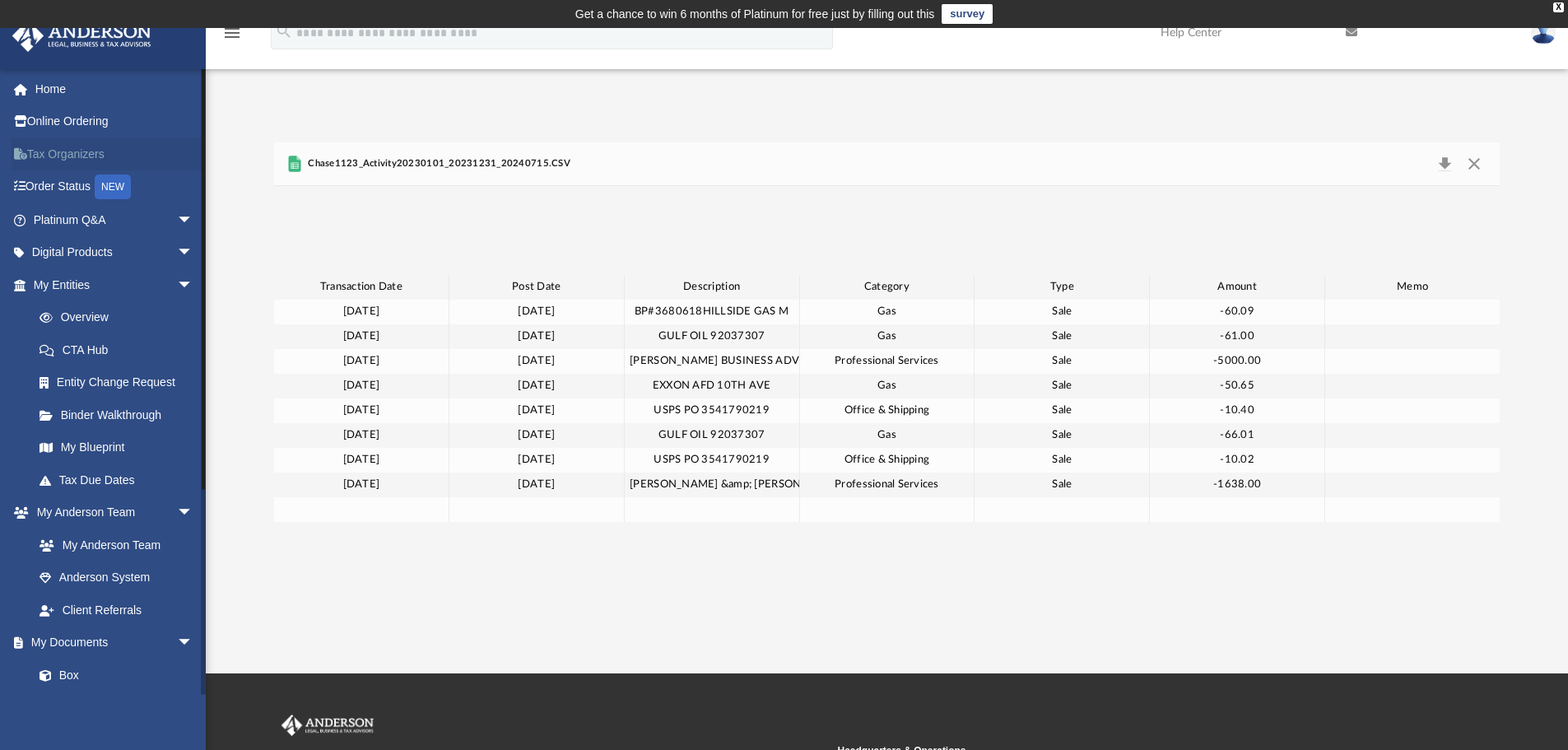
click at [65, 155] on link "Tax Organizers" at bounding box center [114, 154] width 207 height 33
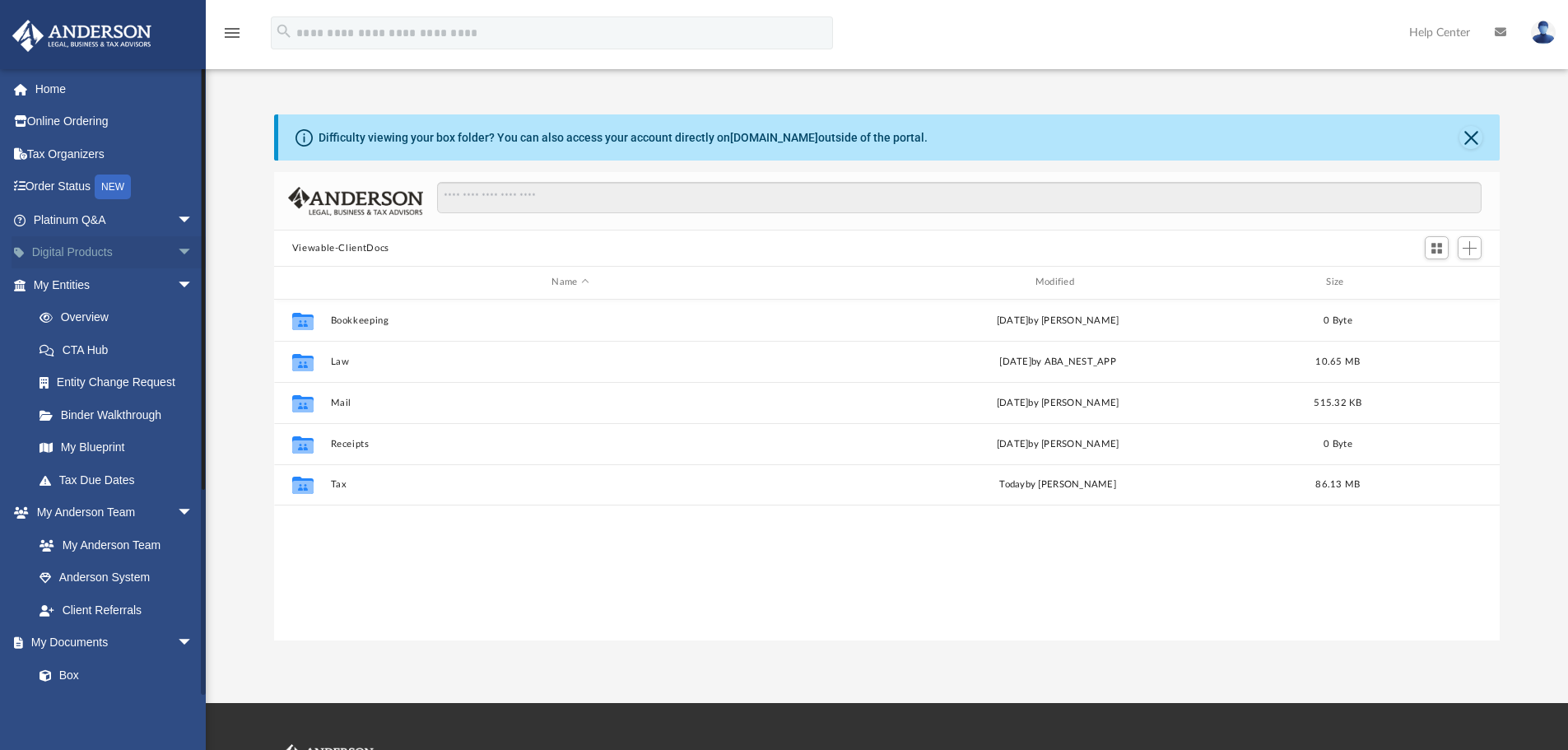
scroll to position [362, 1213]
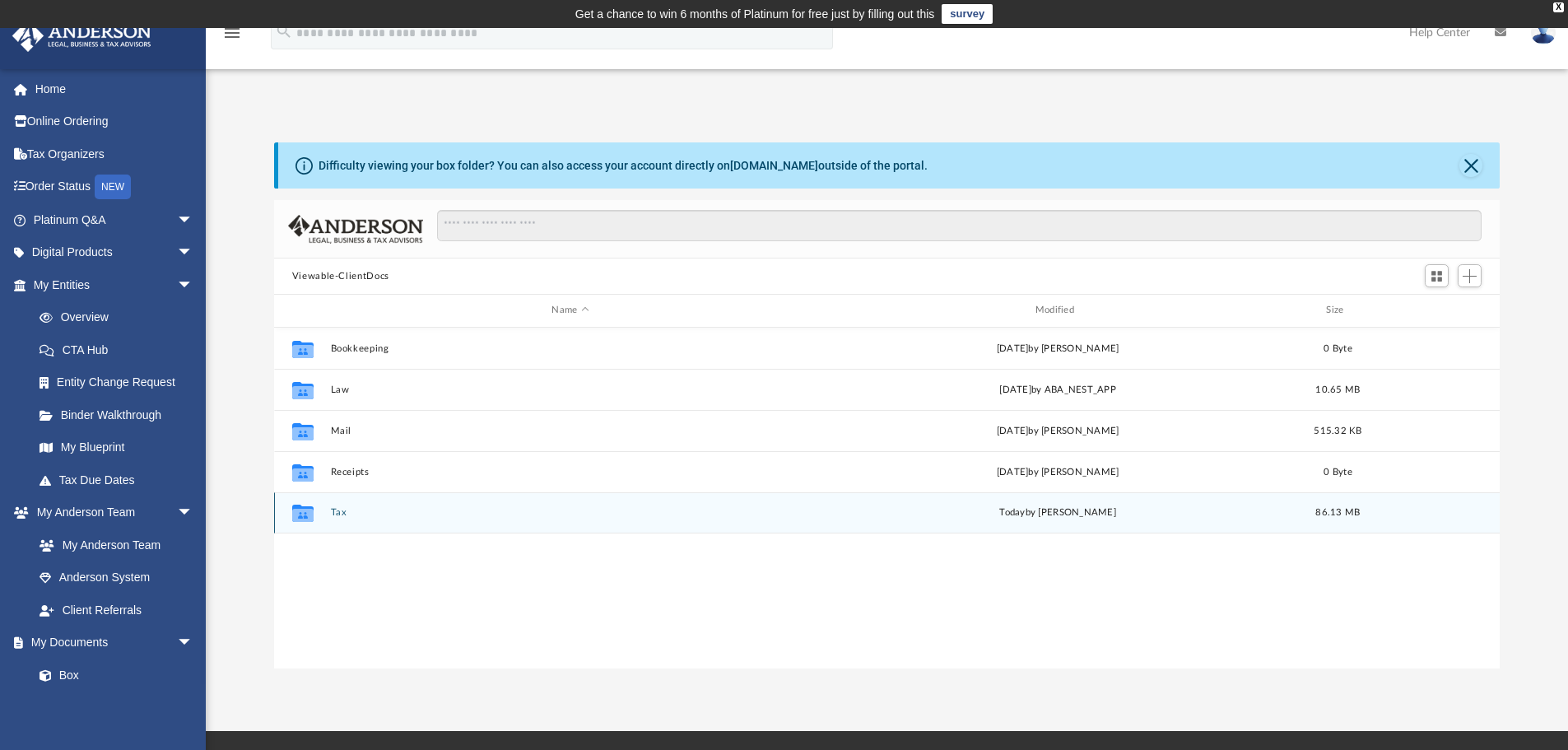
click at [344, 508] on button "Tax" at bounding box center [570, 513] width 480 height 10
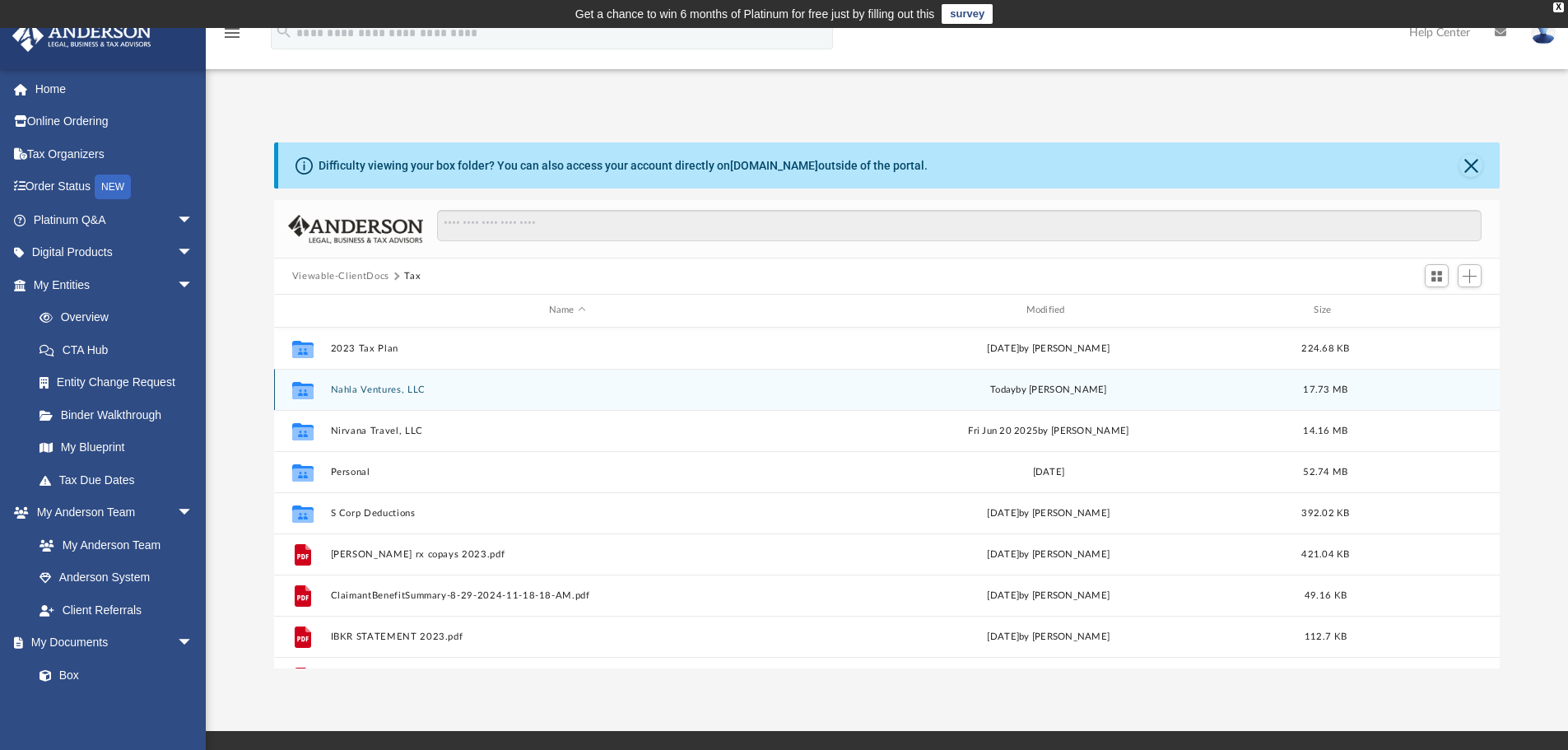
click at [414, 384] on button "Nahla Ventures, LLC" at bounding box center [566, 389] width 474 height 10
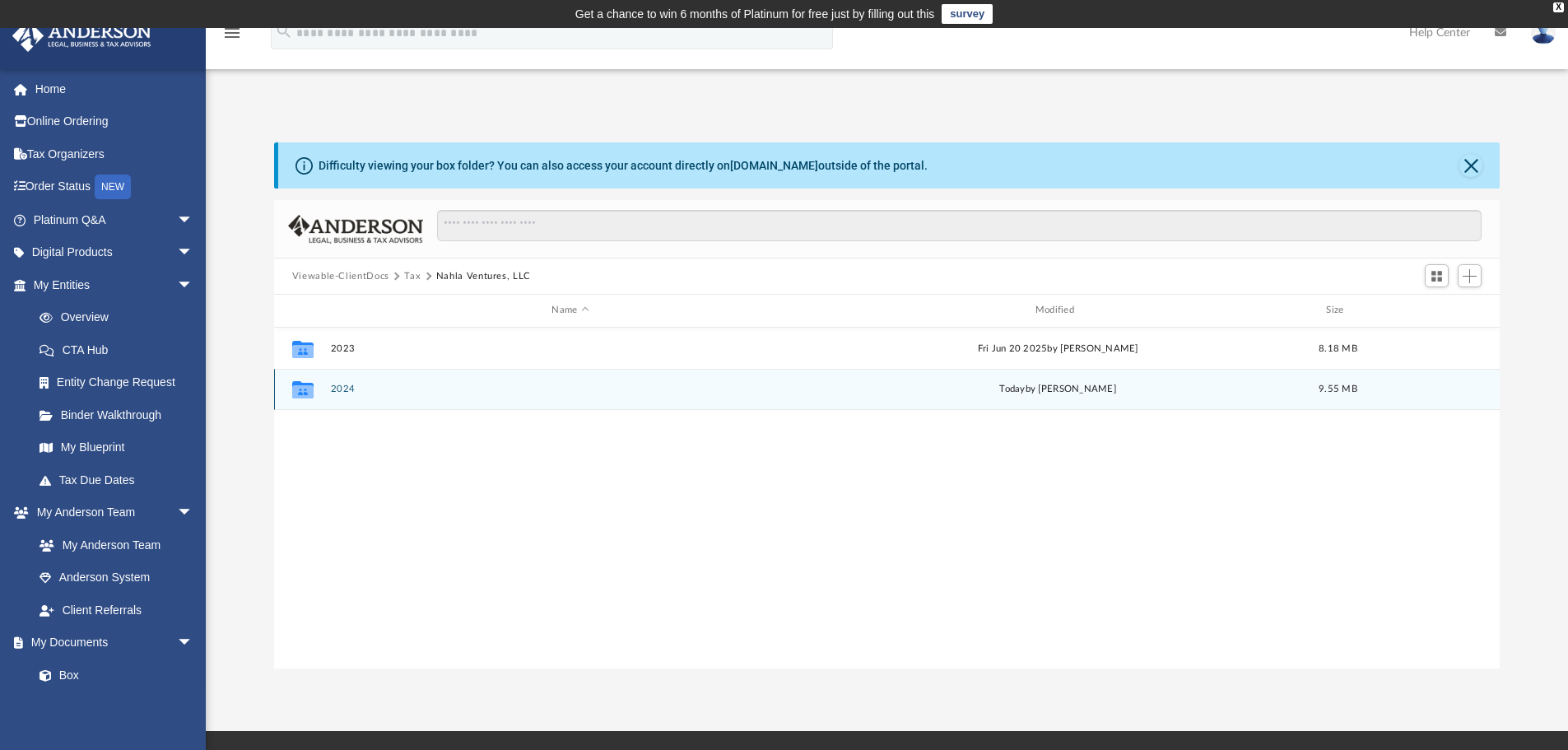
click at [346, 390] on button "2024" at bounding box center [570, 389] width 480 height 10
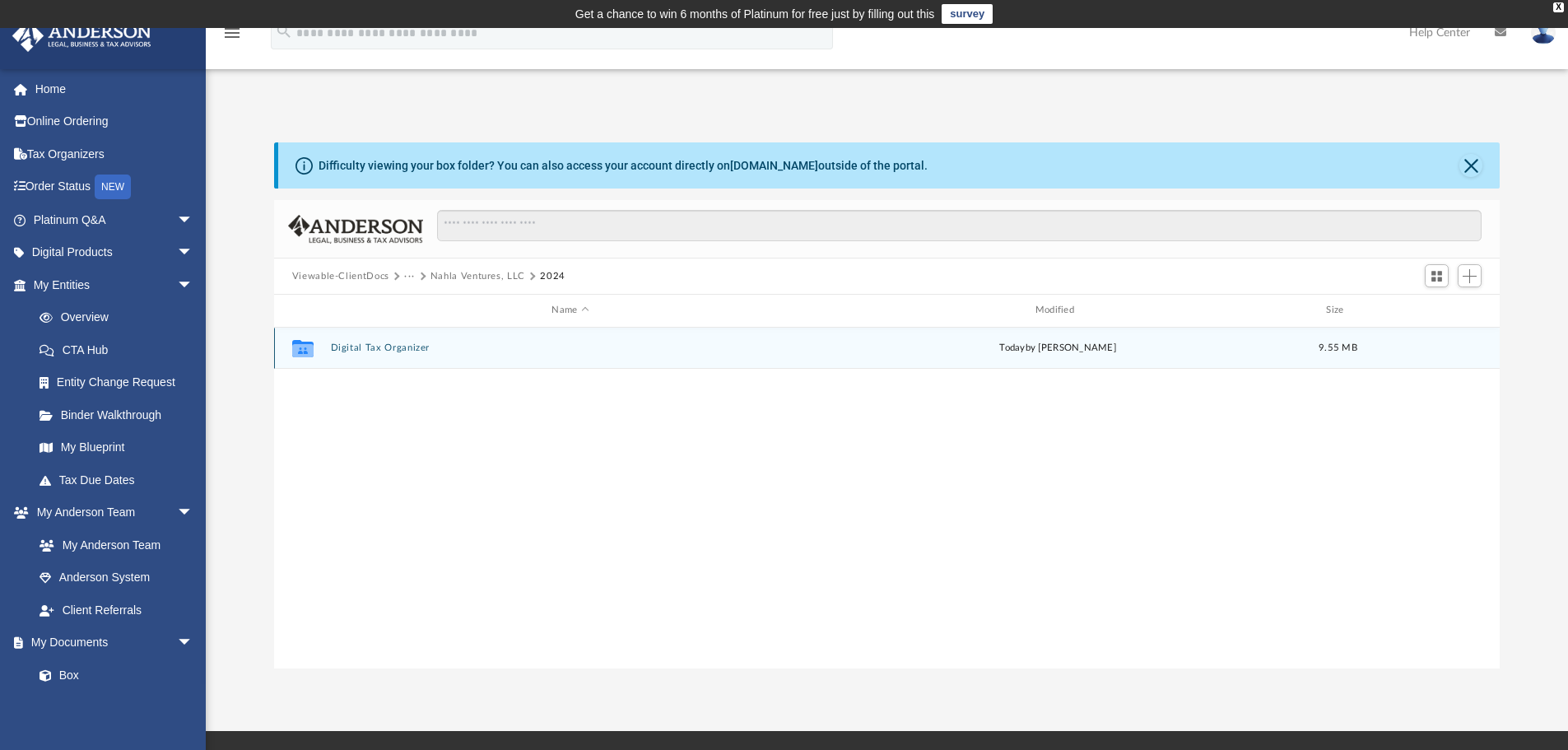
click at [397, 347] on button "Digital Tax Organizer" at bounding box center [570, 347] width 480 height 10
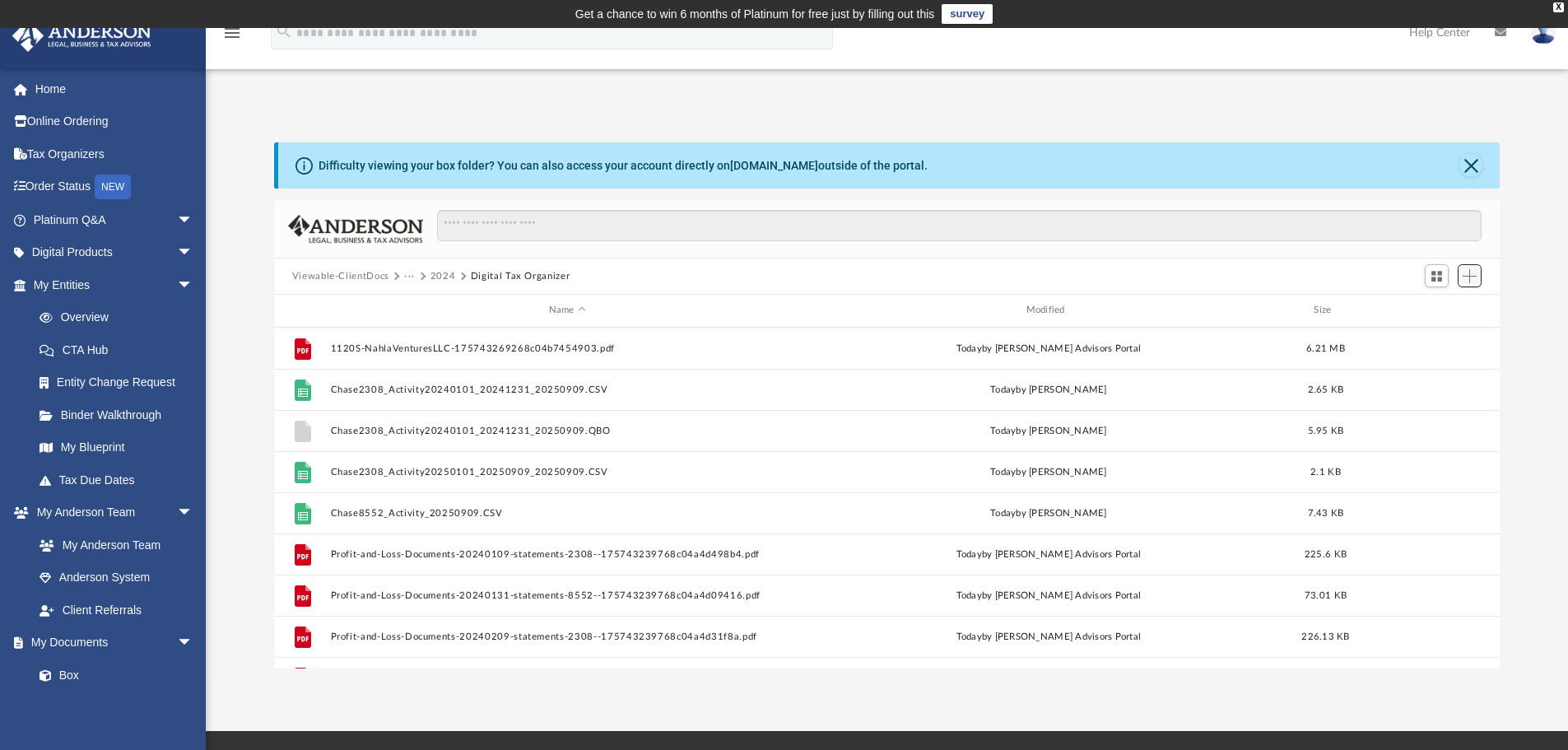
click at [1469, 282] on span "Add" at bounding box center [1469, 276] width 14 height 14
click at [1441, 313] on li "Upload" at bounding box center [1446, 309] width 52 height 17
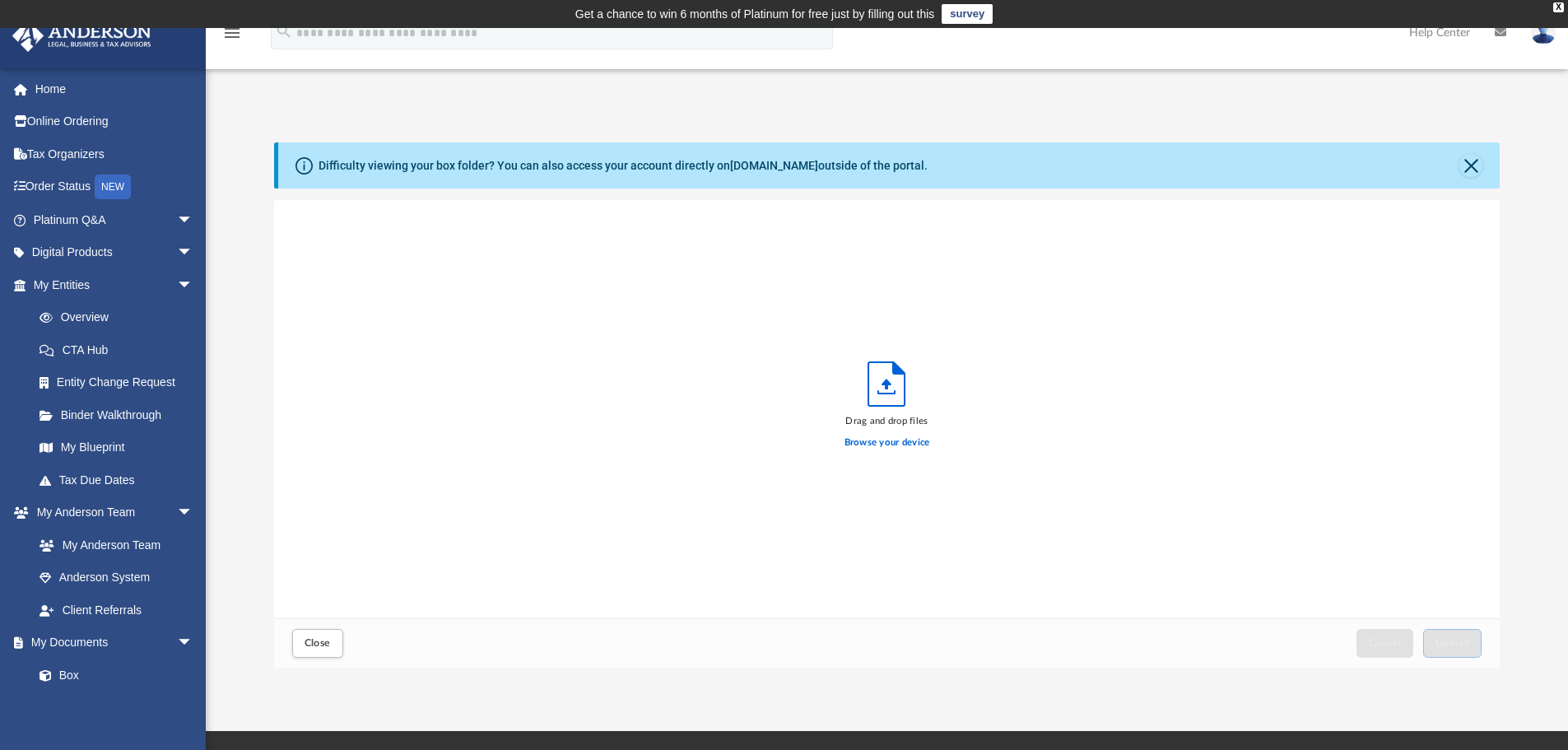
scroll to position [405, 1213]
click at [871, 444] on label "Browse your device" at bounding box center [887, 443] width 86 height 15
click at [0, 0] on input "Browse your device" at bounding box center [0, 0] width 0 height 0
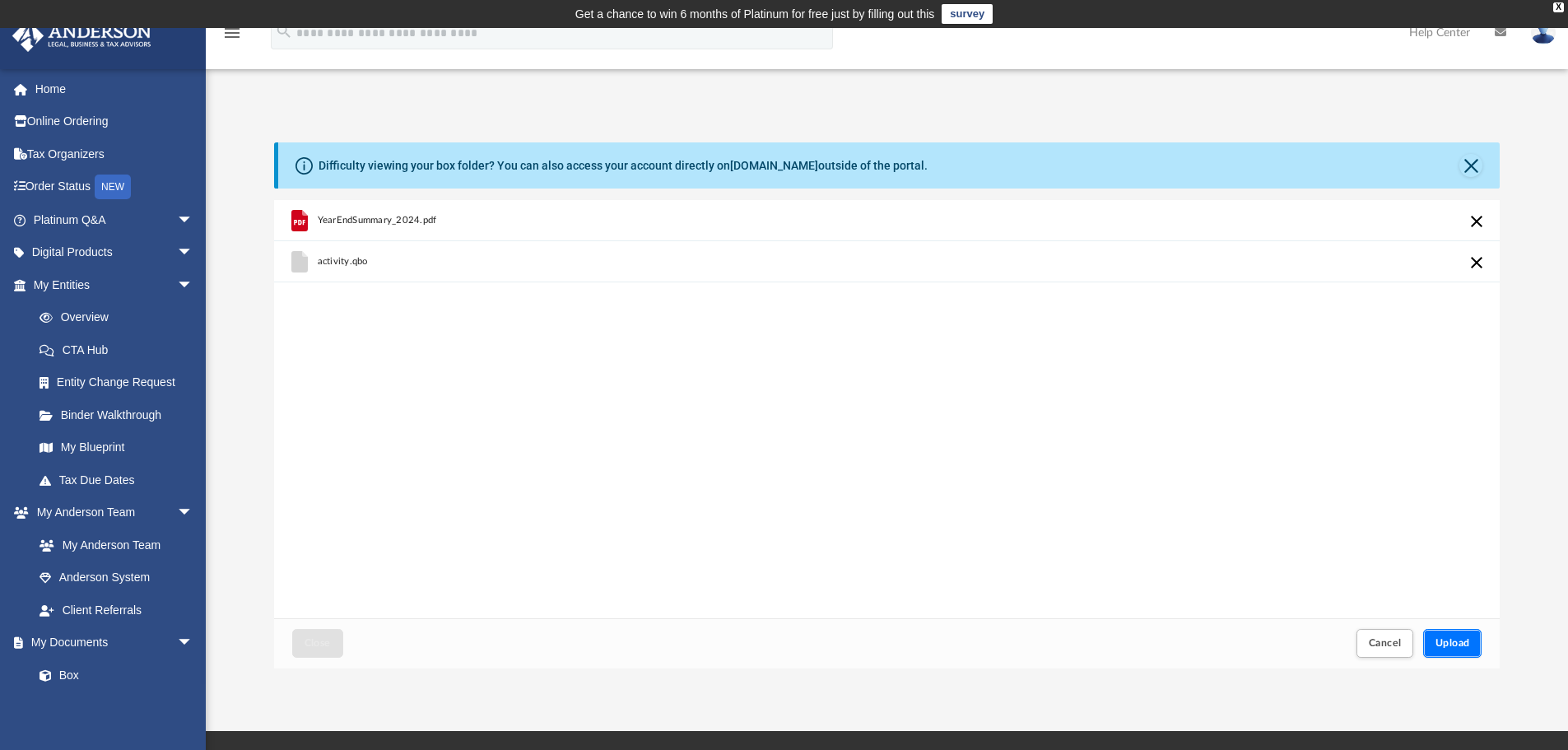
click at [1448, 650] on button "Upload" at bounding box center [1453, 643] width 59 height 29
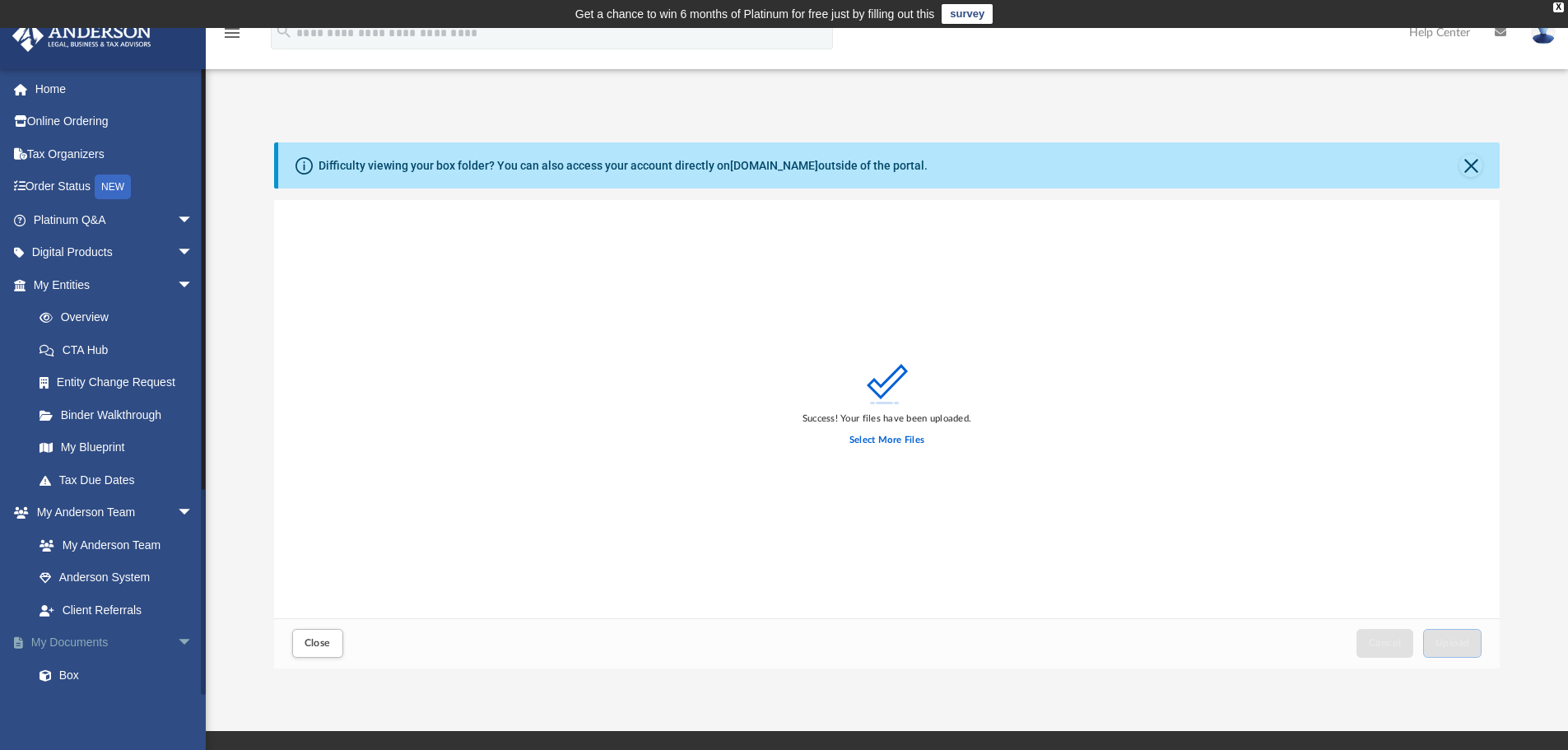
click at [81, 655] on link "My Documents arrow_drop_down" at bounding box center [114, 643] width 207 height 33
click at [78, 648] on link "My Documents arrow_drop_down" at bounding box center [114, 643] width 207 height 33
click at [333, 649] on button "Close" at bounding box center [318, 643] width 51 height 29
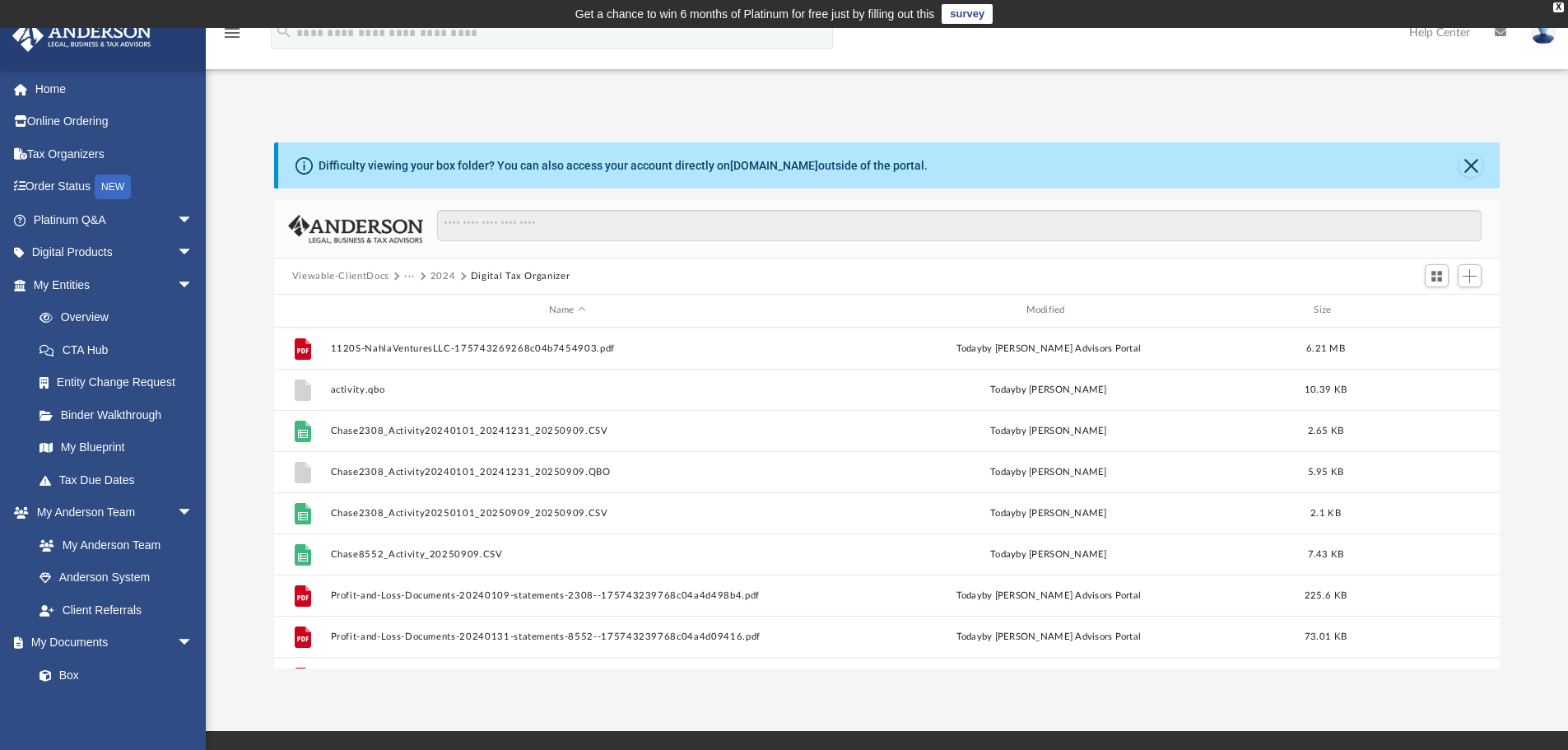
click at [439, 279] on button "2024" at bounding box center [442, 276] width 25 height 15
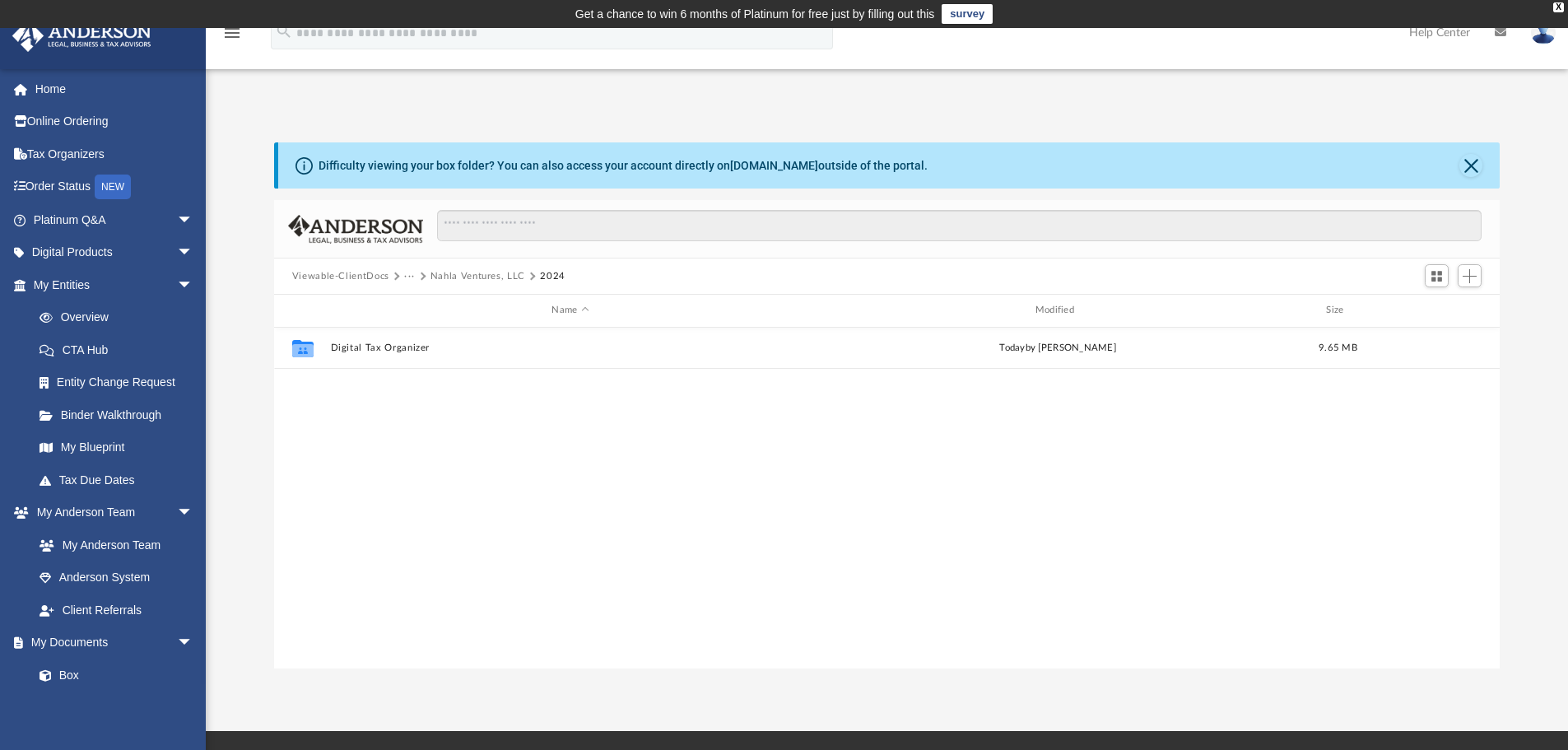
click at [336, 278] on button "Viewable-ClientDocs" at bounding box center [340, 276] width 97 height 15
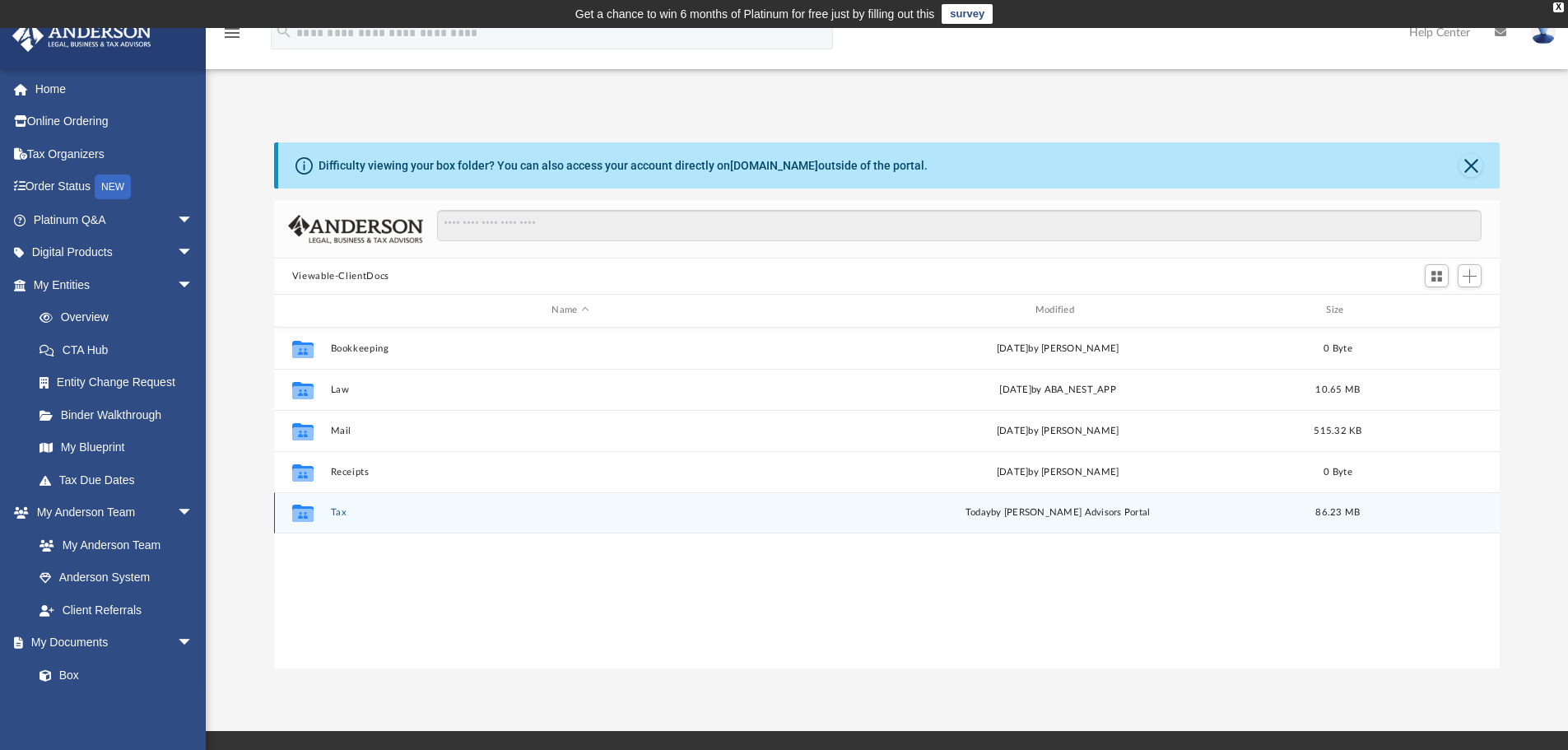
click at [305, 505] on icon "Collaborated Folder" at bounding box center [303, 513] width 26 height 26
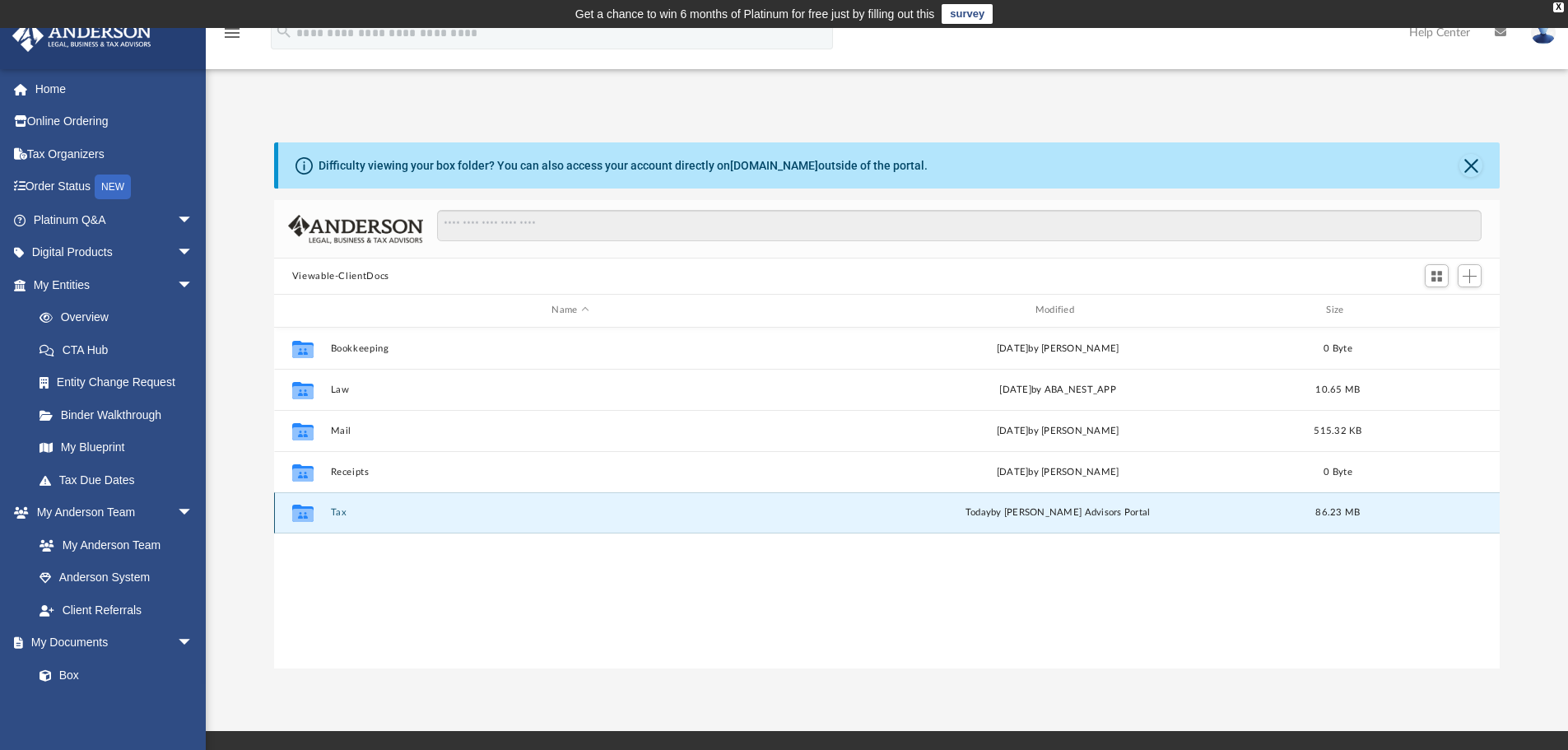
click at [335, 513] on button "Tax" at bounding box center [570, 513] width 480 height 10
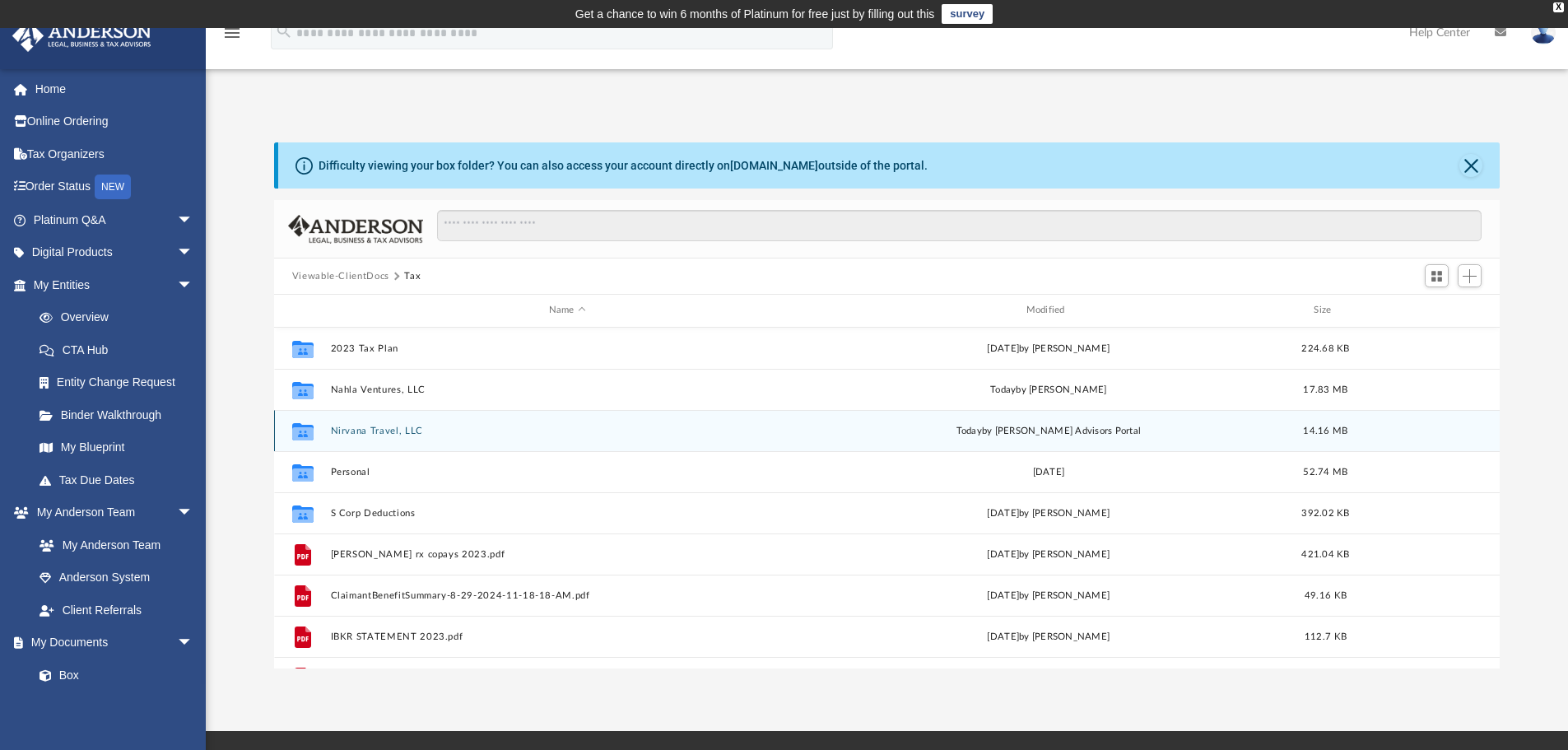
click at [354, 434] on button "Nirvana Travel, LLC" at bounding box center [566, 431] width 474 height 10
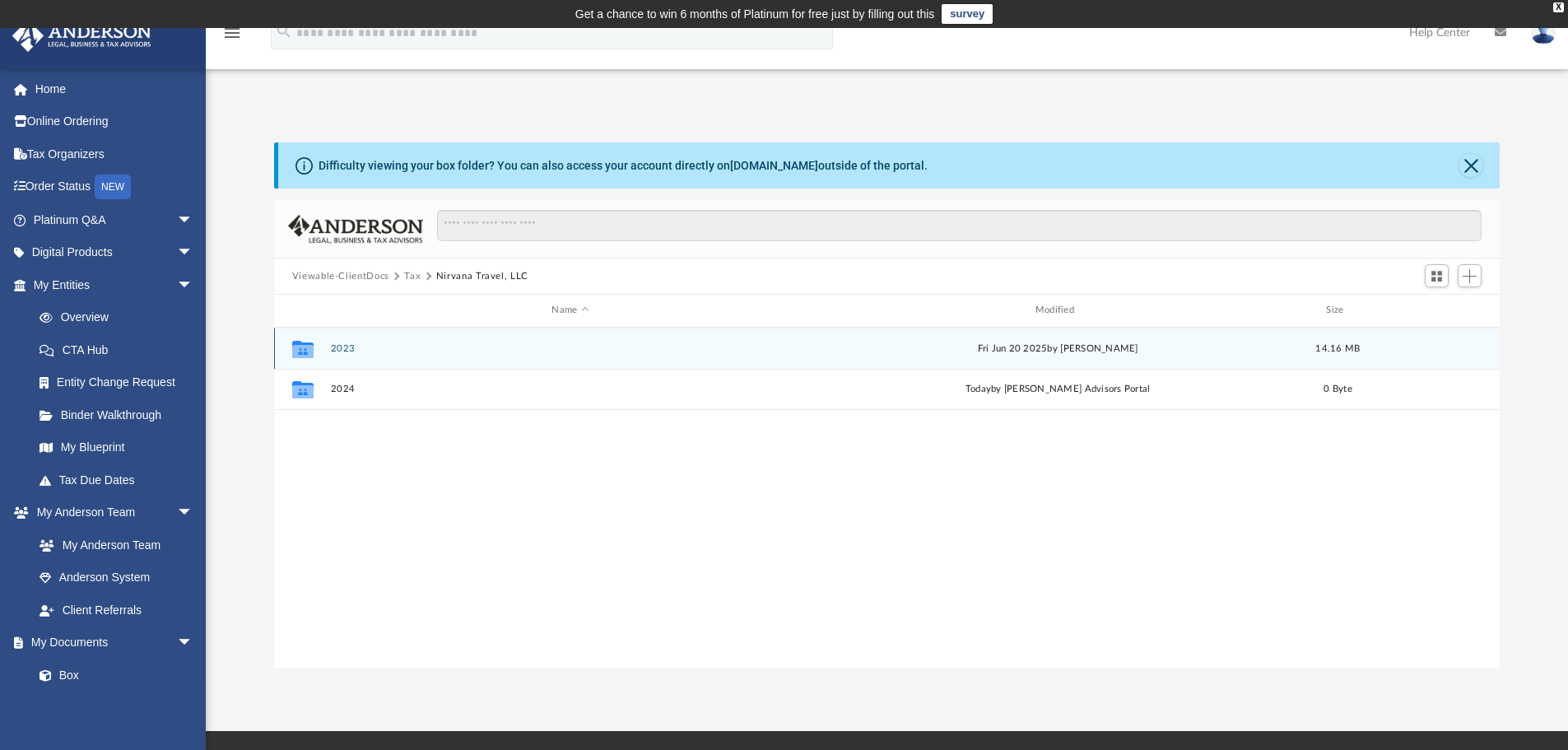
click at [342, 346] on button "2023" at bounding box center [570, 348] width 480 height 10
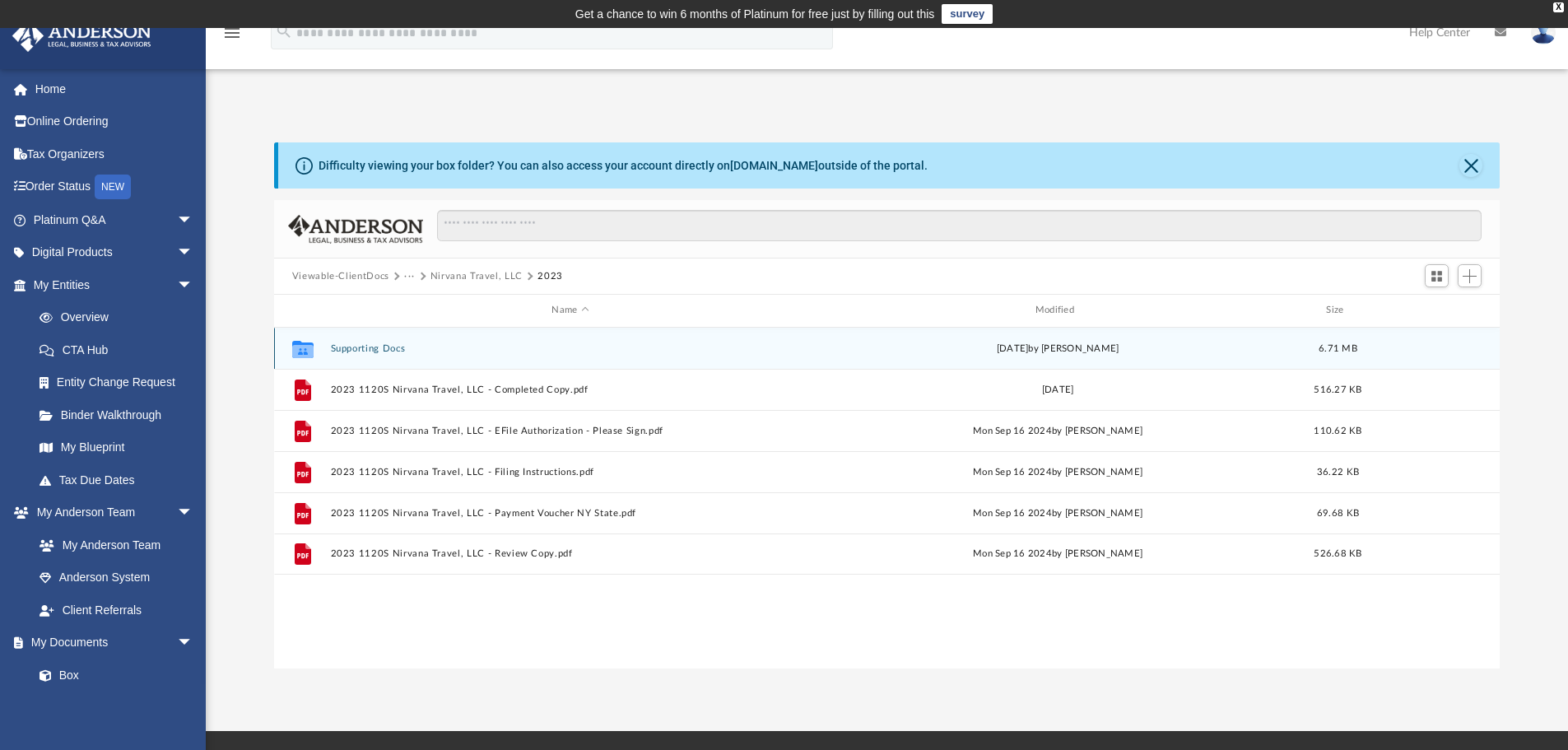
click at [342, 346] on button "Supporting Docs" at bounding box center [570, 348] width 480 height 10
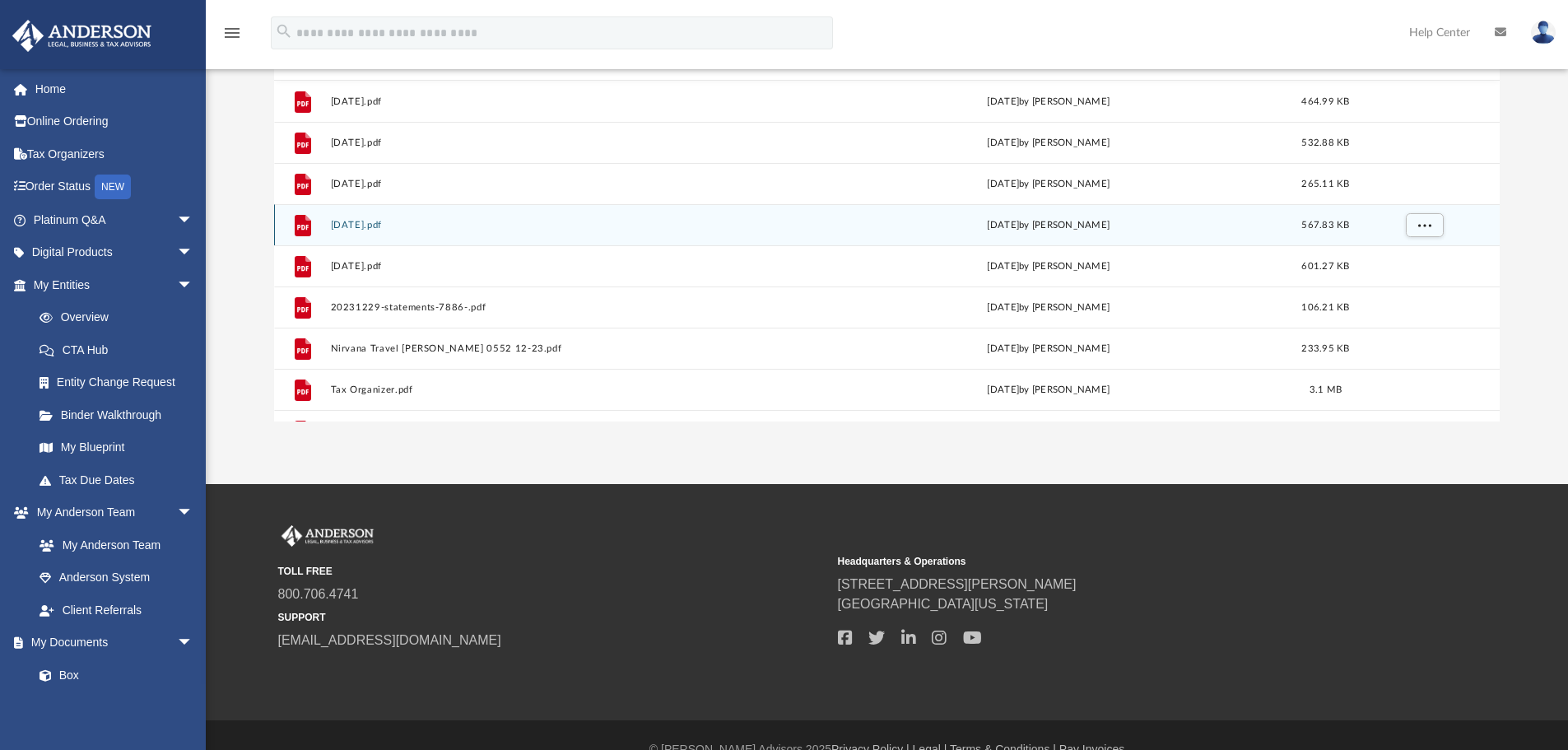
scroll to position [0, 0]
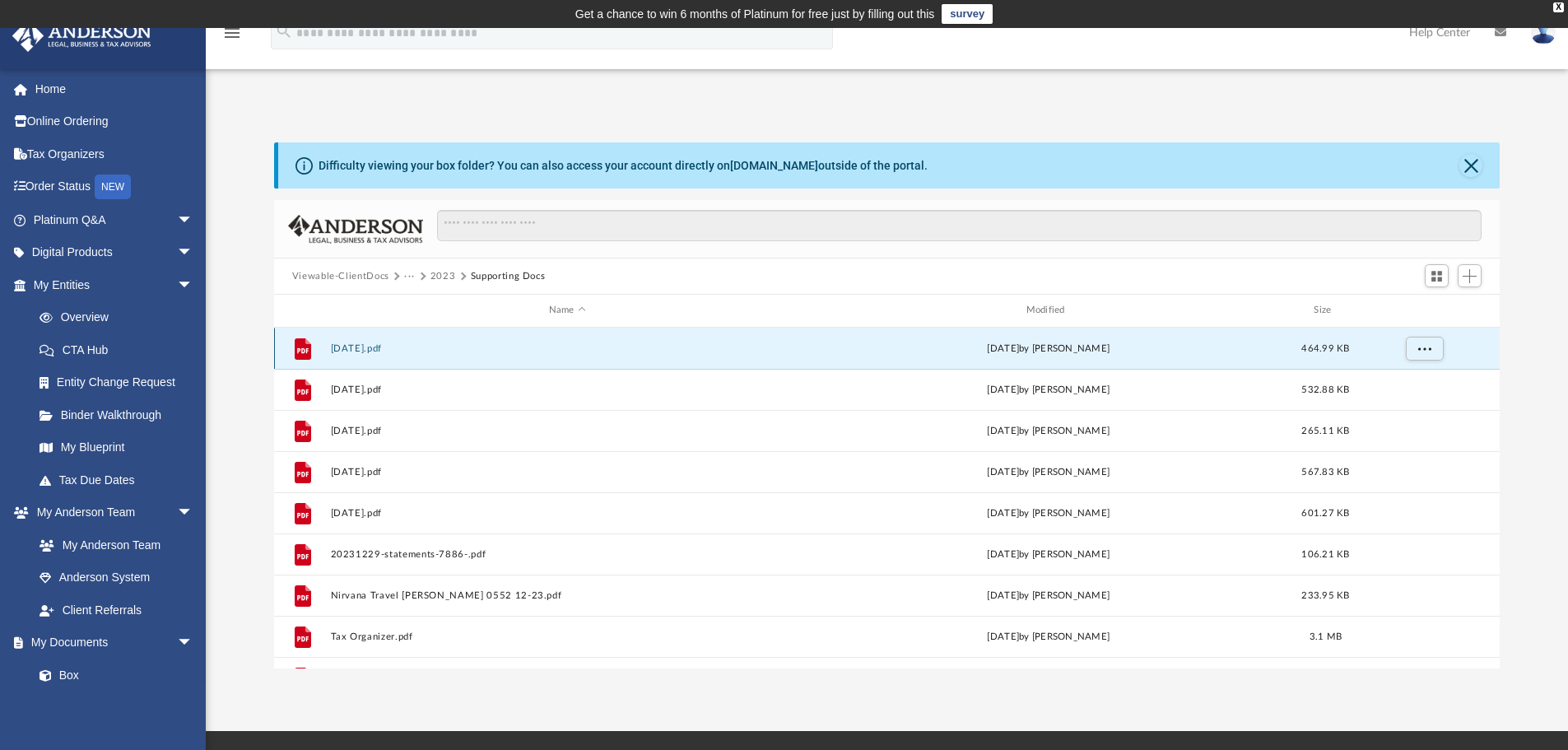
click at [398, 349] on button "[DATE].pdf" at bounding box center [566, 348] width 474 height 10
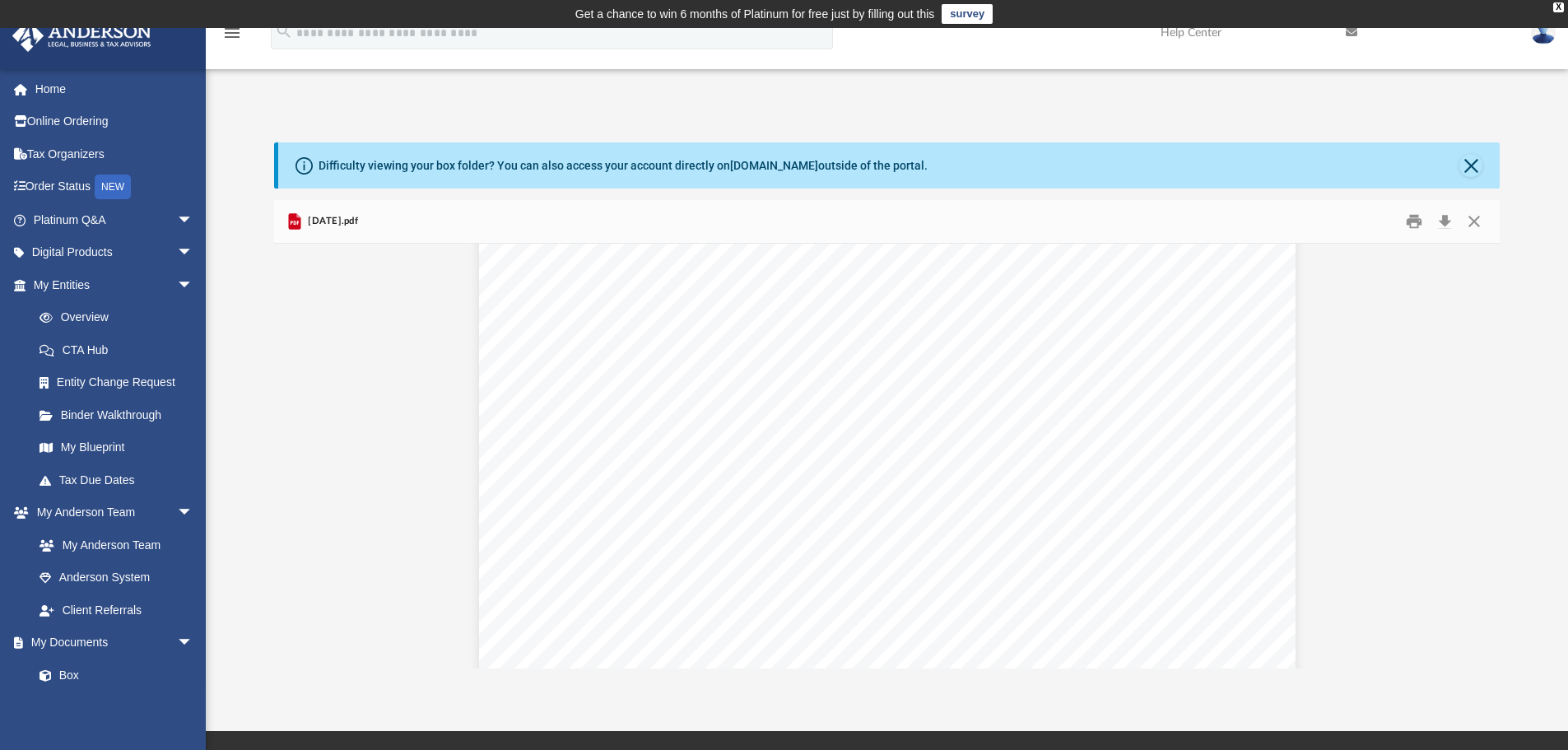
scroll to position [3870, 0]
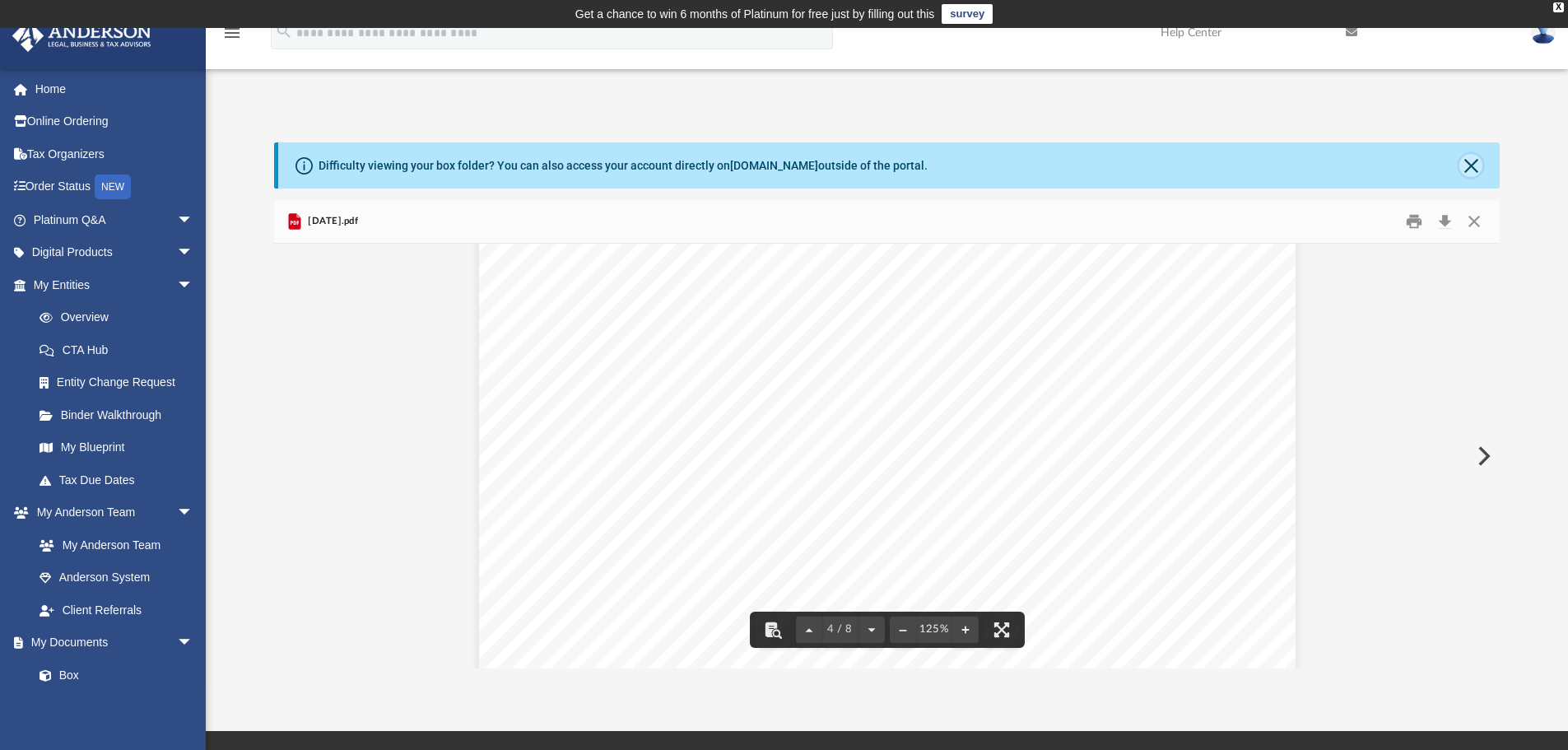
click at [1473, 163] on button "Close" at bounding box center [1470, 165] width 23 height 23
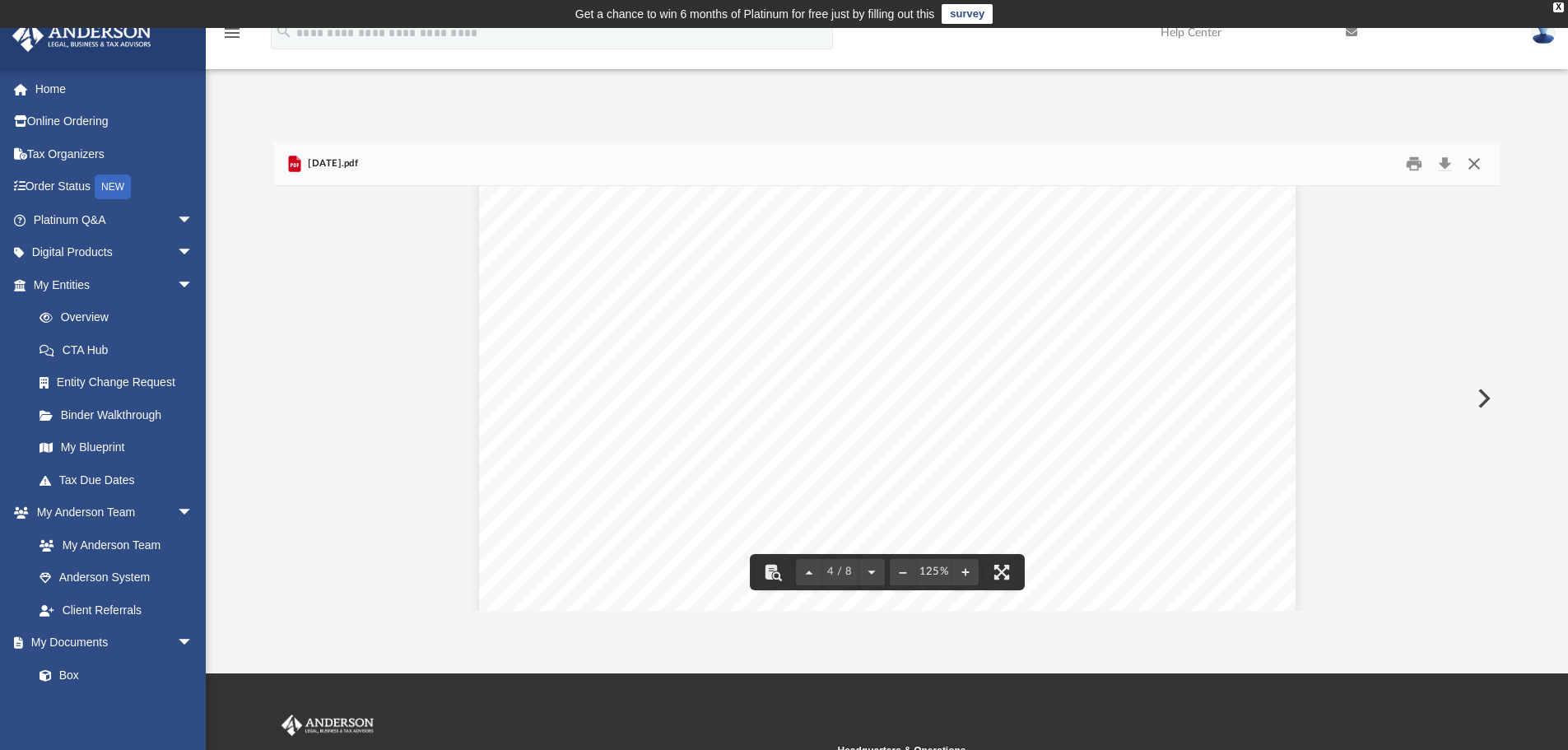
click at [1474, 166] on button "Close" at bounding box center [1474, 164] width 30 height 25
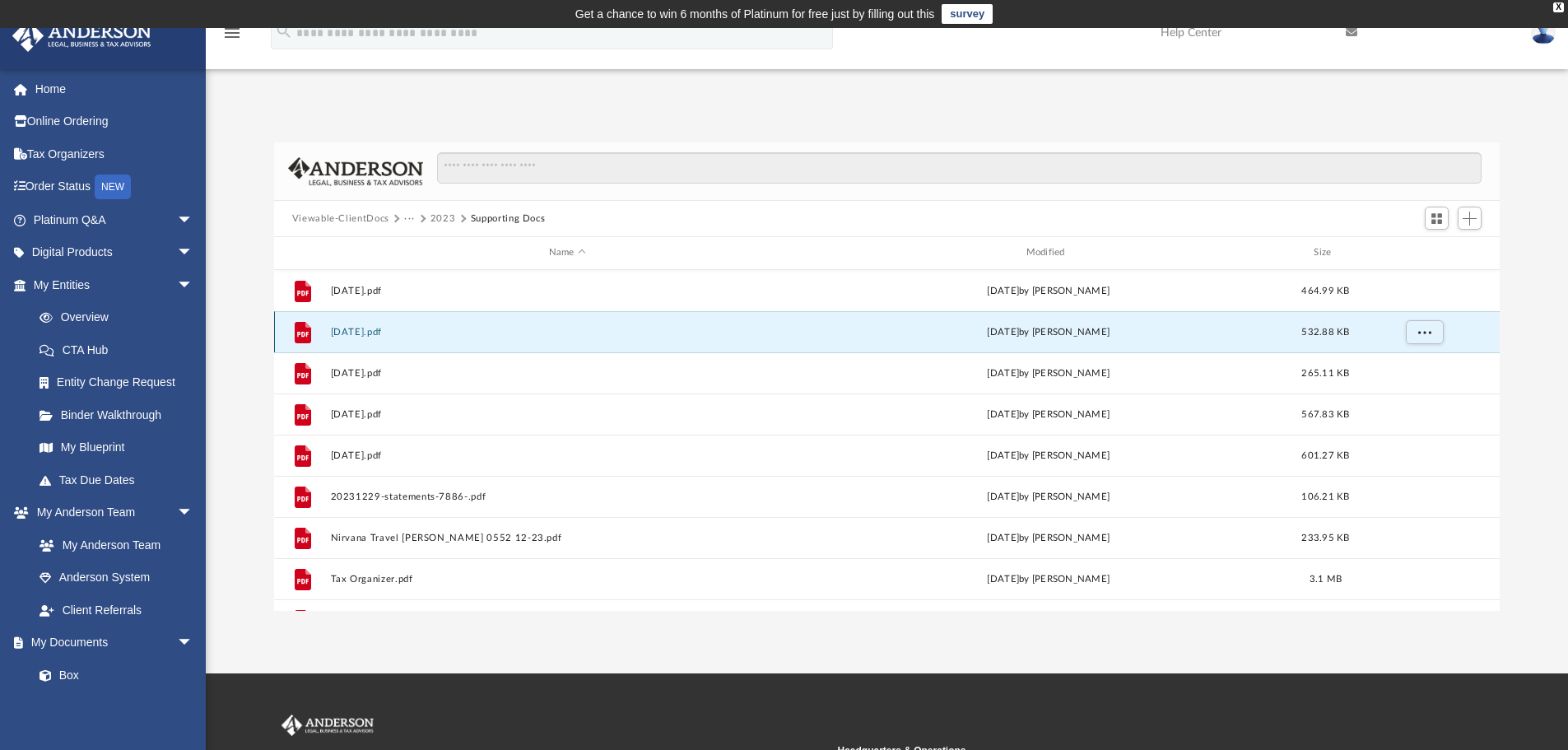
click at [399, 329] on button "[DATE].pdf" at bounding box center [566, 332] width 474 height 10
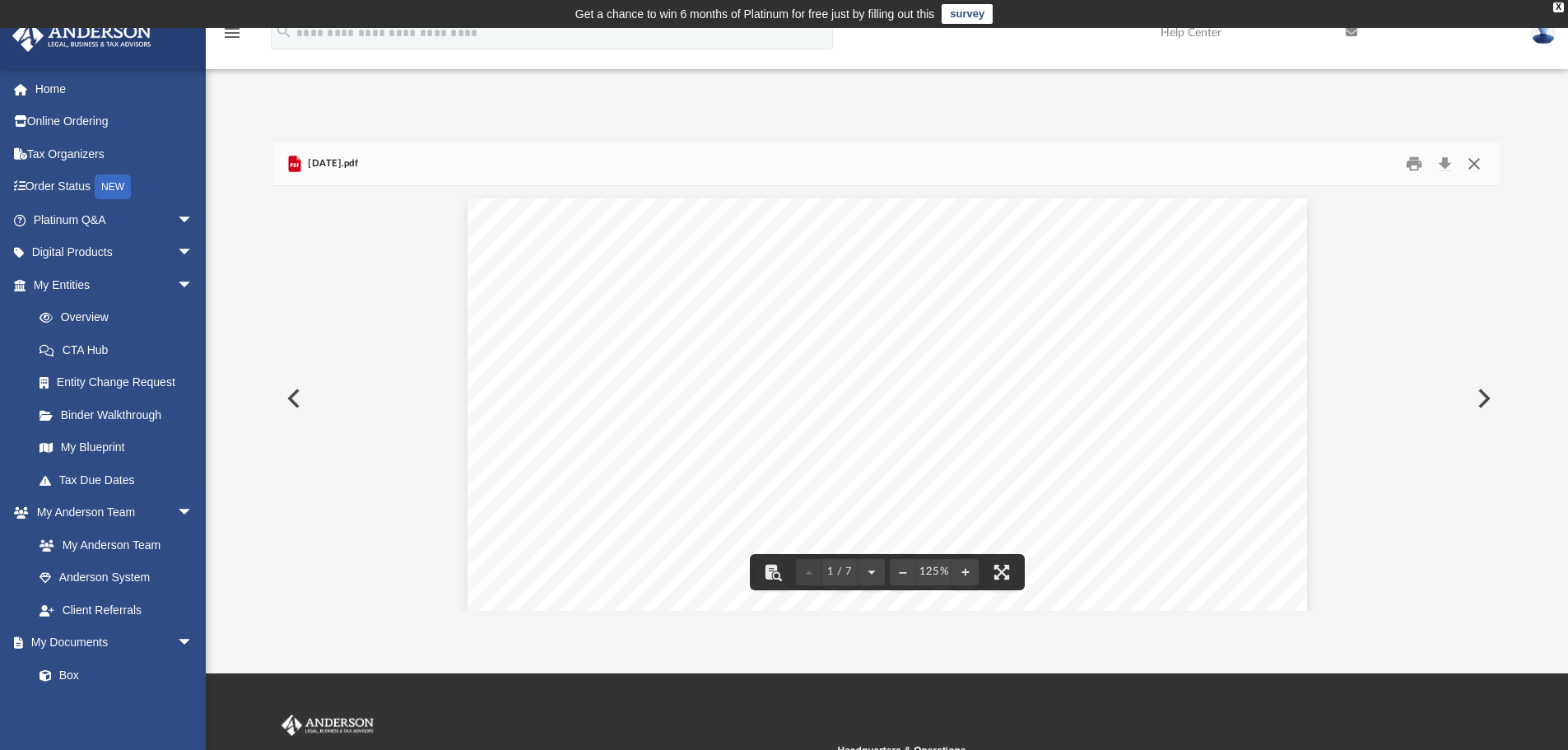
click at [1475, 162] on button "Close" at bounding box center [1474, 164] width 30 height 25
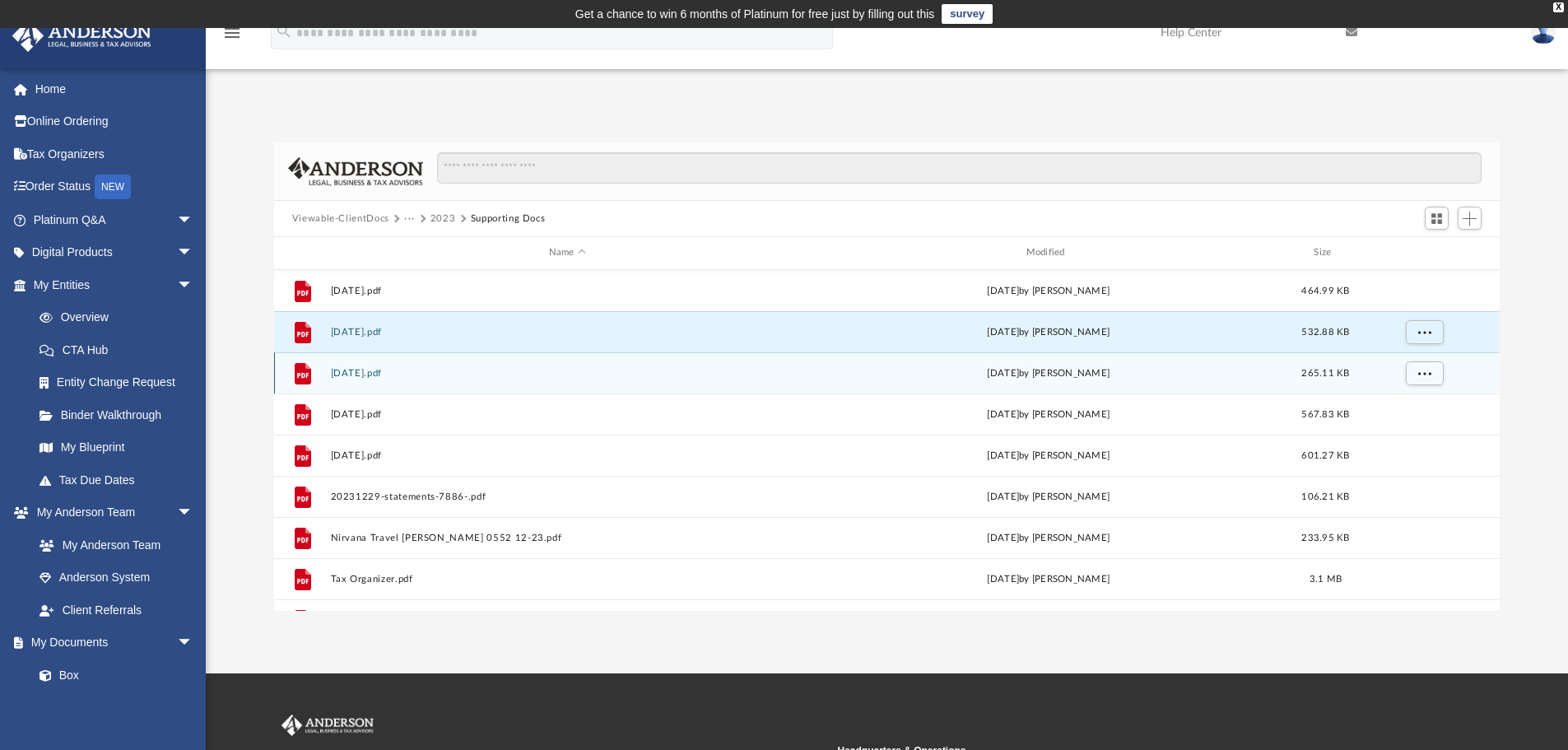
click at [393, 373] on button "[DATE].pdf" at bounding box center [566, 374] width 474 height 10
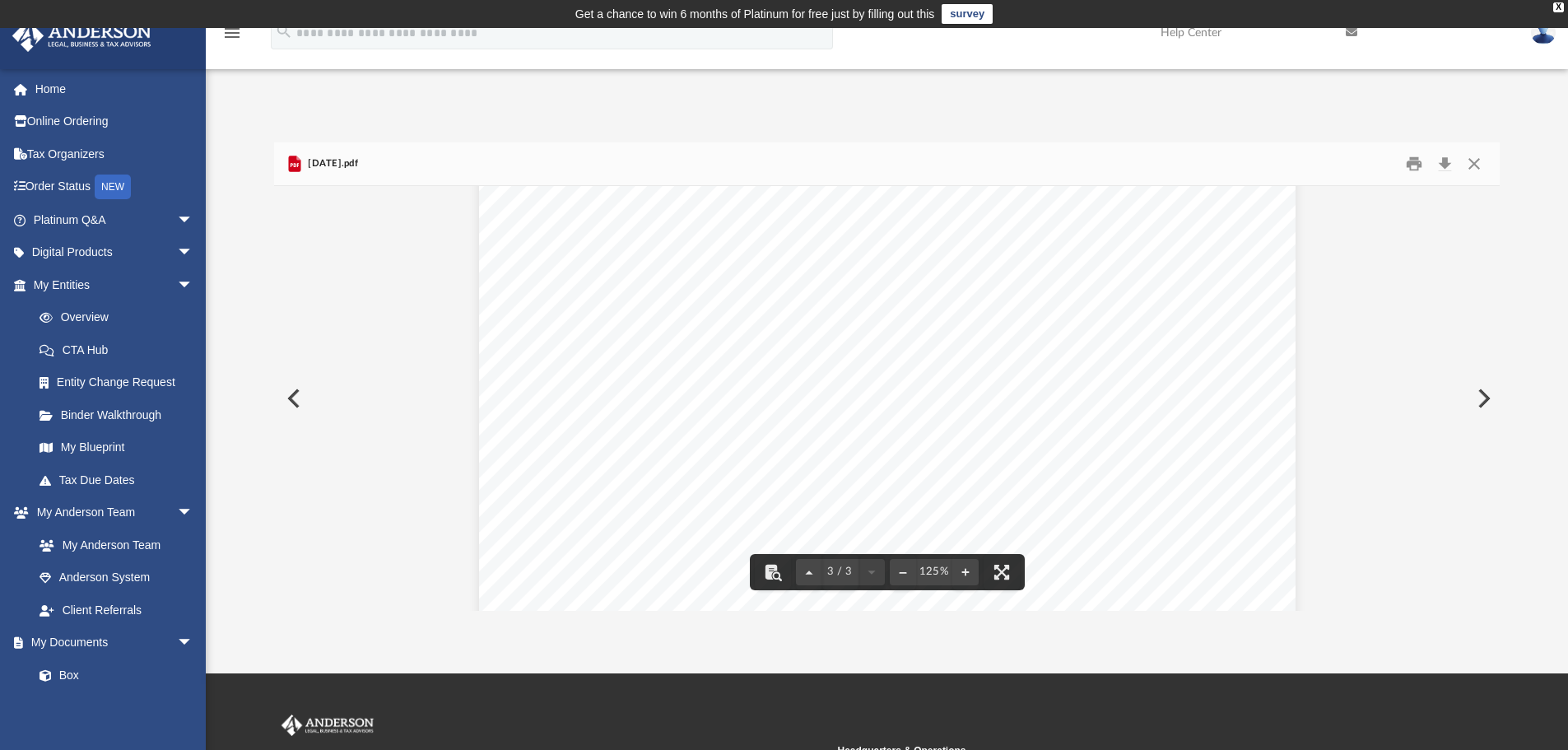
scroll to position [3114, 0]
click at [1469, 160] on button "Close" at bounding box center [1474, 164] width 30 height 25
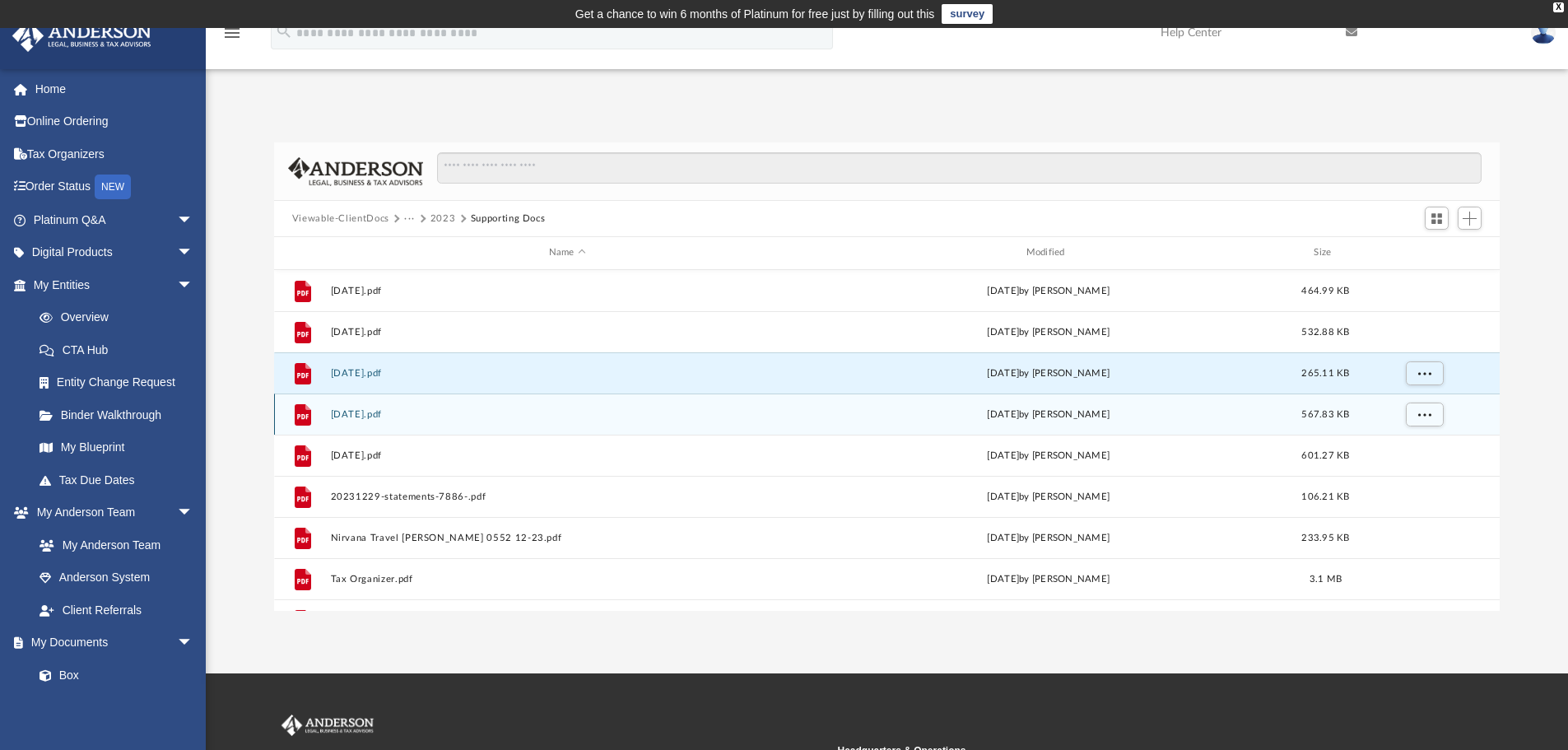
click at [375, 414] on button "[DATE].pdf" at bounding box center [566, 415] width 474 height 10
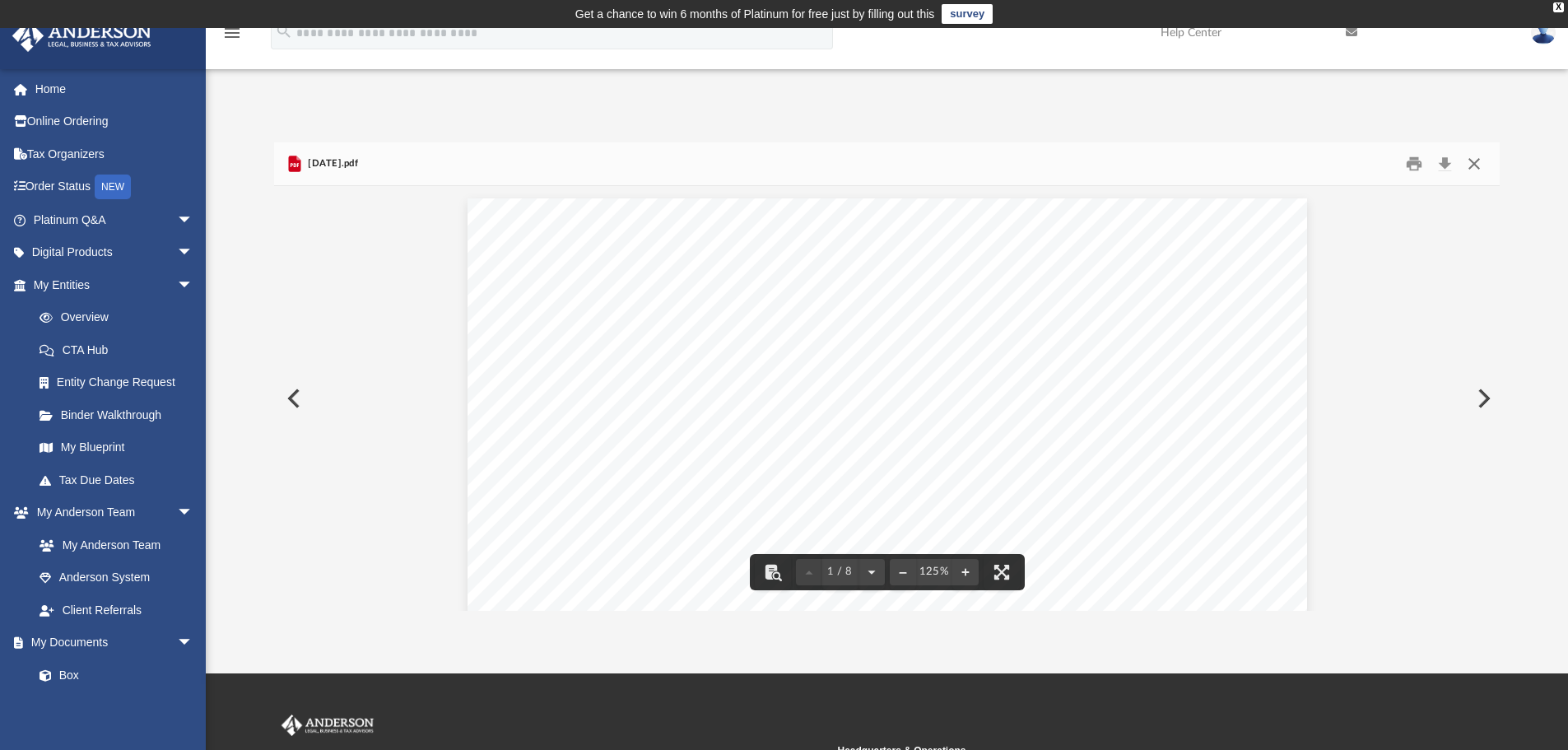
click at [1472, 162] on button "Close" at bounding box center [1474, 164] width 30 height 25
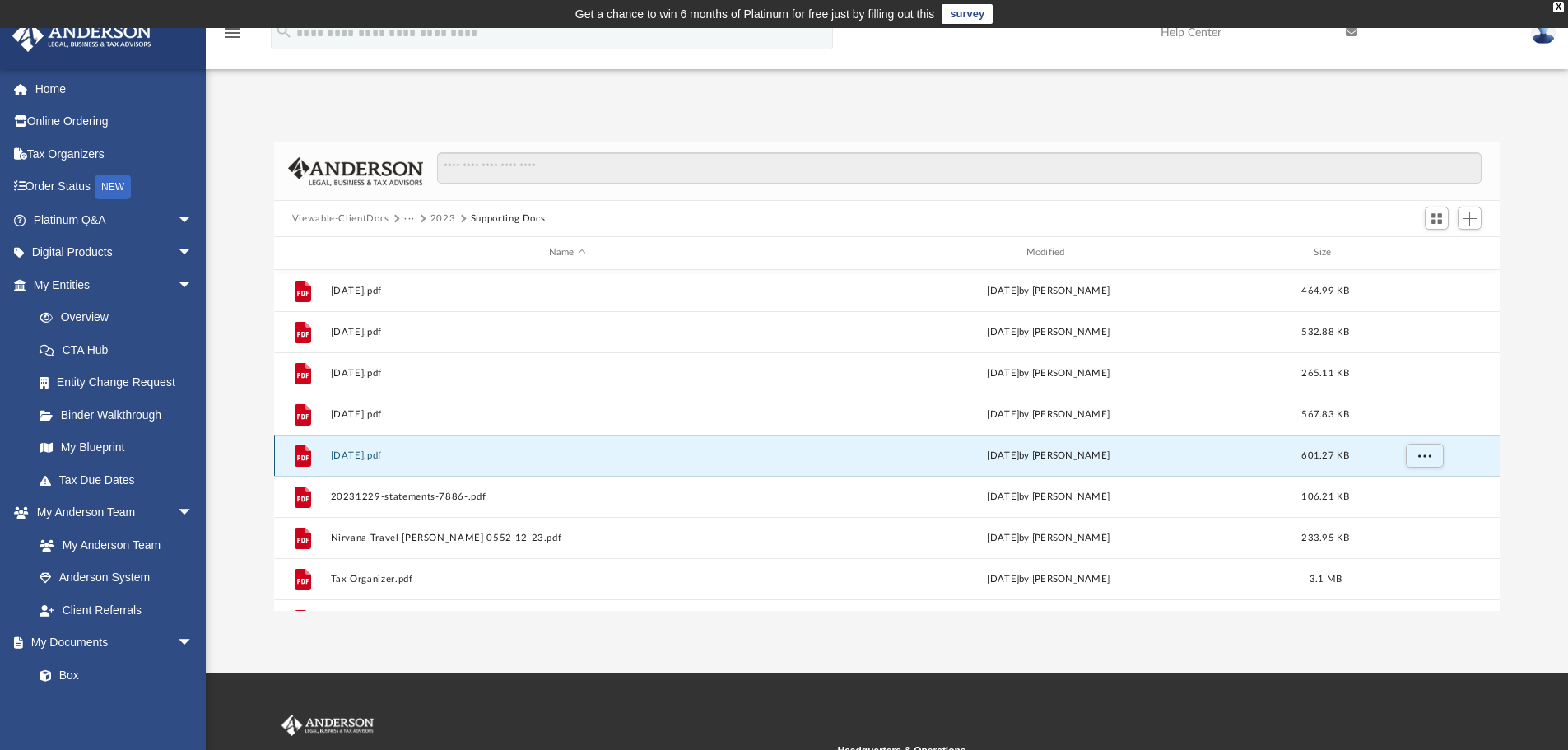
click at [387, 457] on button "[DATE].pdf" at bounding box center [566, 456] width 474 height 10
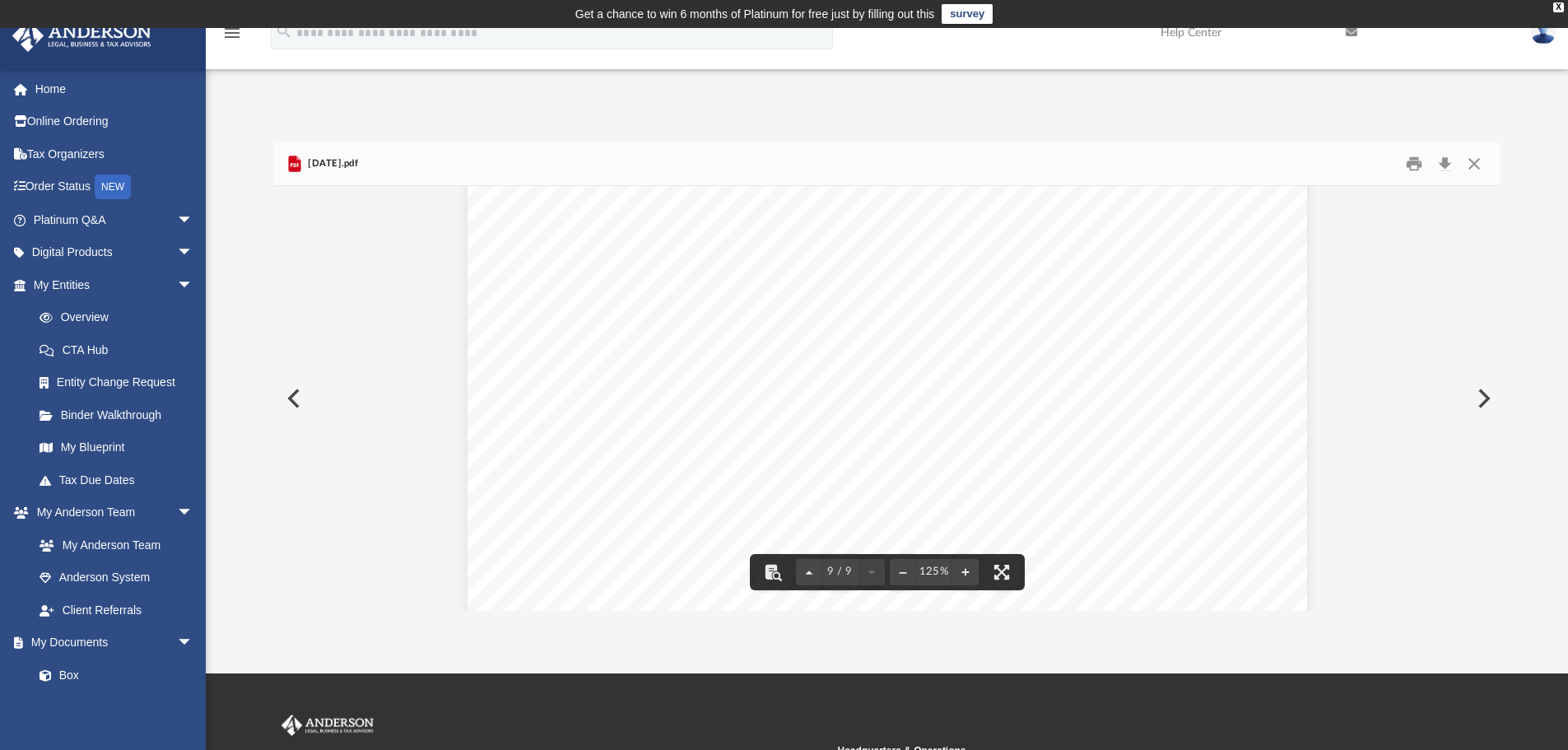
scroll to position [9580, 0]
click at [1476, 163] on button "Close" at bounding box center [1474, 164] width 30 height 25
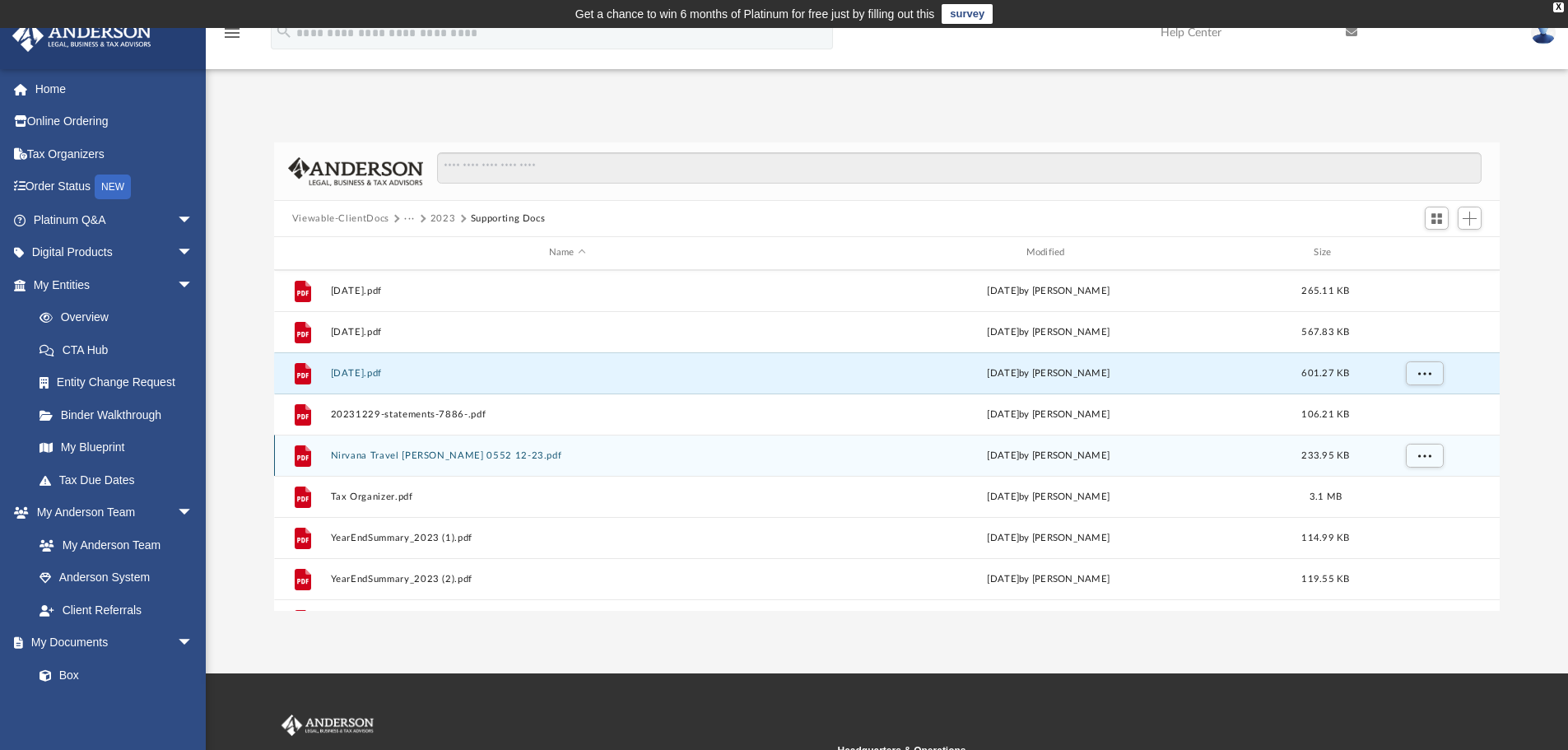
scroll to position [165, 0]
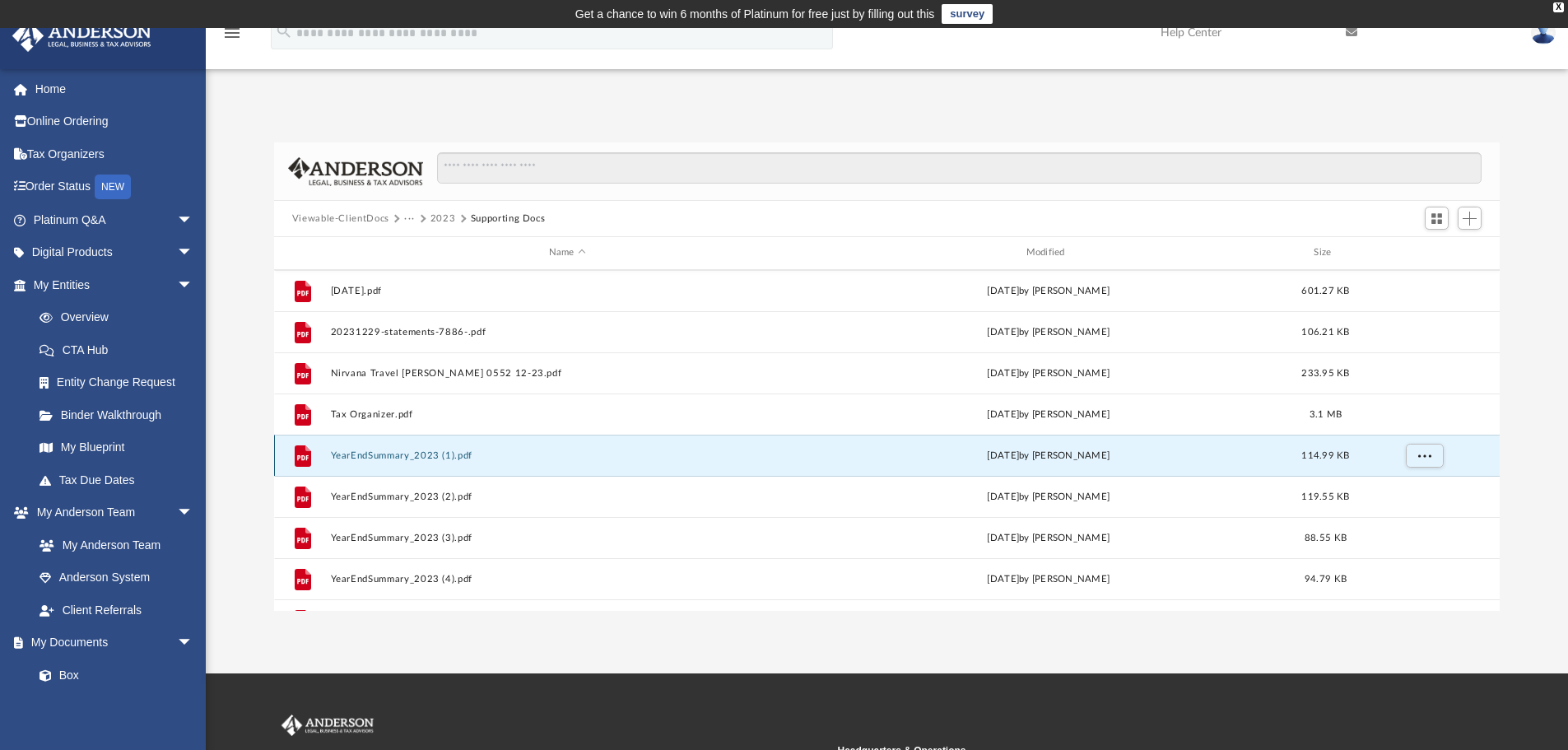
click at [420, 456] on button "YearEndSummary_2023 (1).pdf" at bounding box center [566, 456] width 474 height 10
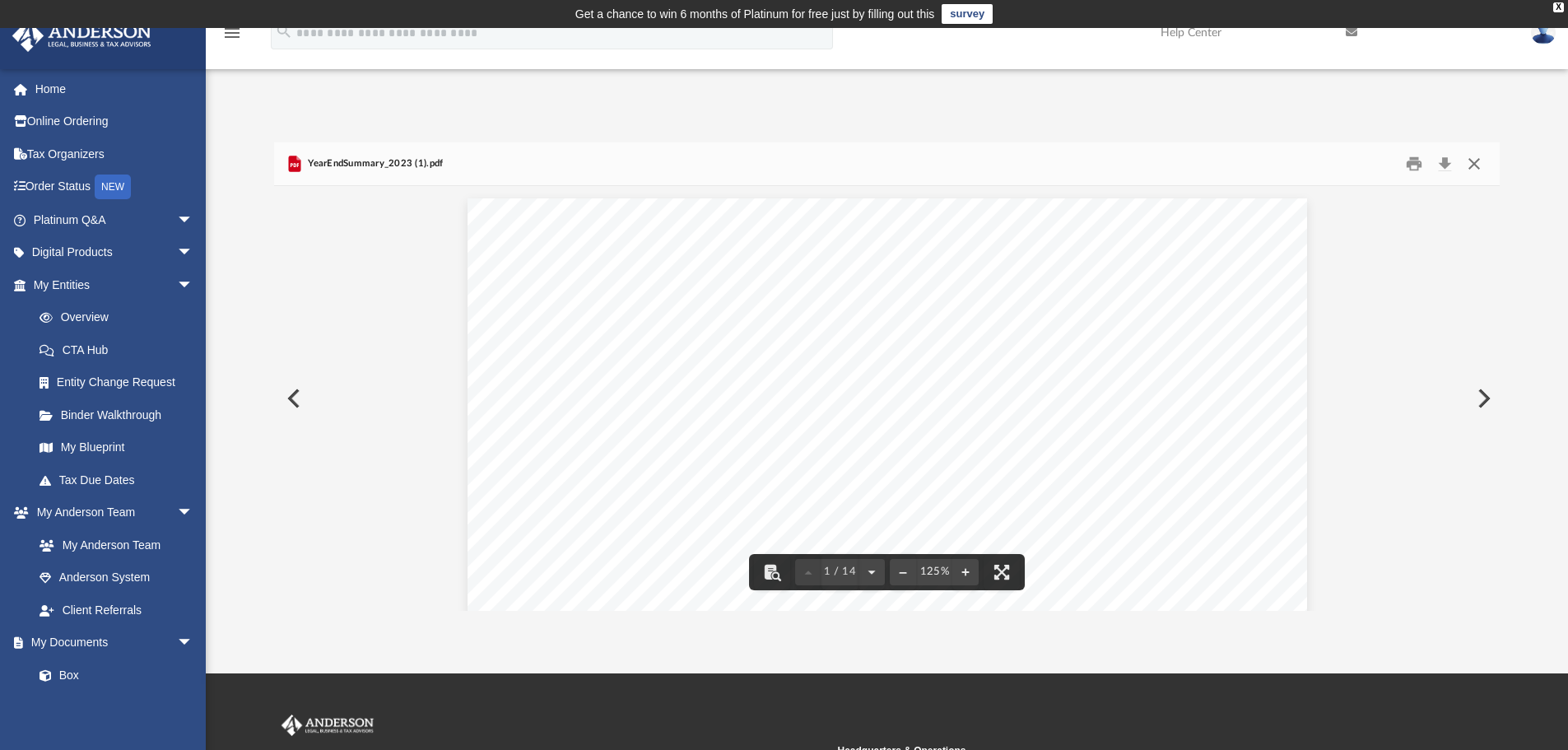
click at [1474, 161] on button "Close" at bounding box center [1474, 164] width 30 height 25
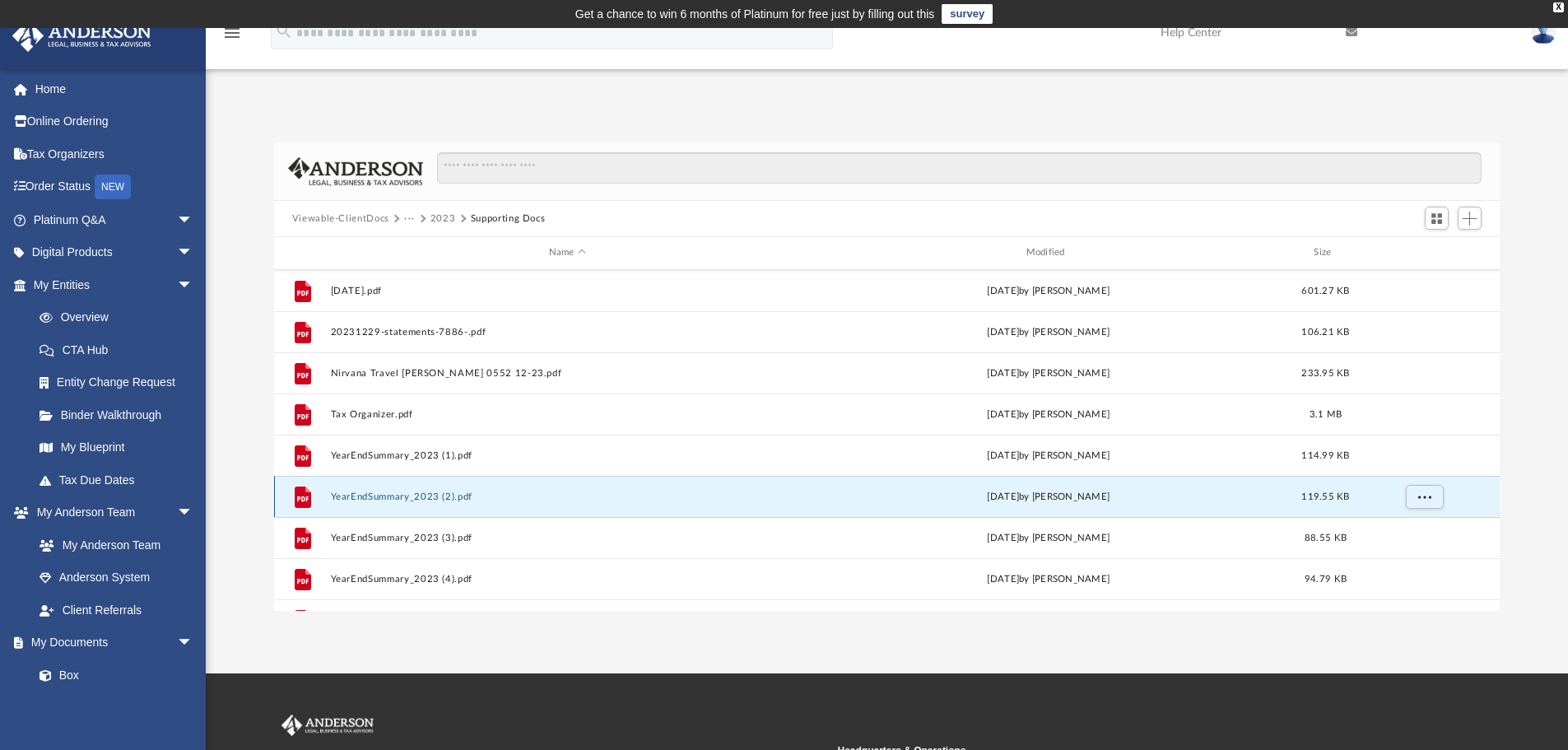
click at [374, 494] on button "YearEndSummary_2023 (2).pdf" at bounding box center [566, 497] width 474 height 10
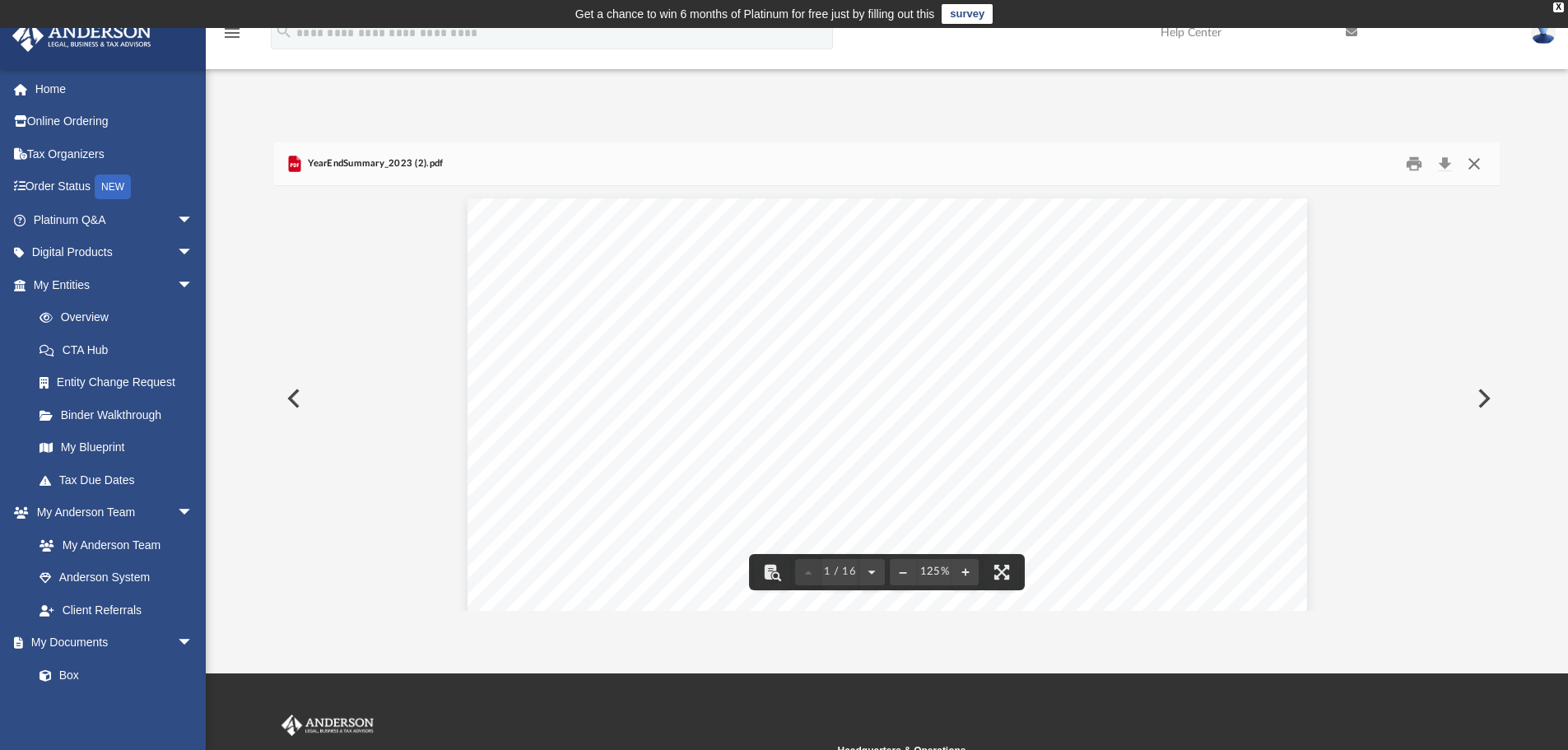
click at [1473, 167] on button "Close" at bounding box center [1474, 164] width 30 height 25
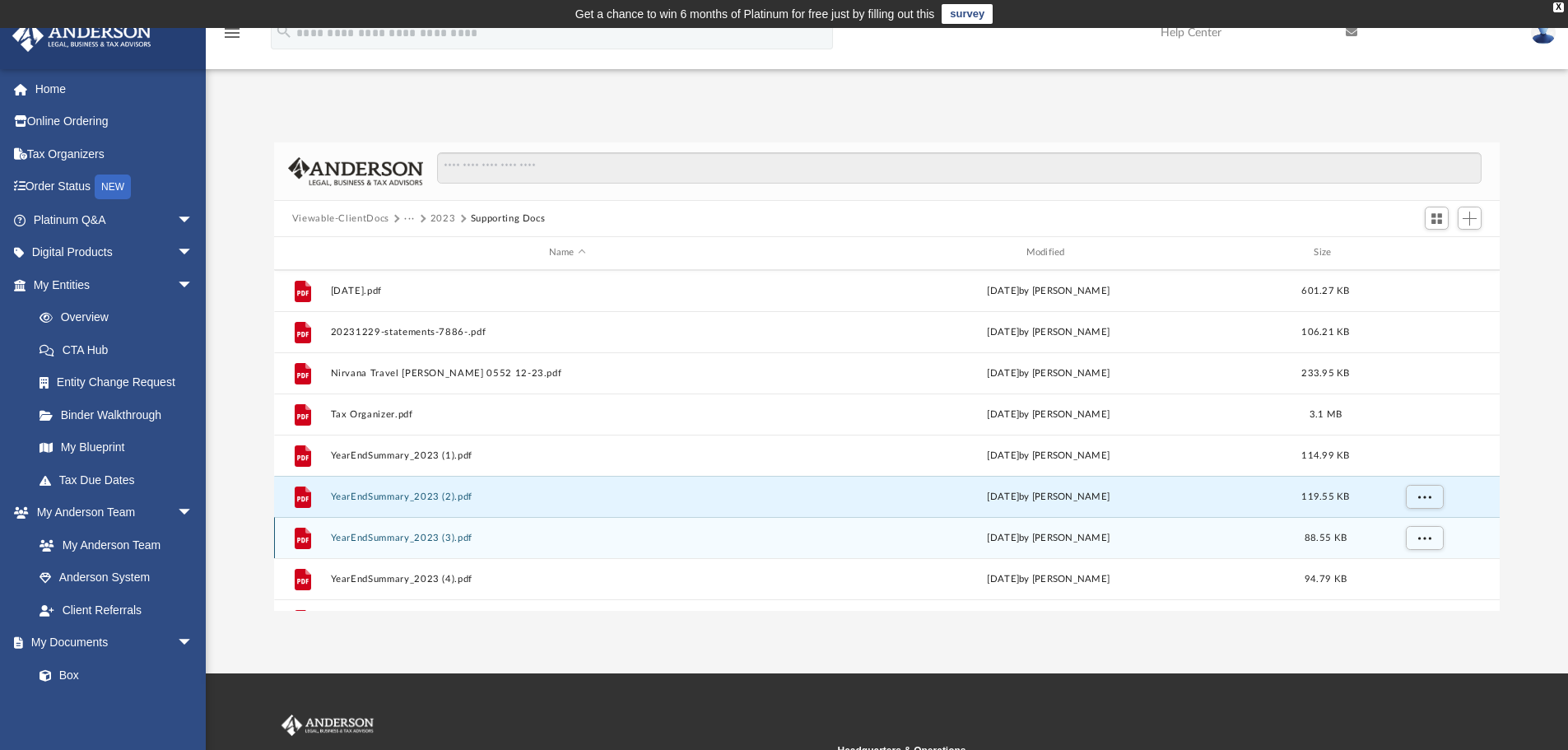
click at [401, 536] on button "YearEndSummary_2023 (3).pdf" at bounding box center [566, 538] width 474 height 10
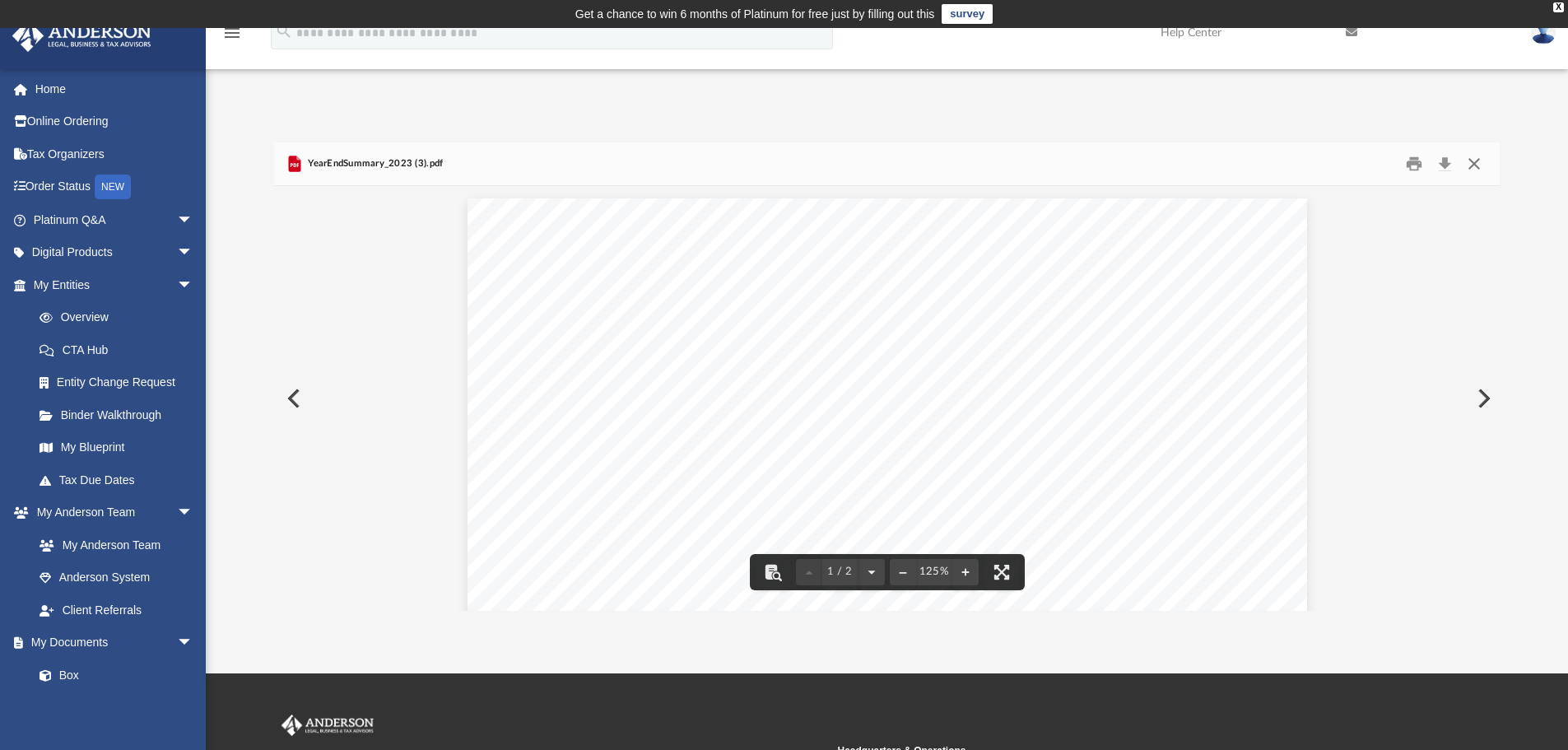
click at [1471, 163] on button "Close" at bounding box center [1474, 164] width 30 height 25
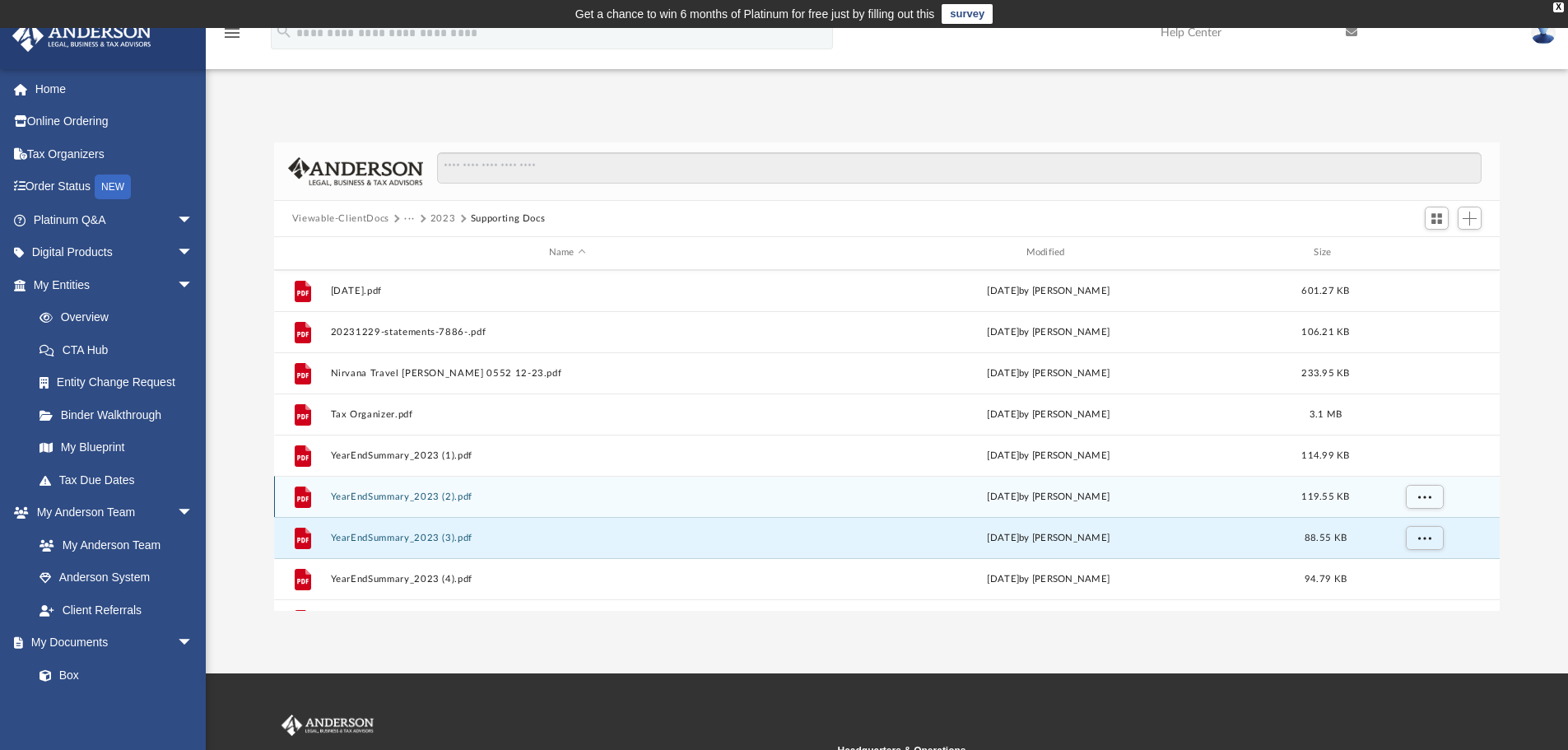
scroll to position [236, 0]
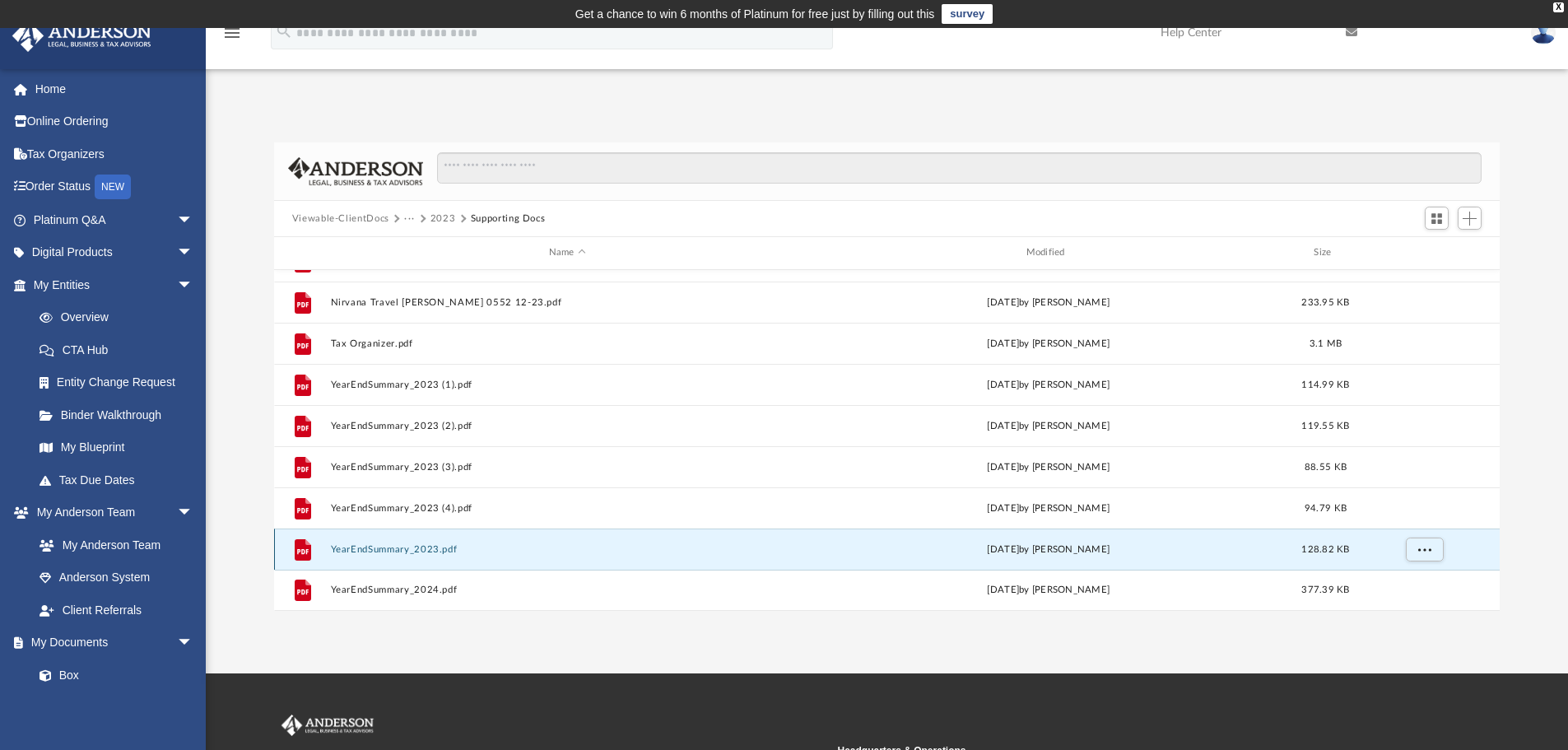
click at [438, 554] on button "YearEndSummary_2023.pdf" at bounding box center [566, 549] width 474 height 10
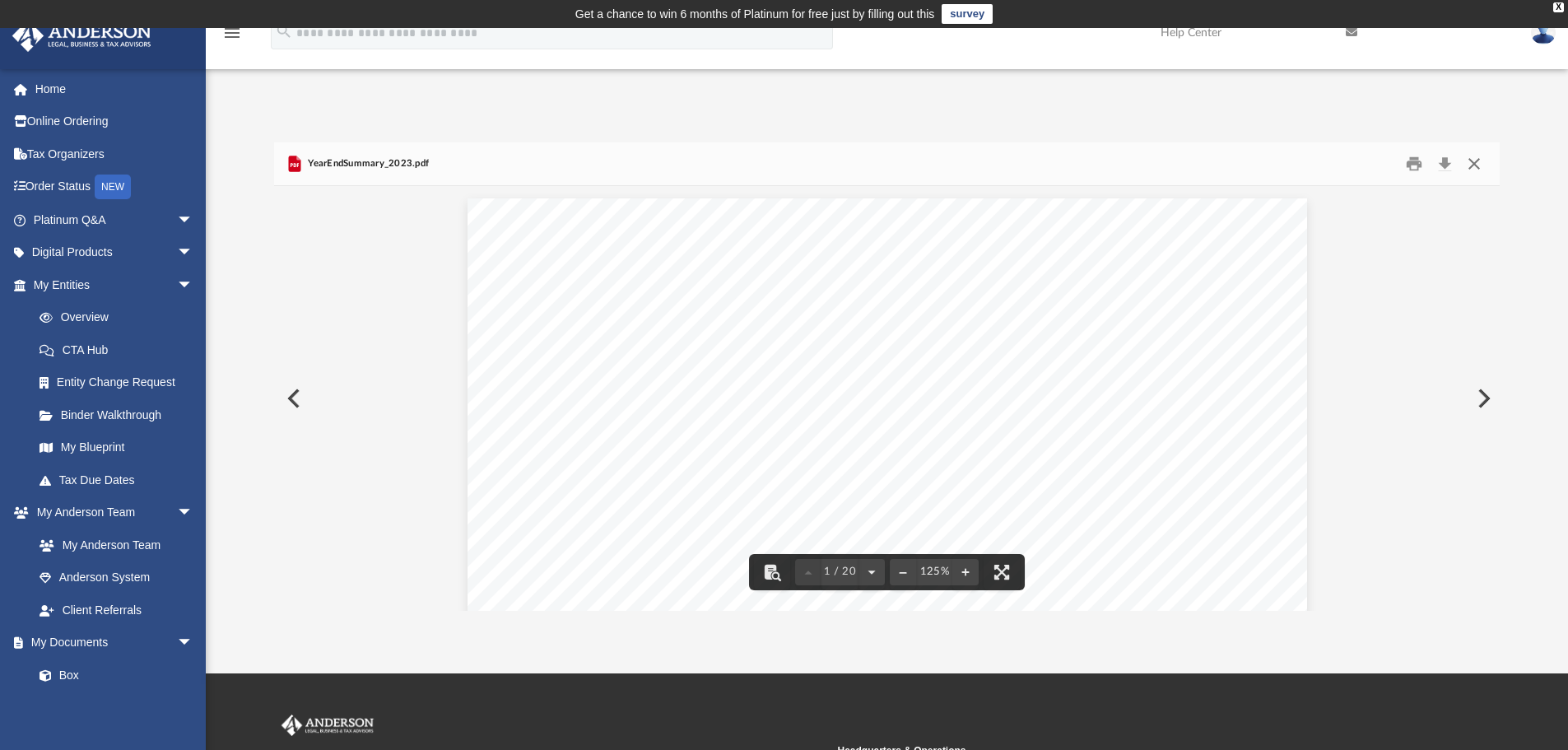
click at [1473, 166] on button "Close" at bounding box center [1474, 164] width 30 height 25
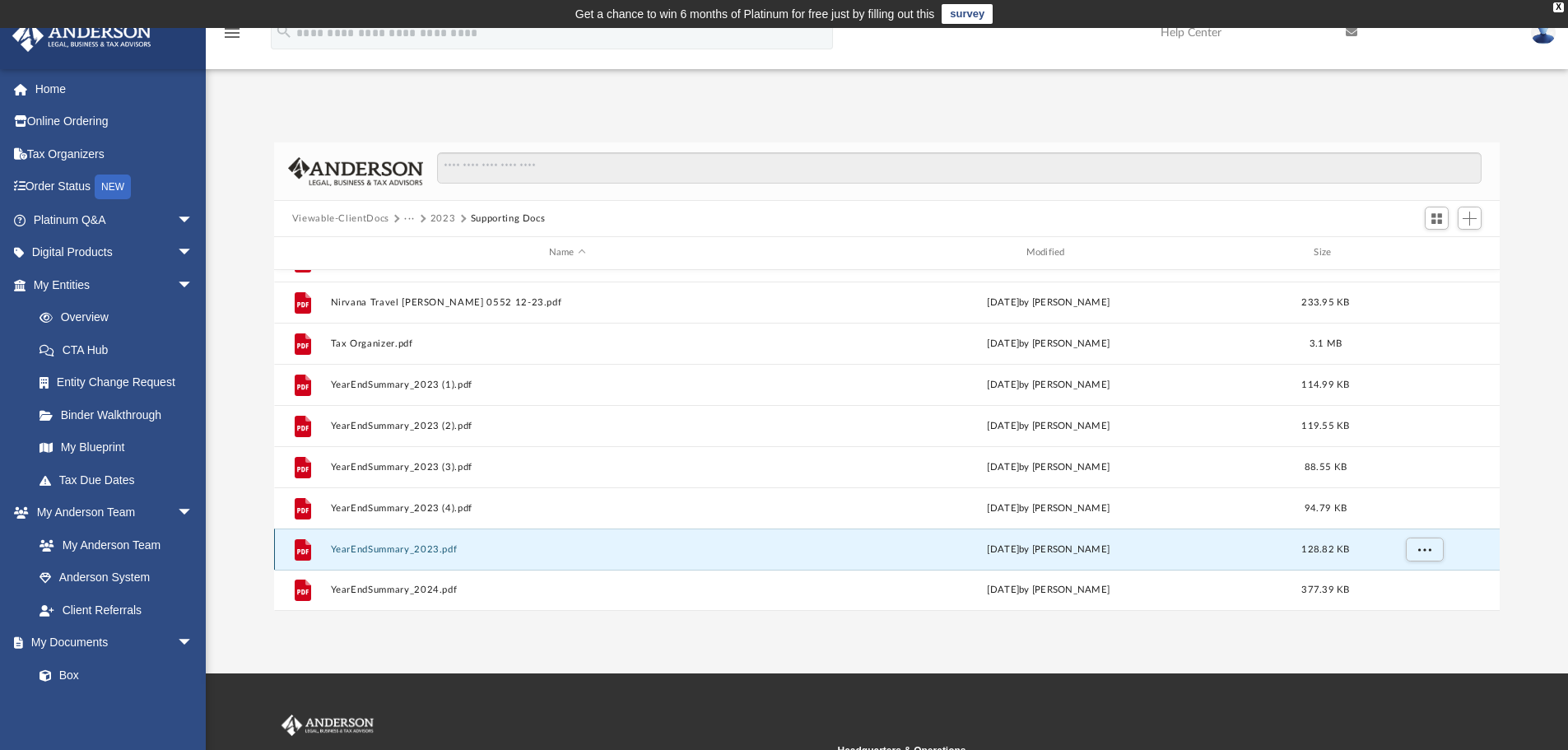
scroll to position [82, 0]
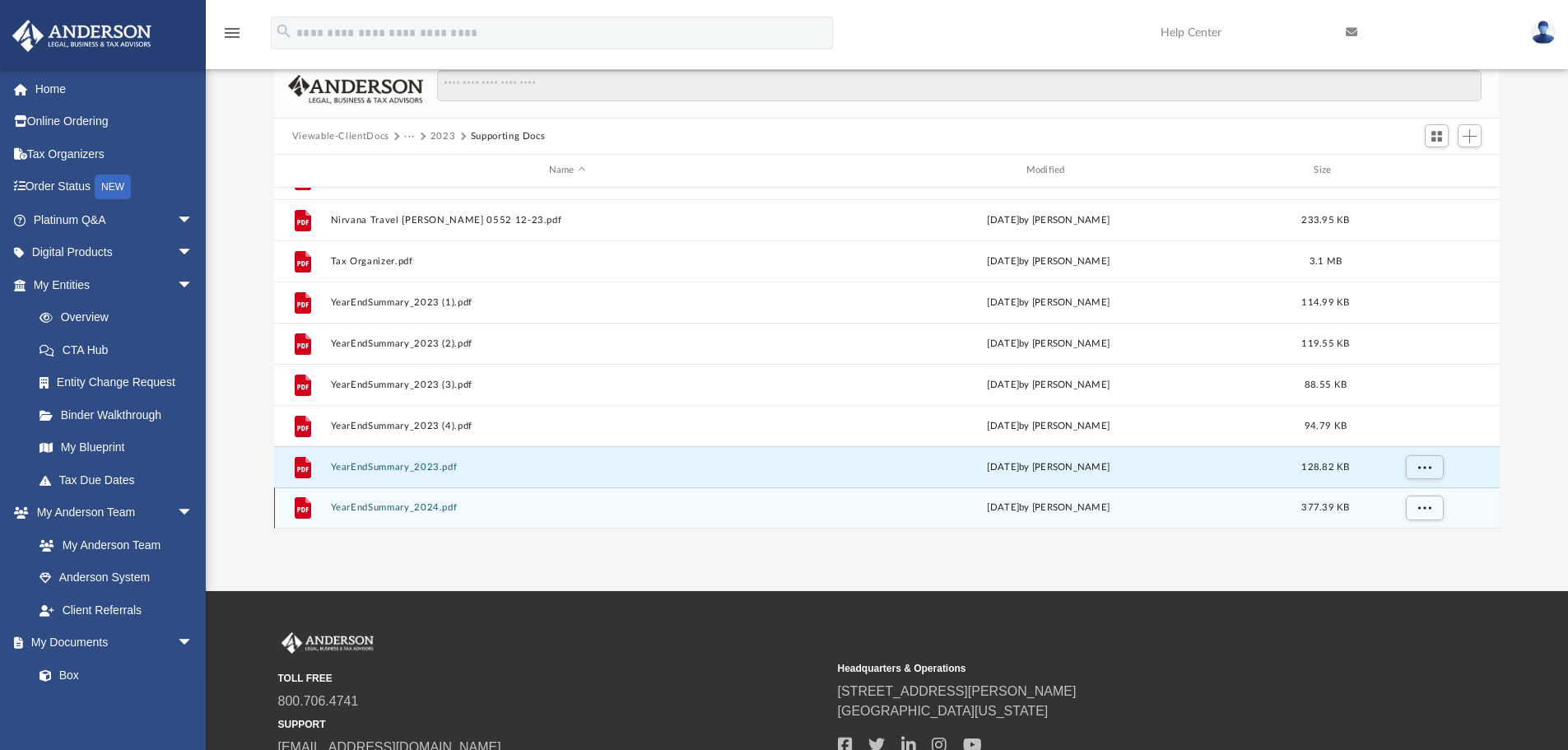
click at [425, 507] on button "YearEndSummary_2024.pdf" at bounding box center [566, 507] width 474 height 10
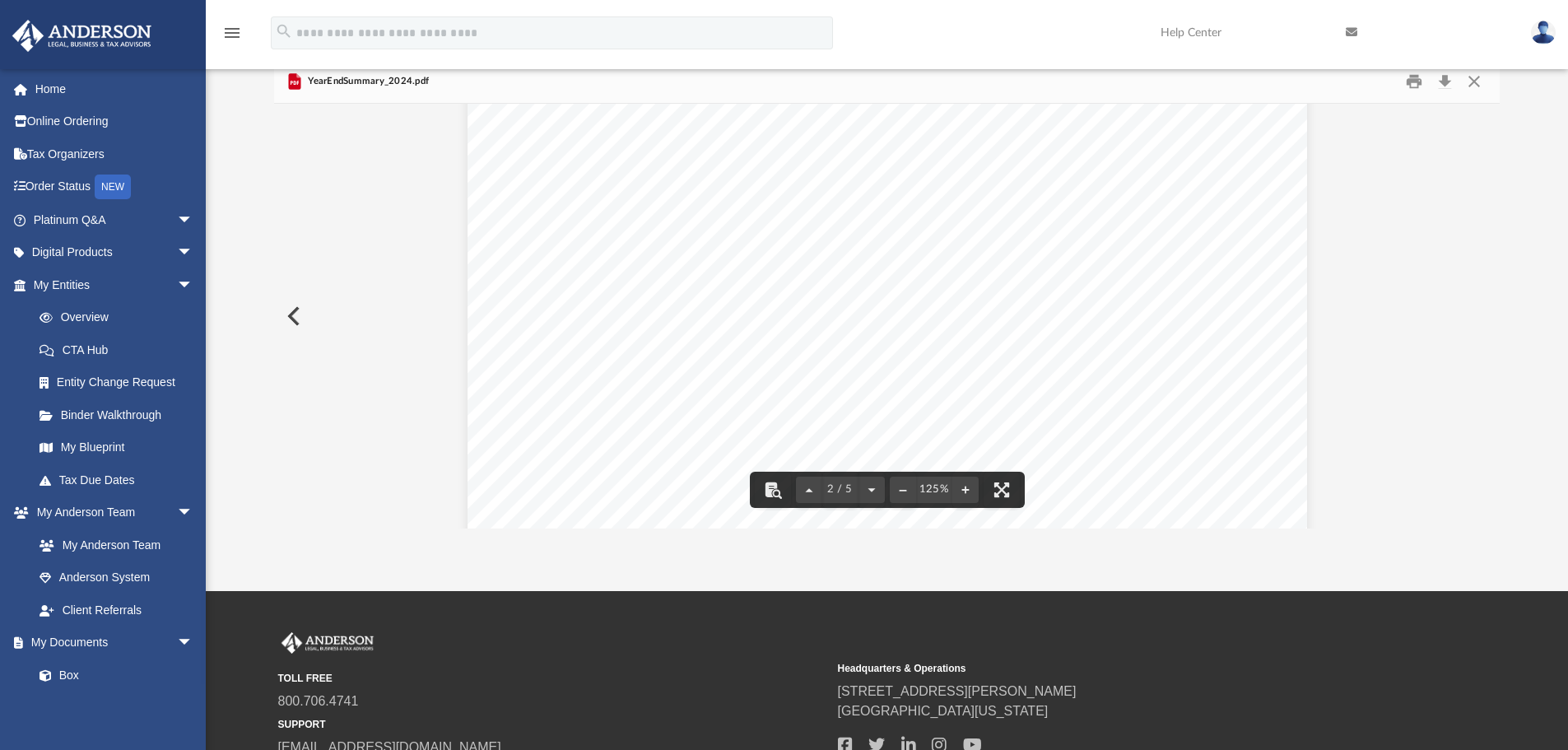
scroll to position [1565, 0]
click at [1481, 79] on button "Close" at bounding box center [1474, 81] width 30 height 25
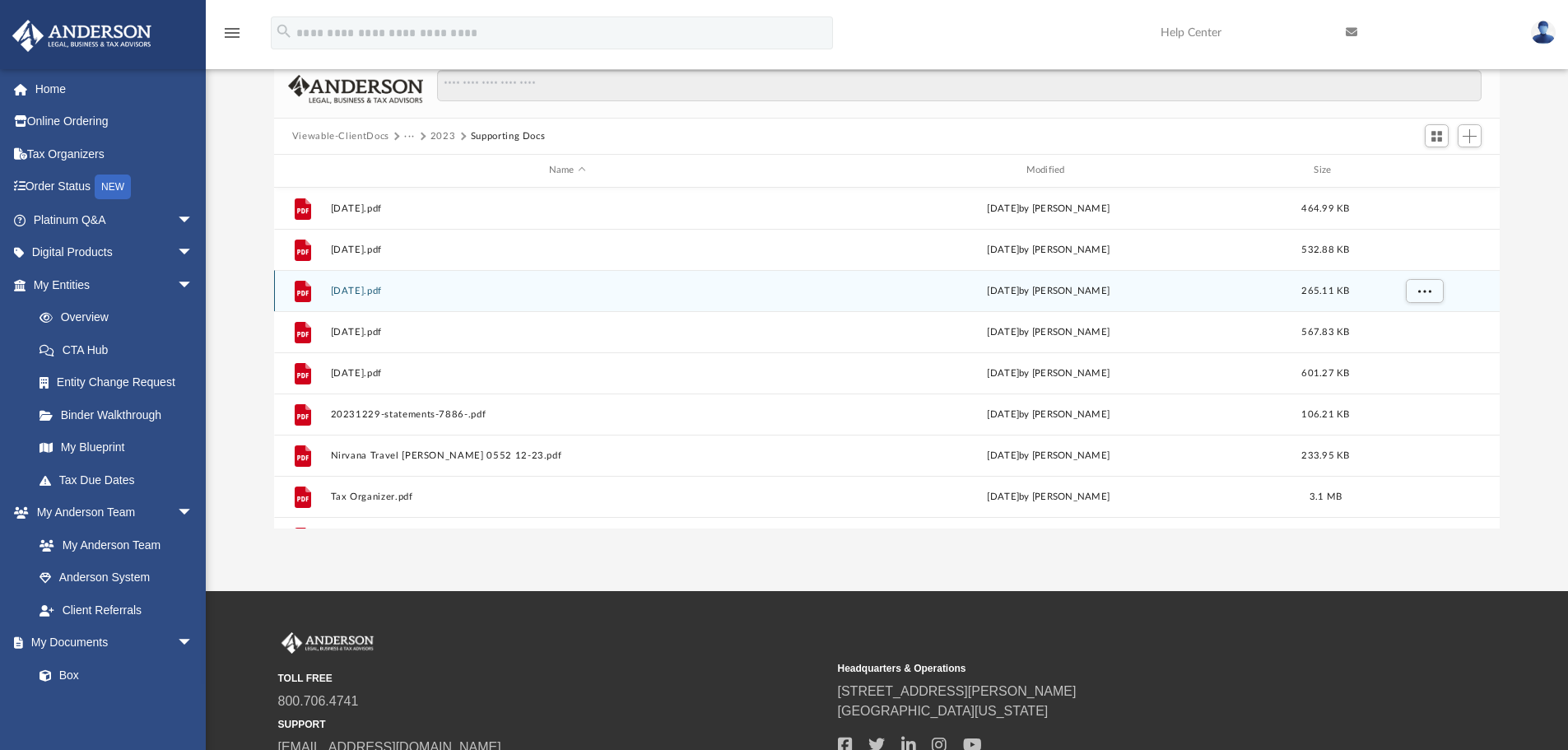
scroll to position [0, 0]
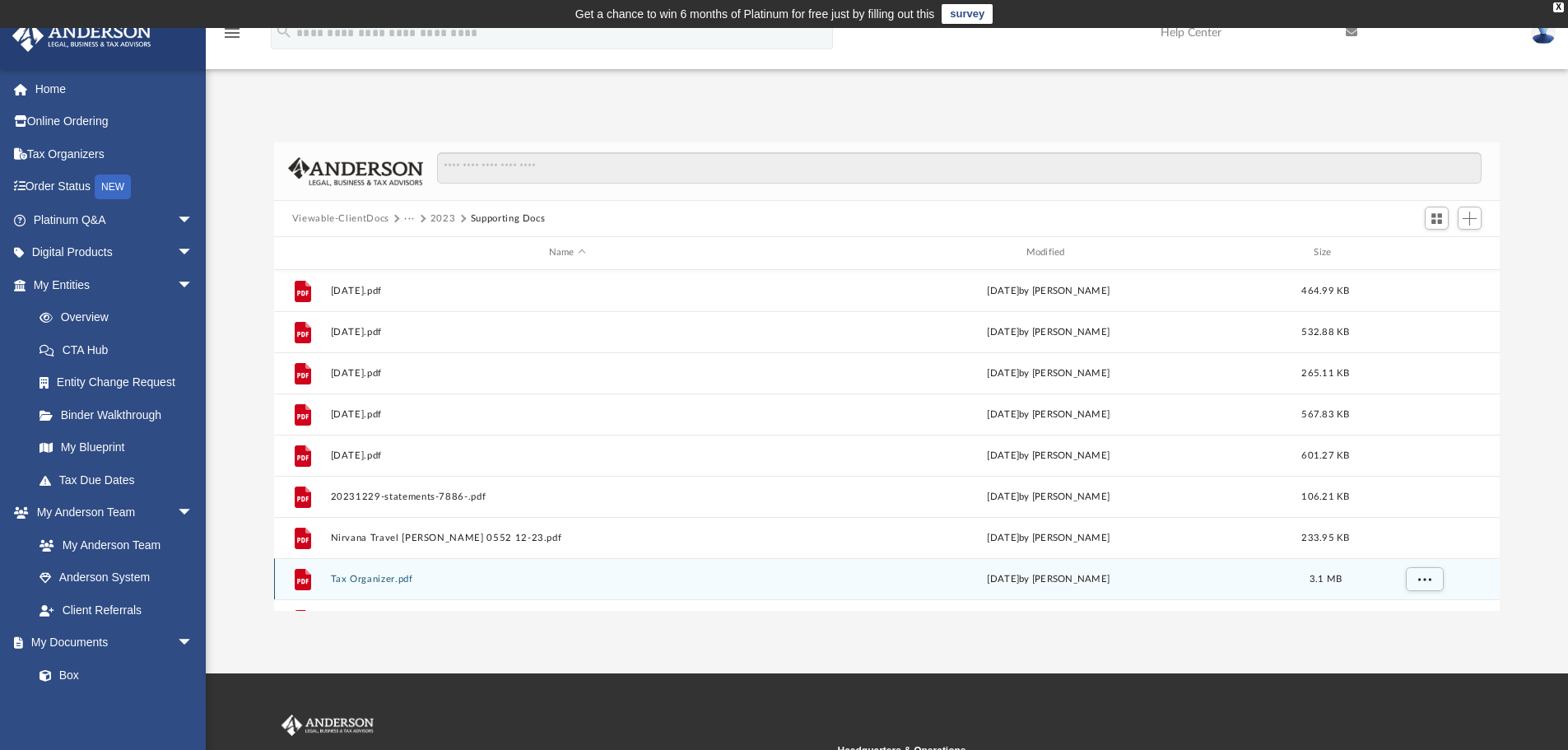
click at [383, 581] on button "Tax Organizer.pdf" at bounding box center [566, 579] width 474 height 10
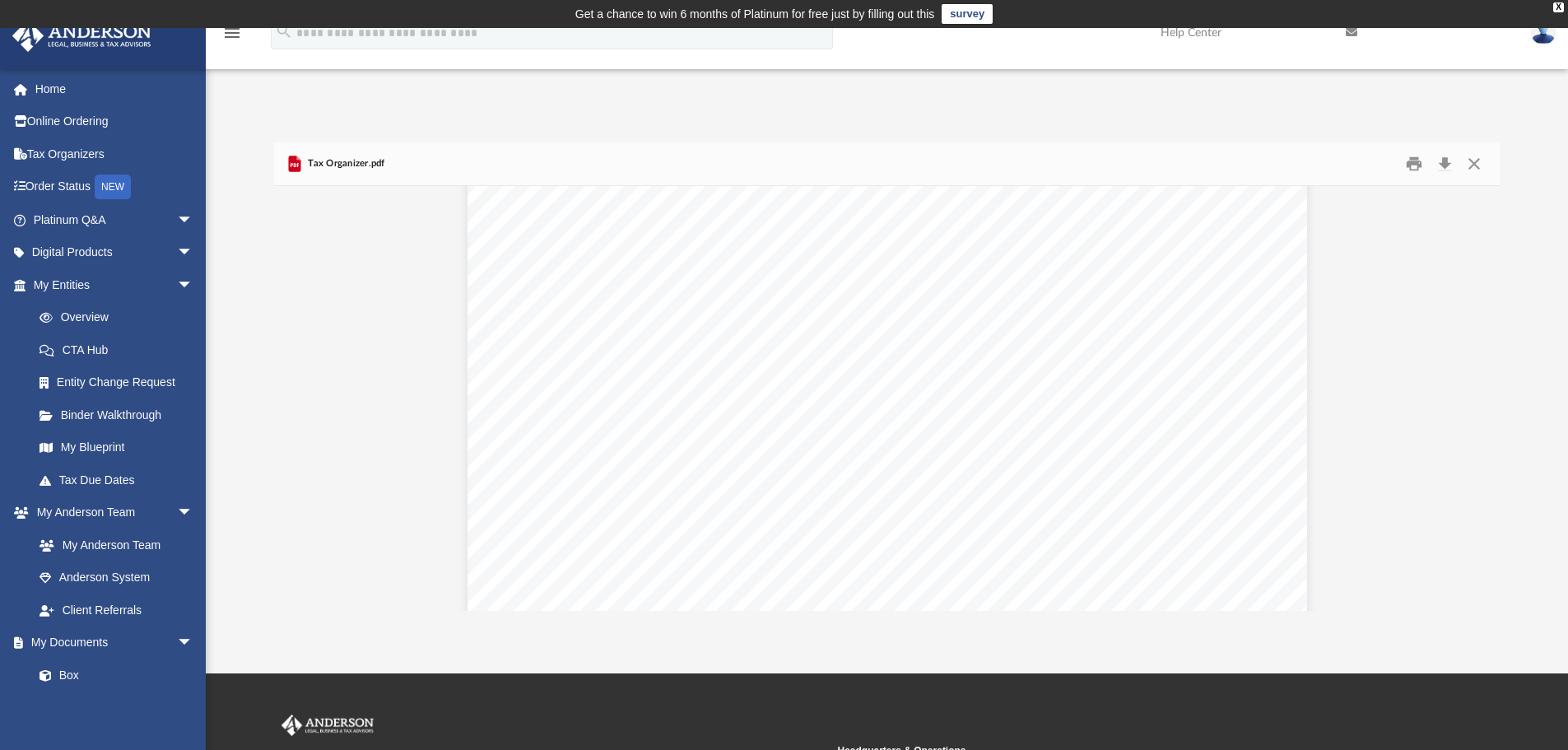
scroll to position [1894, 0]
